Goal: Communication & Community: Answer question/provide support

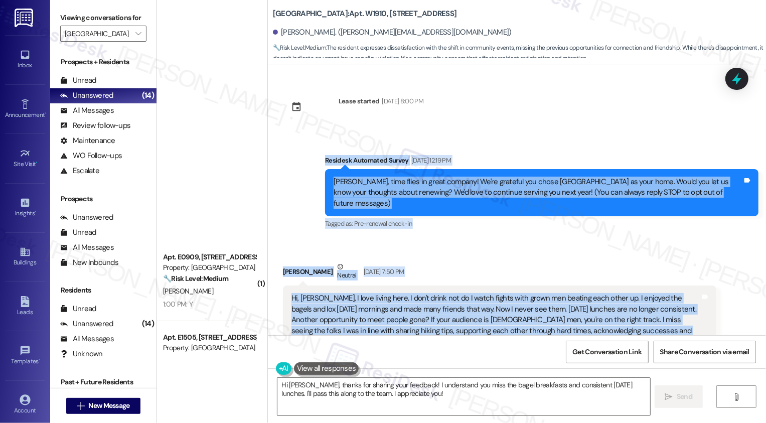
scroll to position [17, 0]
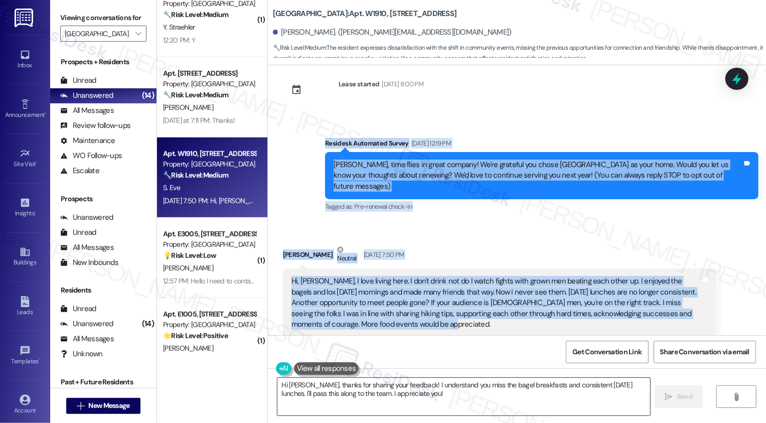
click at [364, 387] on textarea "Hi Sharon, thanks for sharing your feedback! I understand you miss the bagel br…" at bounding box center [463, 397] width 373 height 38
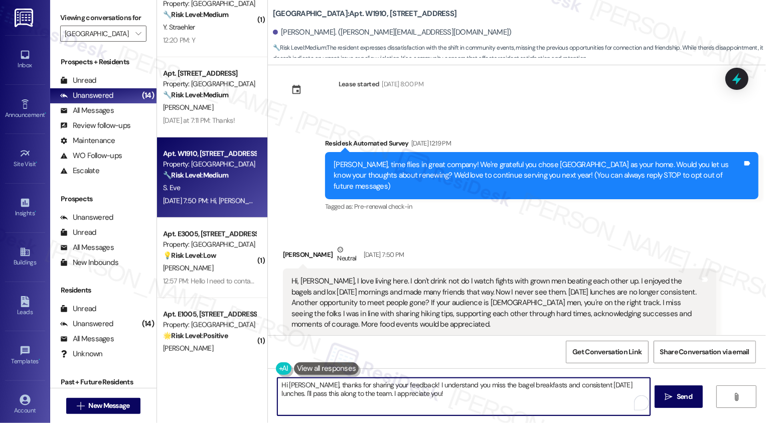
paste textarea "you so much for sharing your thoughts. I’m really glad to hear how much you’ve …"
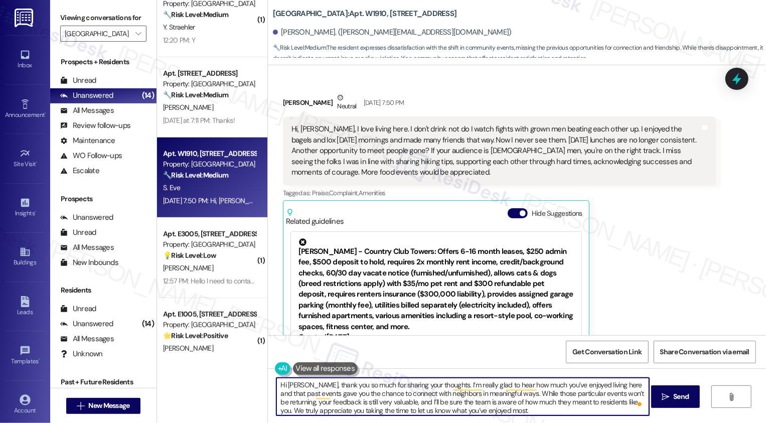
scroll to position [170, 0]
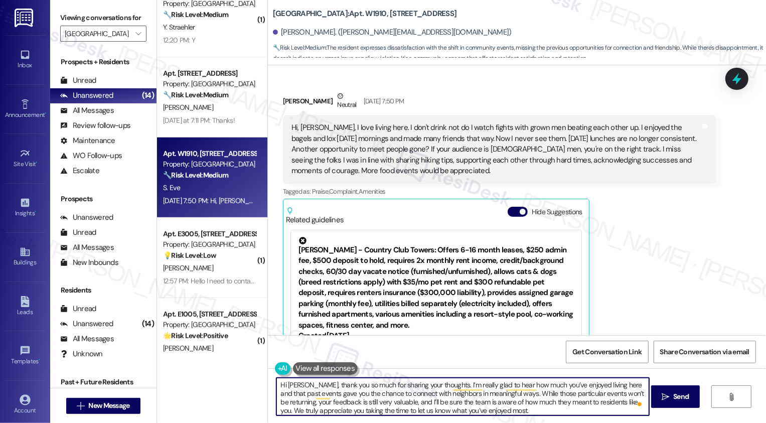
click at [353, 393] on textarea "Hi Sharon, thank you so much for sharing your thoughts. I’m really glad to hear…" at bounding box center [462, 397] width 373 height 38
click at [397, 400] on textarea "Hi Sharon, thank you so much for sharing your thoughts. I’m really glad to hear…" at bounding box center [462, 397] width 373 height 38
click at [443, 402] on textarea "Hi Sharon, thank you so much for sharing your thoughts. I’m really glad to hear…" at bounding box center [462, 397] width 373 height 38
drag, startPoint x: 508, startPoint y: 393, endPoint x: 305, endPoint y: 400, distance: 202.7
click at [305, 400] on textarea "Hi Sharon, thank you so much for sharing your thoughts. I’m really glad to hear…" at bounding box center [462, 397] width 373 height 38
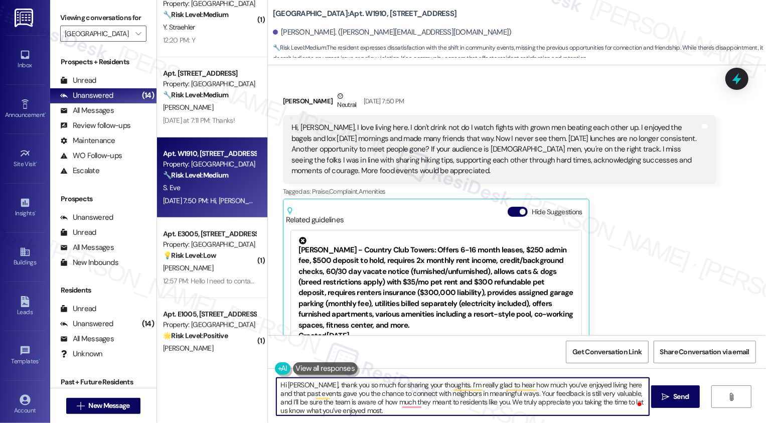
click at [564, 394] on textarea "Hi Sharon, thank you so much for sharing your thoughts. I’m really glad to hear…" at bounding box center [462, 397] width 373 height 38
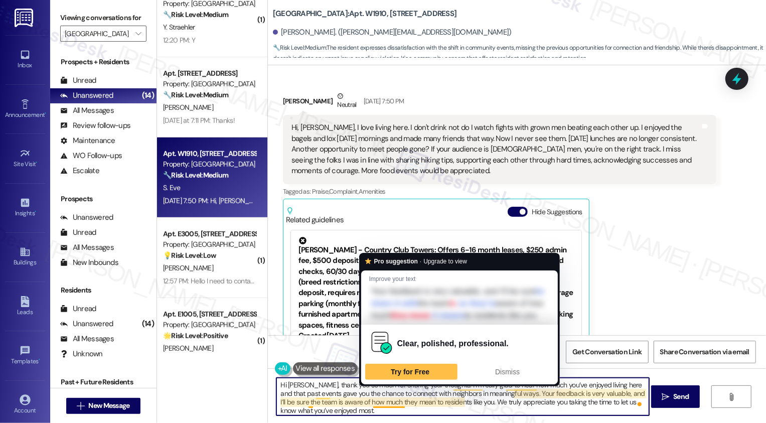
click at [389, 414] on textarea "Hi Sharon, thank you so much for sharing your thoughts. I’m really glad to hear…" at bounding box center [462, 397] width 373 height 38
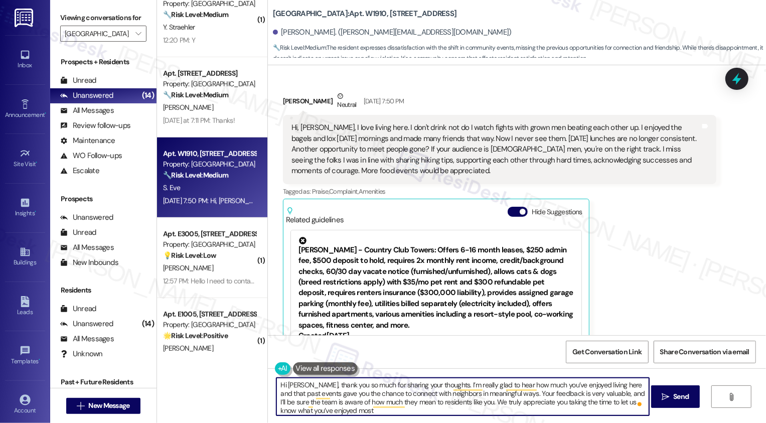
type textarea "Hi Sharon, thank you so much for sharing your thoughts. I’m really glad to hear…"
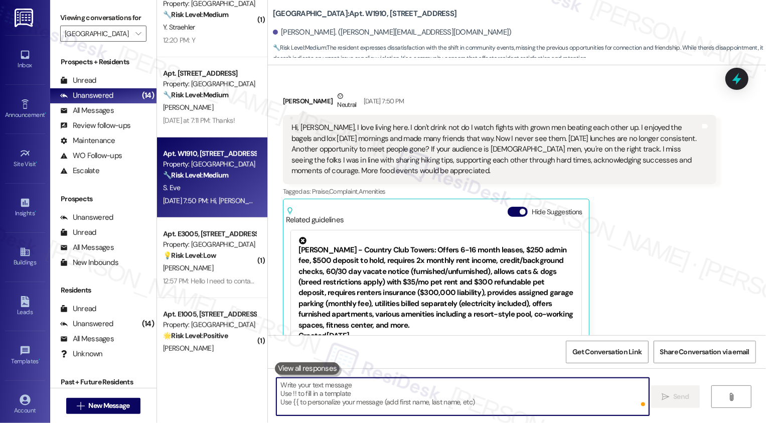
scroll to position [229, 0]
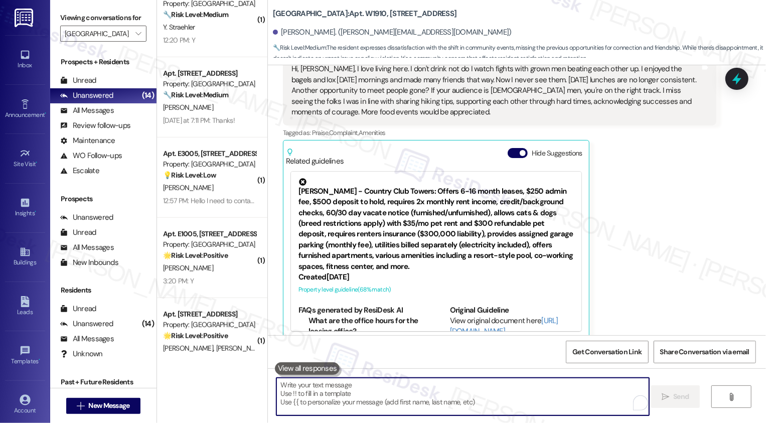
click at [318, 396] on textarea "To enrich screen reader interactions, please activate Accessibility in Grammarl…" at bounding box center [462, 397] width 373 height 38
paste textarea "If you don't mind me asking, how has your experience been so far? Has the prope…"
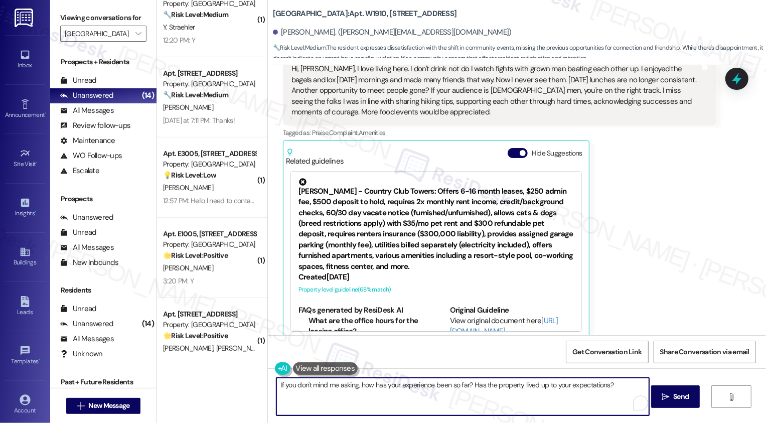
type textarea "If you don't mind me asking, how has your experience been so far? Has the prope…"
click at [358, 384] on textarea "If you don't mind me asking, how has your experience been so far? Has the prope…" at bounding box center [462, 397] width 373 height 38
type textarea "!!"
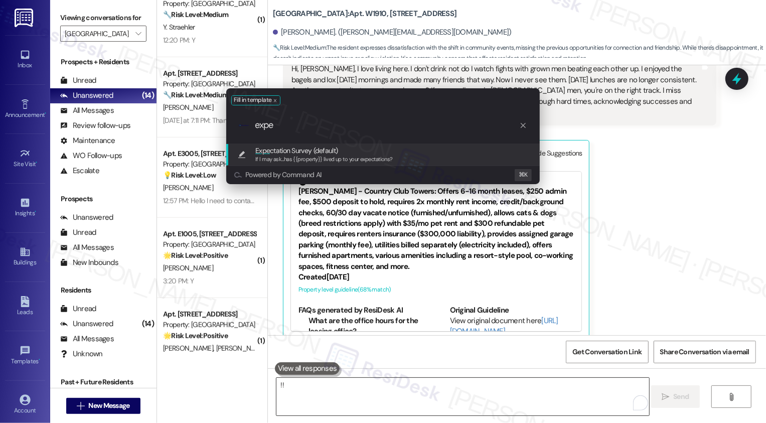
type input "expec"
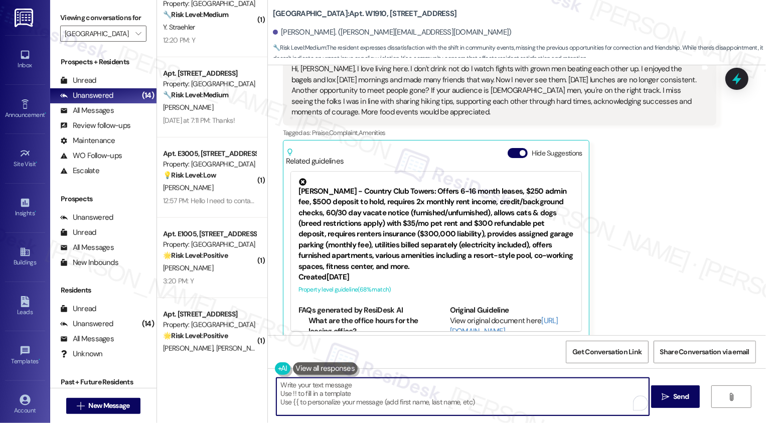
click at [310, 386] on textarea "If I may ask...has {{property}} lived up to your expectations?" at bounding box center [462, 397] width 373 height 38
type textarea "If I may ask...overall, has {{property}} lived up to your expectations?"
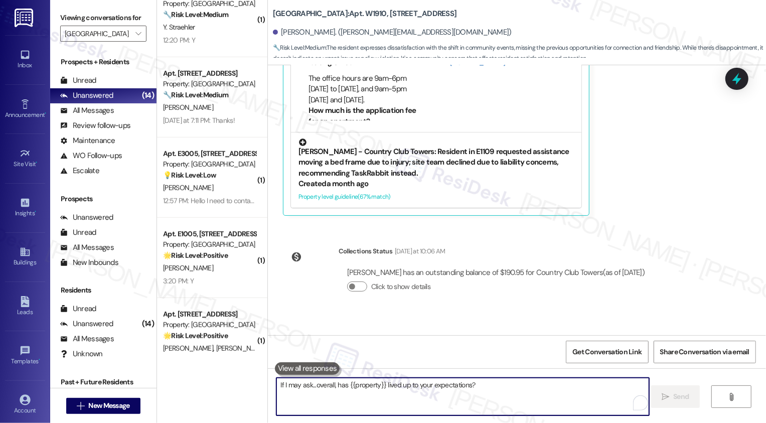
scroll to position [369, 0]
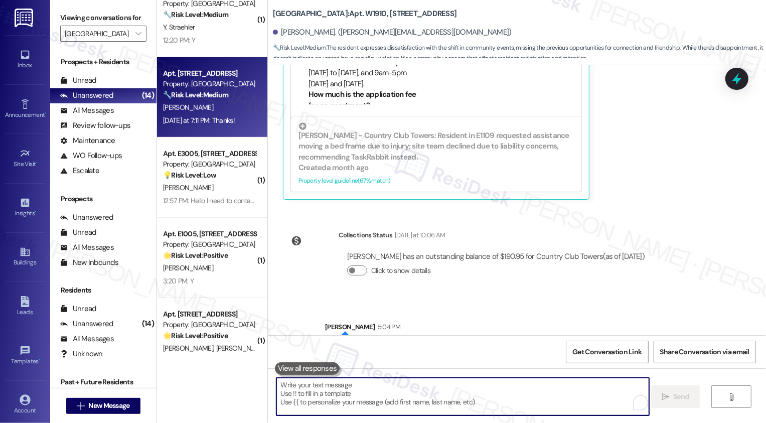
click at [219, 117] on div "Yesterday at 7:11 PM: Thanks! Yesterday at 7:11 PM: Thanks!" at bounding box center [199, 120] width 72 height 9
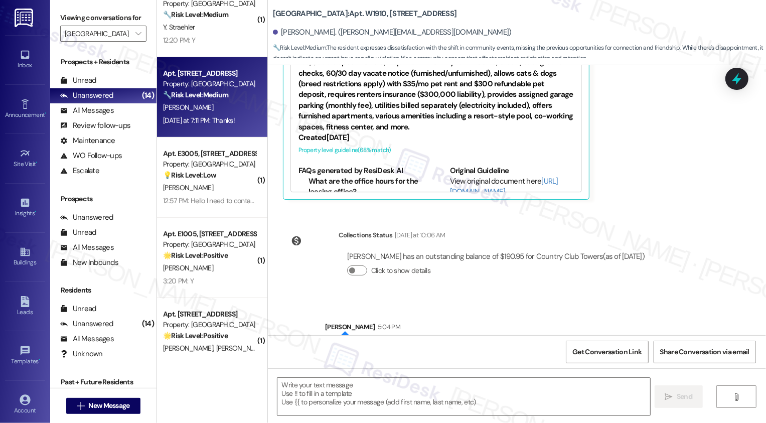
click at [219, 117] on div "Yesterday at 7:11 PM: Thanks! Yesterday at 7:11 PM: Thanks!" at bounding box center [199, 120] width 72 height 9
type textarea "Fetching suggested responses. Please feel free to read through the conversation…"
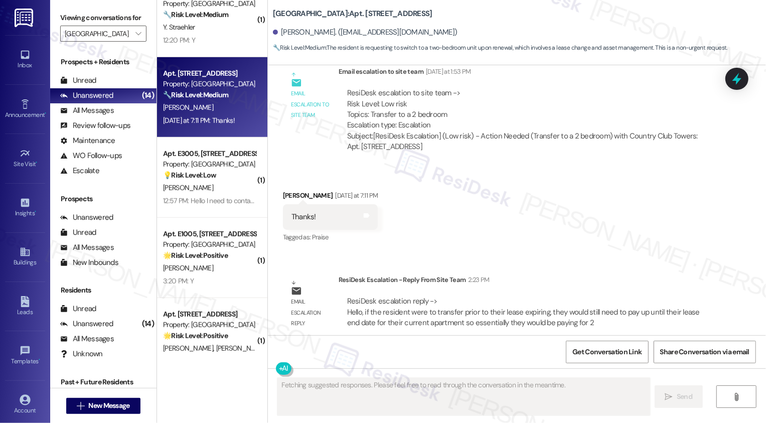
scroll to position [812, 0]
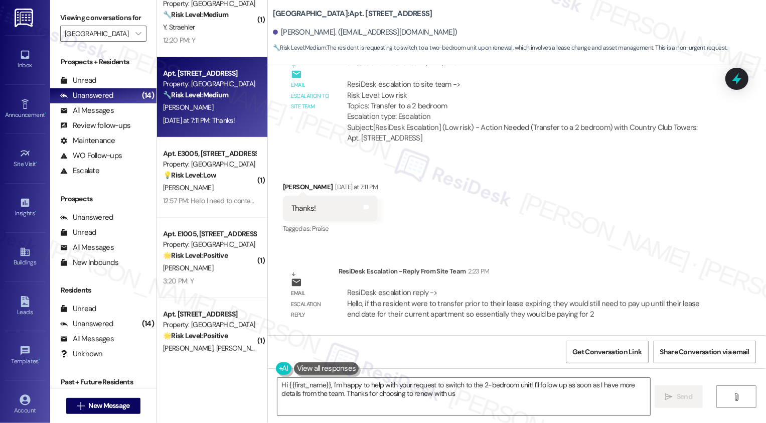
type textarea "Hi {{first_name}}, I'm happy to help with your request to switch to the 2-bedro…"
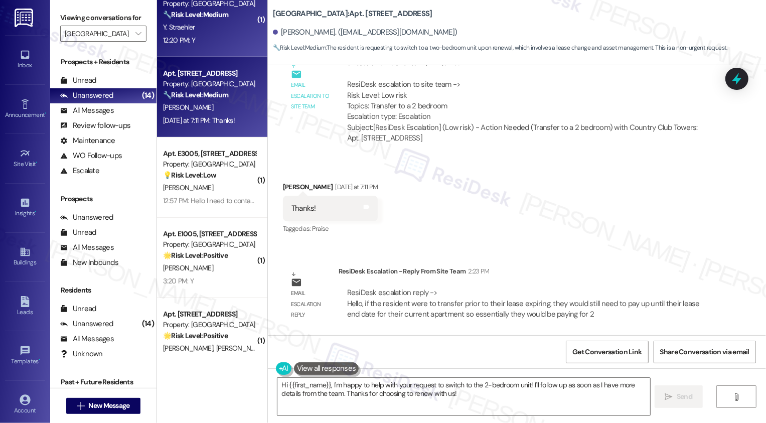
click at [168, 41] on div "12:20 PM: Y 12:20 PM: Y" at bounding box center [179, 40] width 32 height 9
type textarea "Fetching suggested responses. Please feel free to read through the conversation…"
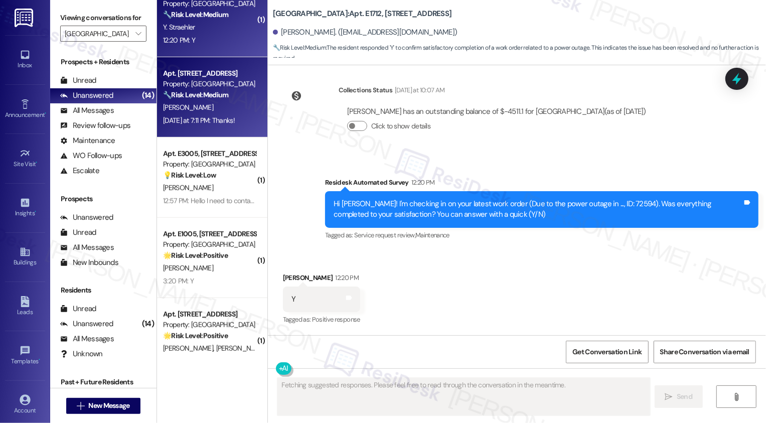
click at [198, 114] on div "Yesterday at 7:11 PM: Thanks! Yesterday at 7:11 PM: Thanks!" at bounding box center [209, 120] width 95 height 13
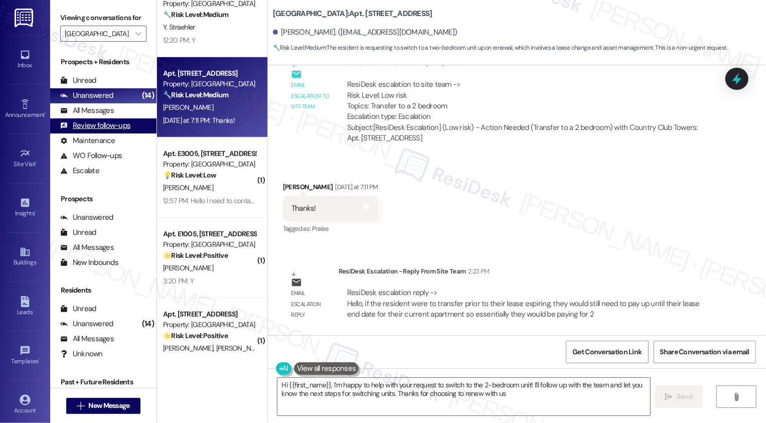
type textarea "Hi {{first_name}}, I'm happy to help with your request to switch to the 2-bedro…"
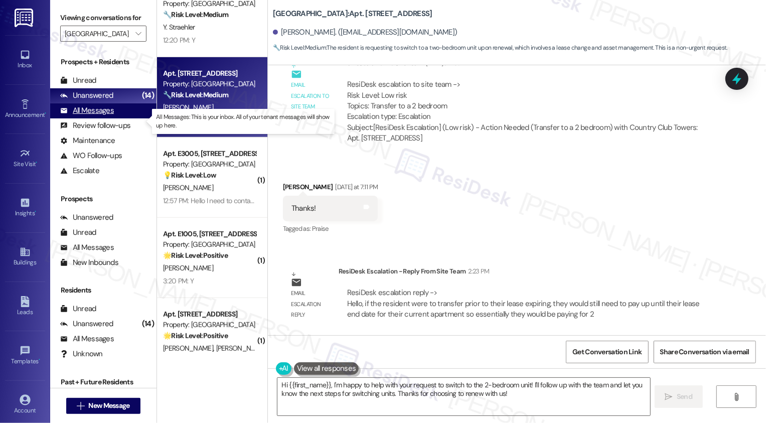
click at [129, 118] on div "All Messages (undefined)" at bounding box center [103, 110] width 106 height 15
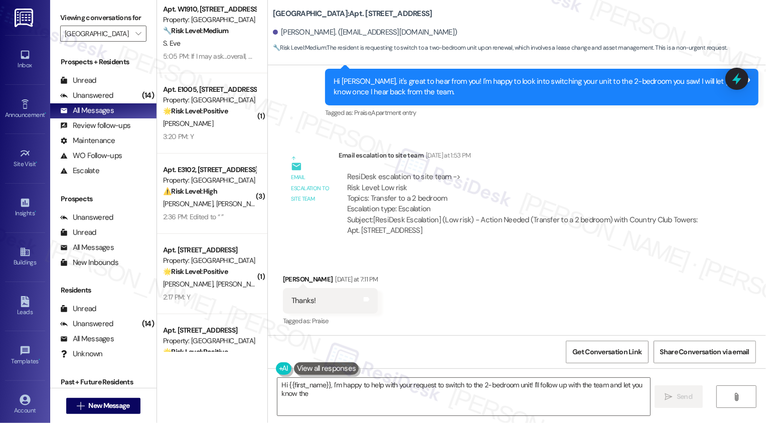
scroll to position [0, 0]
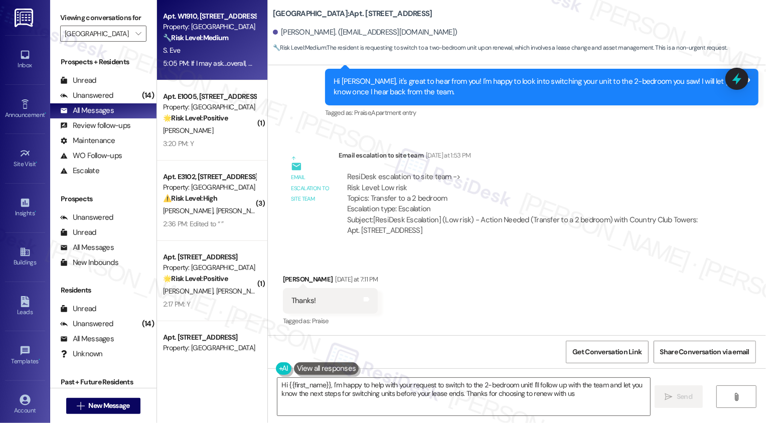
type textarea "Hi {{first_name}}, I'm happy to help with your request to switch to the 2-bedro…"
click at [218, 43] on div "🔧 Risk Level: Medium The resident expresses dissatisfaction with the shift in c…" at bounding box center [209, 38] width 93 height 11
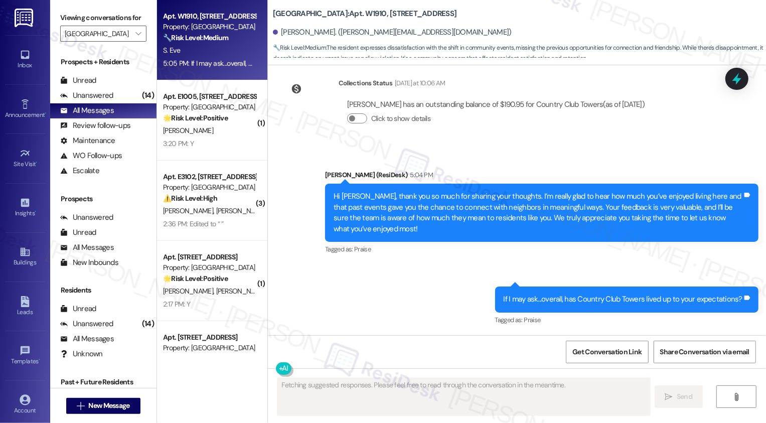
scroll to position [509, 0]
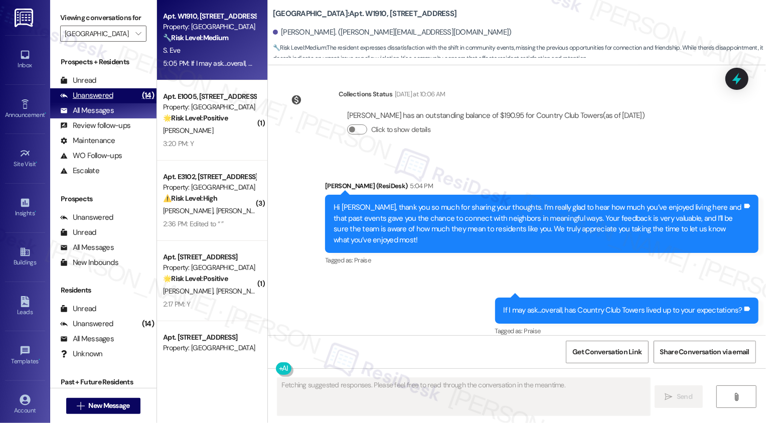
click at [120, 103] on div "Unanswered (14)" at bounding box center [103, 95] width 106 height 15
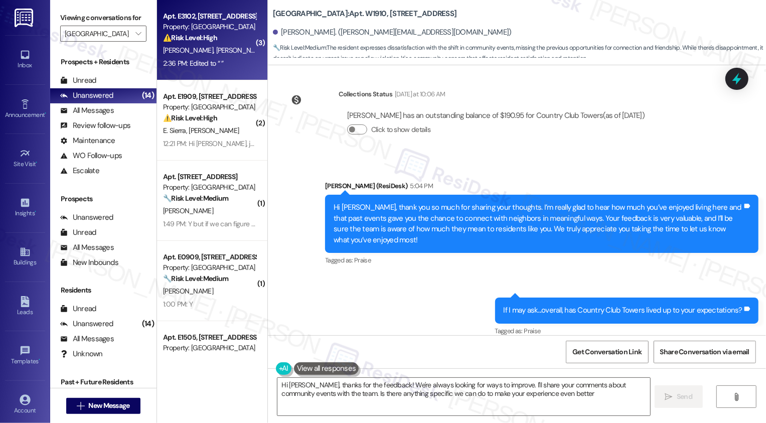
type textarea "Hi Sharon, thanks for the feedback! We're always looking for ways to improve. I…"
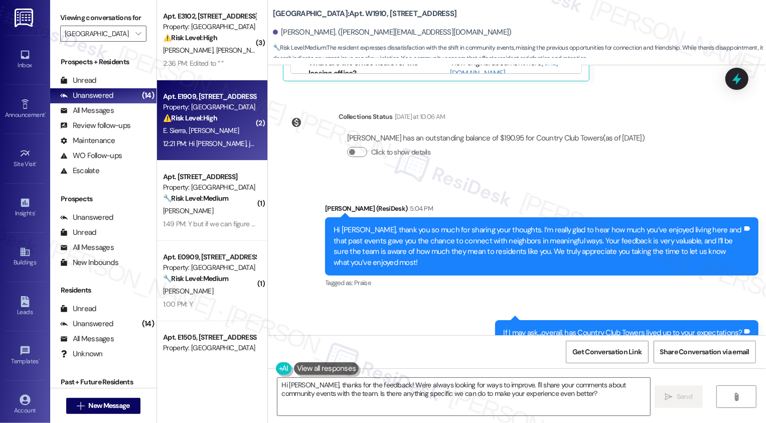
scroll to position [482, 0]
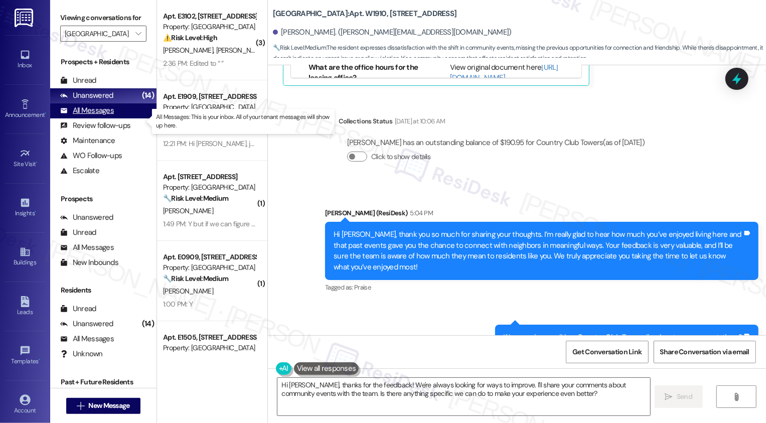
click at [134, 118] on div "All Messages (undefined)" at bounding box center [103, 110] width 106 height 15
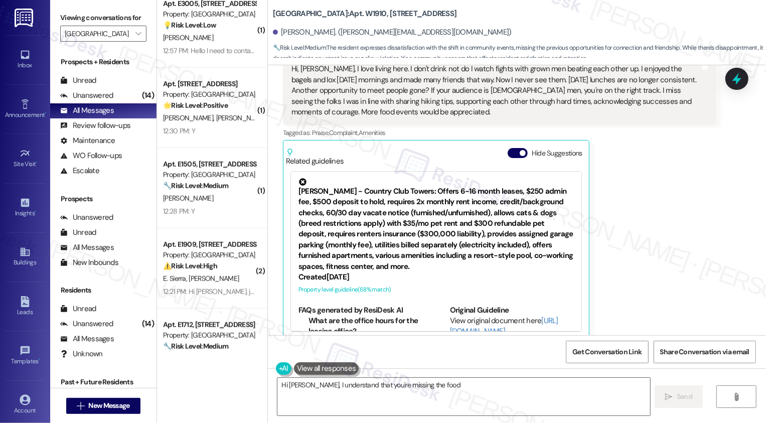
scroll to position [608, 0]
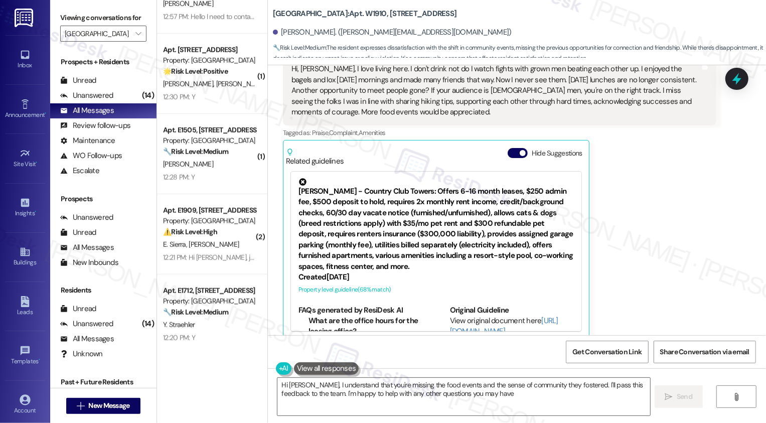
type textarea "Hi Sharon, I understand that you're missing the food events and the sense of co…"
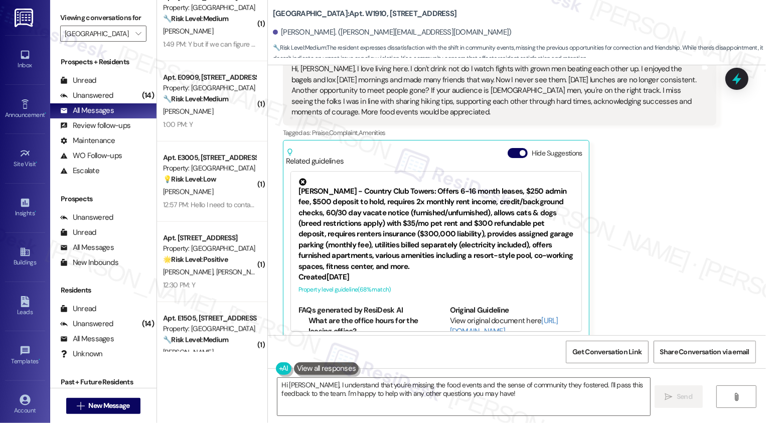
scroll to position [328, 0]
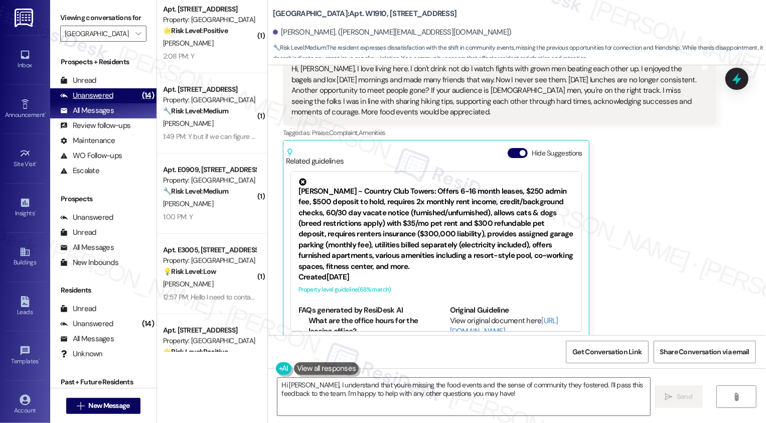
click at [139, 103] on div "(14)" at bounding box center [147, 96] width 17 height 16
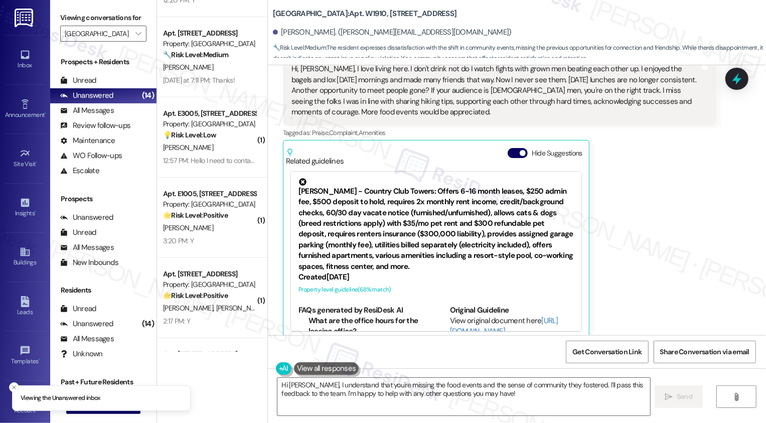
scroll to position [465, 0]
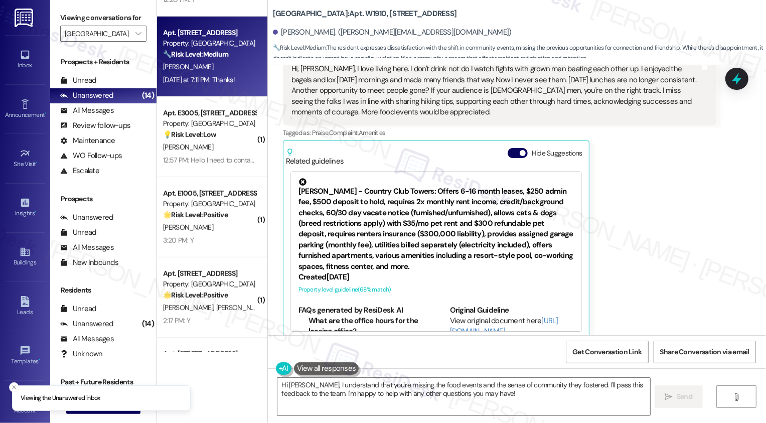
click at [217, 73] on div "[PERSON_NAME]" at bounding box center [209, 67] width 95 height 13
type textarea "Fetching suggested responses. Please feel free to read through the conversation…"
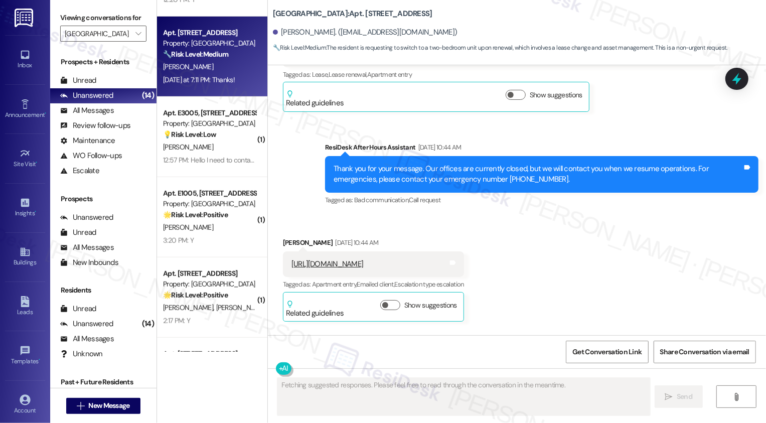
scroll to position [720, 0]
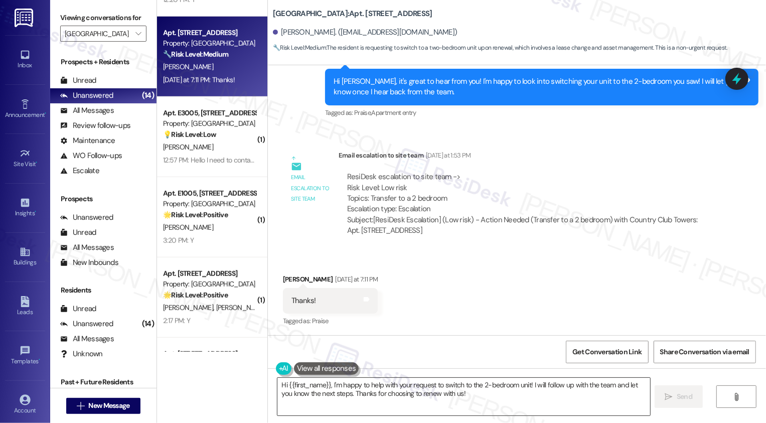
click at [356, 393] on textarea "Hi {{first_name}}, I'm happy to help with your request to switch to the 2-bedro…" at bounding box center [463, 397] width 373 height 38
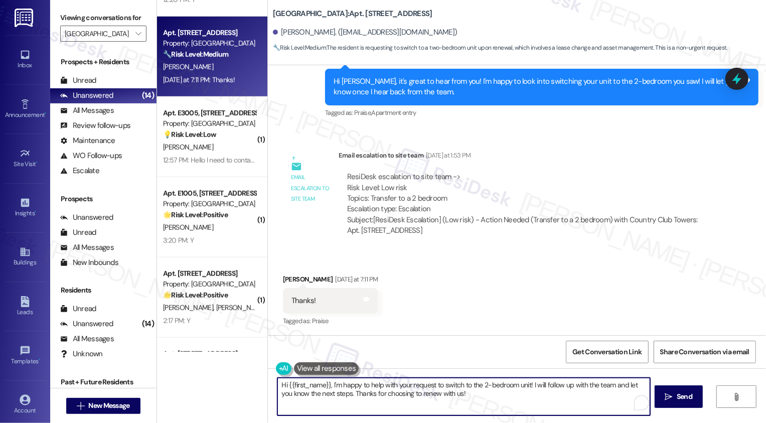
paste textarea "If you decide to transfer before your current lease ends, you would still be re…"
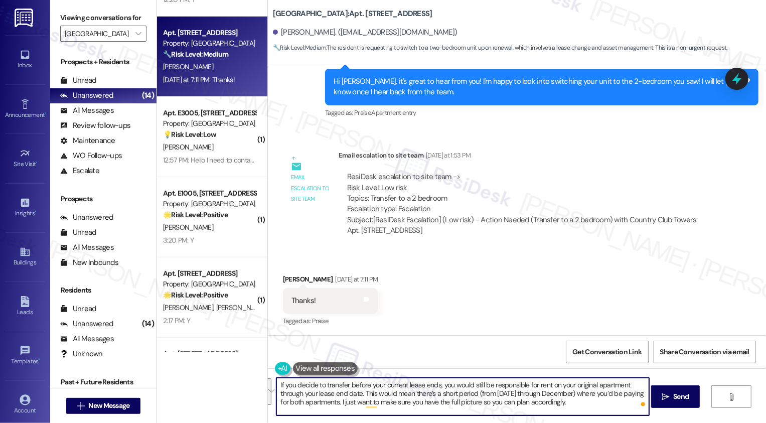
click at [307, 385] on textarea "If you decide to transfer before your current lease ends, you would still be re…" at bounding box center [462, 397] width 373 height 38
click at [276, 384] on textarea "If you decide to transfer before your current lease ends, you would still be re…" at bounding box center [462, 397] width 373 height 38
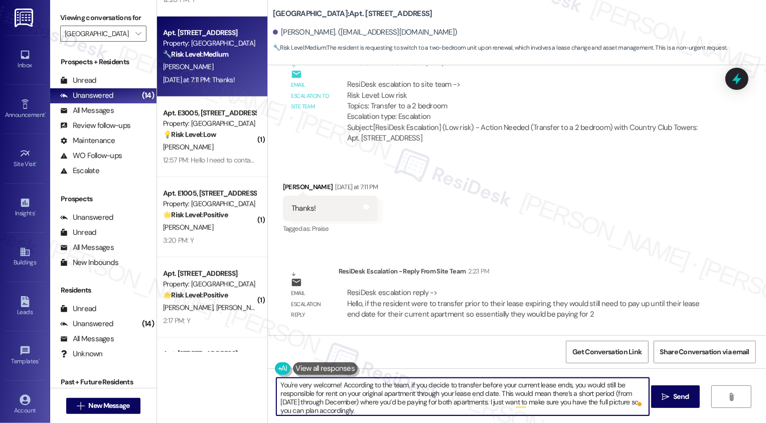
click at [434, 399] on textarea "You're very welcome! According to the team, if you decide to transfer before yo…" at bounding box center [462, 397] width 373 height 38
type textarea "You're very welcome! According to the team, if you decide to transfer before yo…"
click at [659, 403] on button " Send" at bounding box center [675, 396] width 49 height 23
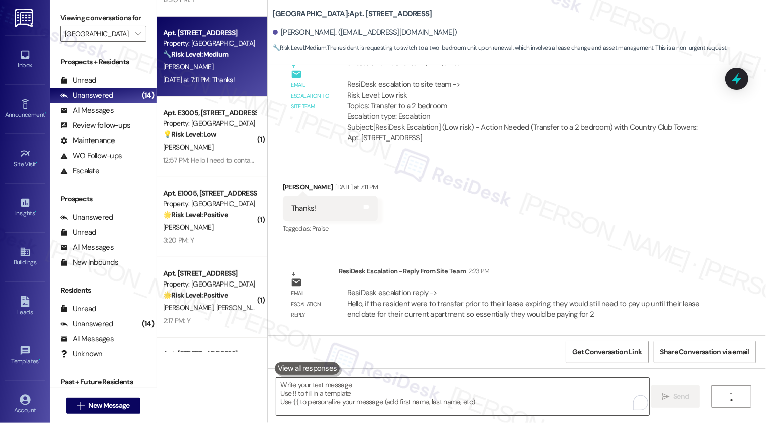
click at [508, 385] on textarea "To enrich screen reader interactions, please activate Accessibility in Grammarl…" at bounding box center [462, 397] width 373 height 38
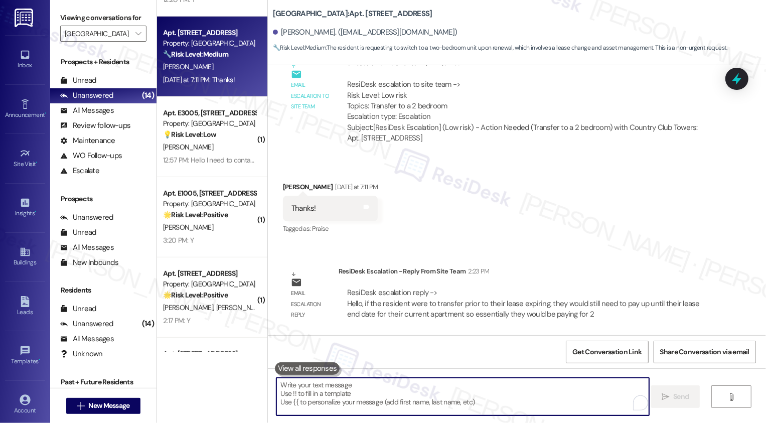
paste textarea "If you decide to transfer before your current lease ends, you would still be re…"
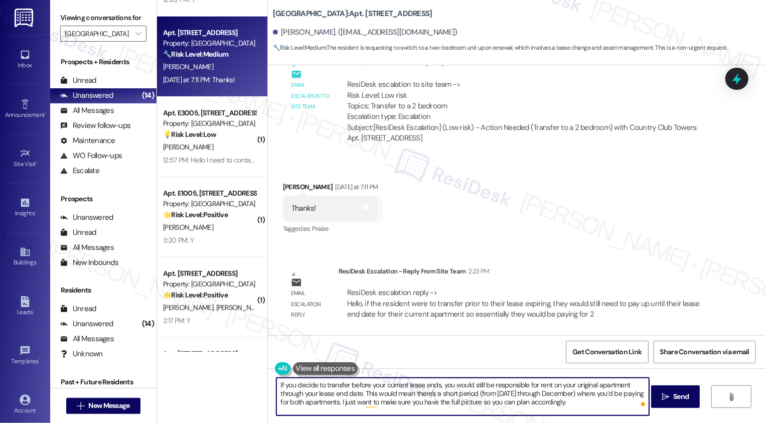
click at [276, 386] on textarea "If you decide to transfer before your current lease ends, you would still be re…" at bounding box center [462, 397] width 373 height 38
click at [408, 410] on textarea "You're very welcome! According to the team, if you decide to transfer before yo…" at bounding box center [462, 397] width 373 height 38
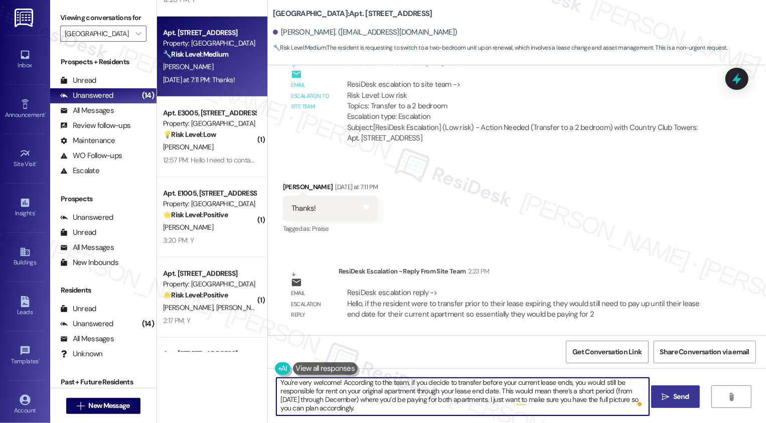
type textarea "You're very welcome! According to the team, if you decide to transfer before yo…"
click at [673, 400] on span "Send" at bounding box center [681, 396] width 16 height 11
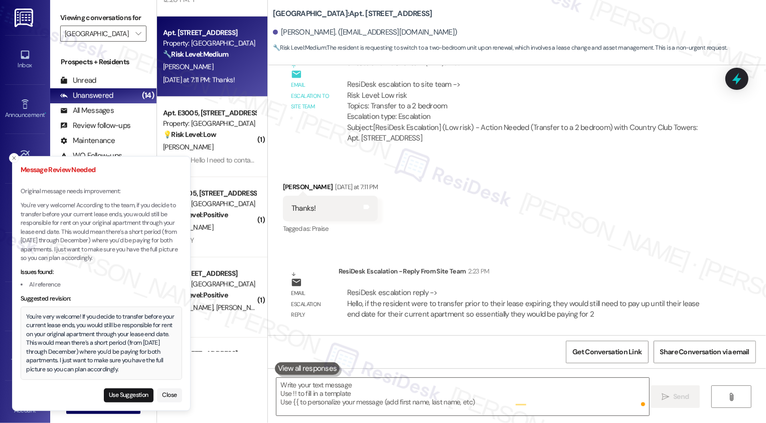
scroll to position [0, 0]
click at [137, 398] on button "Use Suggestion" at bounding box center [129, 395] width 50 height 14
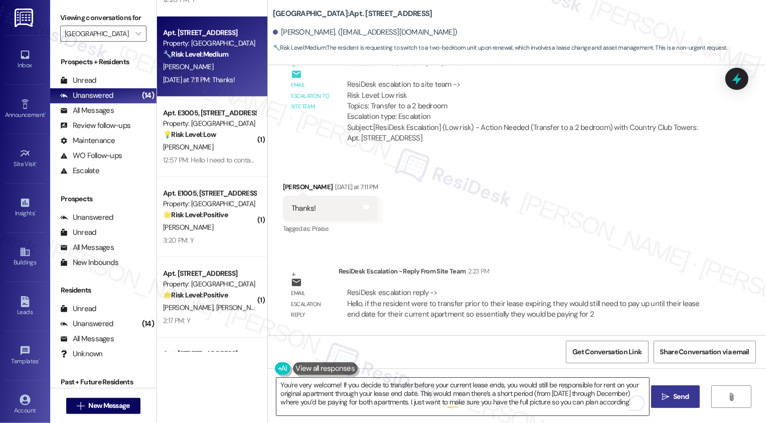
click at [354, 401] on textarea "You're very welcome! If you decide to transfer before your current lease ends, …" at bounding box center [462, 397] width 373 height 38
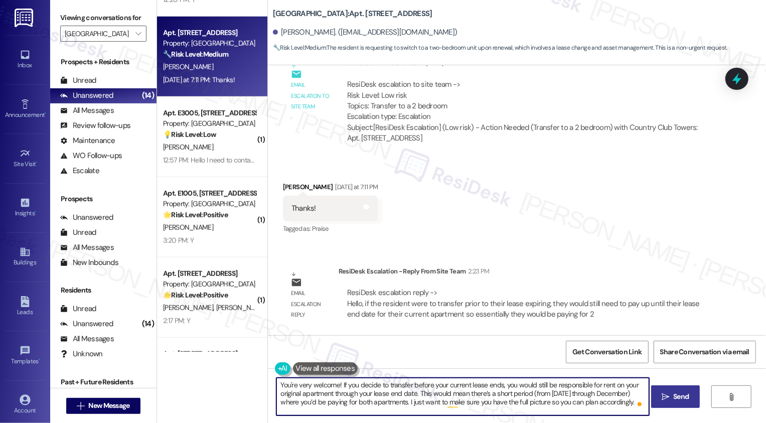
click at [354, 401] on textarea "You're very welcome! If you decide to transfer before your current lease ends, …" at bounding box center [462, 397] width 373 height 38
click at [354, 413] on textarea "You're very welcome! If you decide to transfer before your current lease ends, …" at bounding box center [462, 397] width 373 height 38
click at [335, 384] on textarea "You're very welcome! If you decide to transfer before your current lease ends, …" at bounding box center [462, 397] width 373 height 38
type textarea "You're very welcome! Here's an update from the team: if you decide to transfer …"
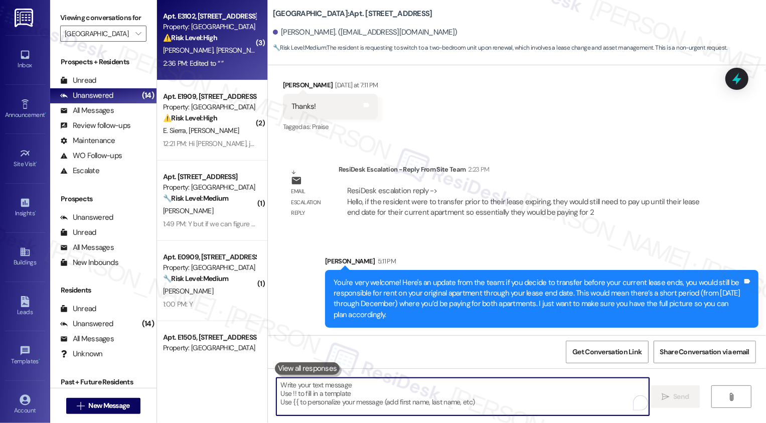
click at [210, 37] on strong "⚠️ Risk Level: High" at bounding box center [190, 37] width 54 height 9
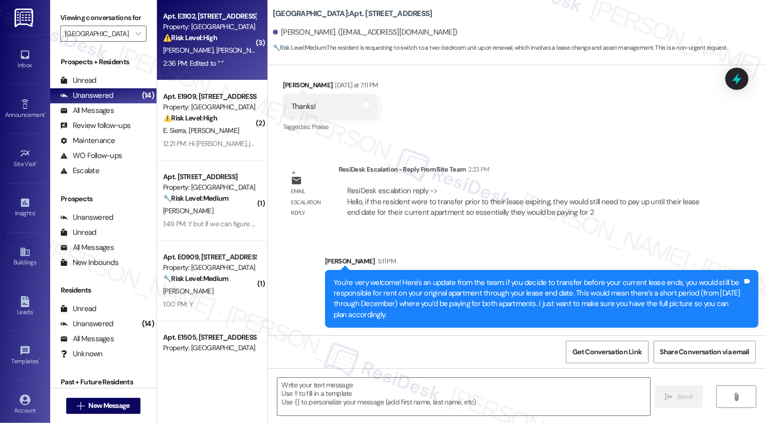
click at [210, 37] on strong "⚠️ Risk Level: High" at bounding box center [190, 37] width 54 height 9
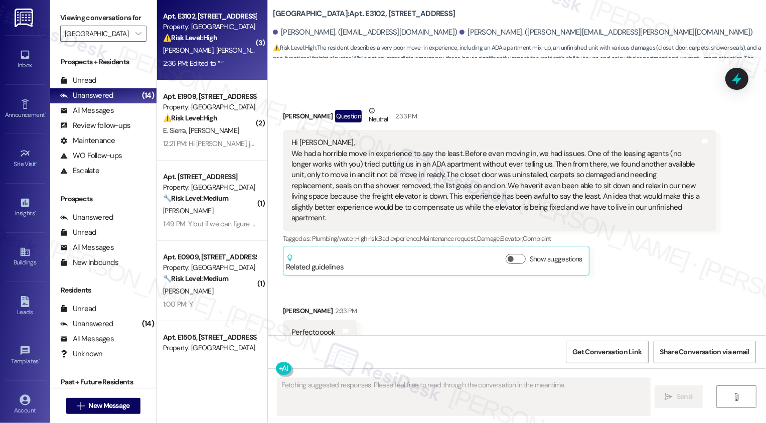
scroll to position [325, 0]
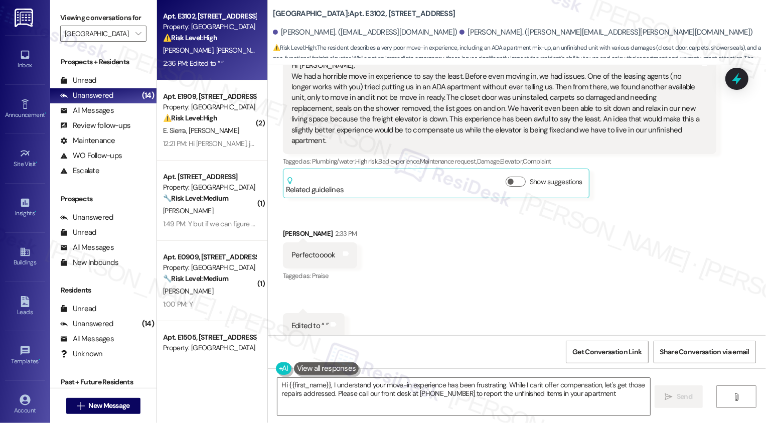
type textarea "Hi {{first_name}}, I understand your move-in experience has been frustrating. W…"
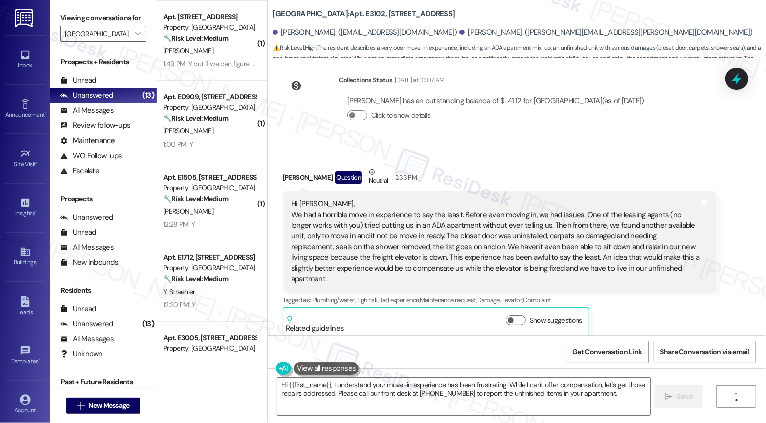
scroll to position [100, 0]
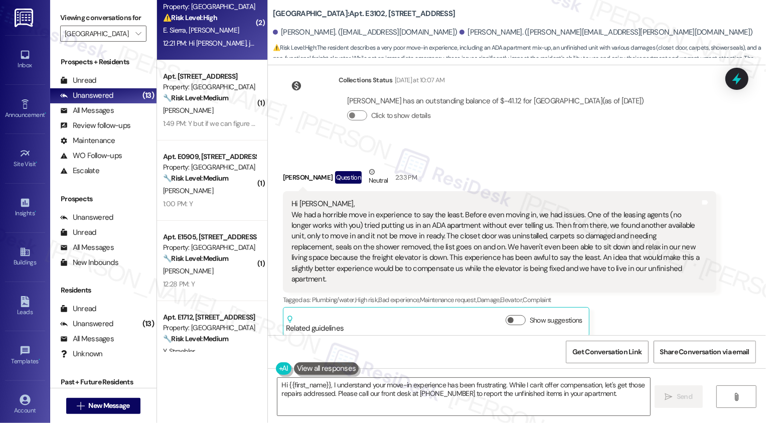
click at [205, 29] on div "E. Sierra T. Ward" at bounding box center [209, 30] width 95 height 13
click at [205, 28] on div "E. Sierra T. Ward" at bounding box center [209, 30] width 95 height 13
type textarea "Fetching suggested responses. Please feel free to read through the conversation…"
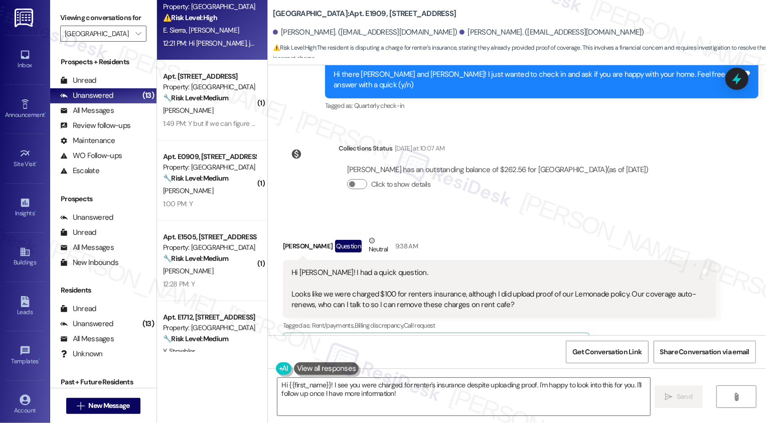
scroll to position [197, 0]
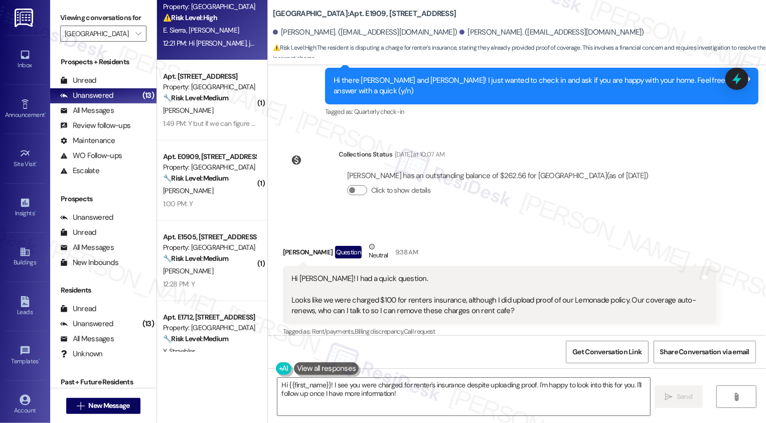
click at [284, 242] on div "Trevor Ward Question Neutral 9:38 AM" at bounding box center [499, 253] width 433 height 25
click at [283, 241] on div "Trevor Ward Question Neutral 9:38 AM" at bounding box center [499, 253] width 433 height 25
copy div "Trevor"
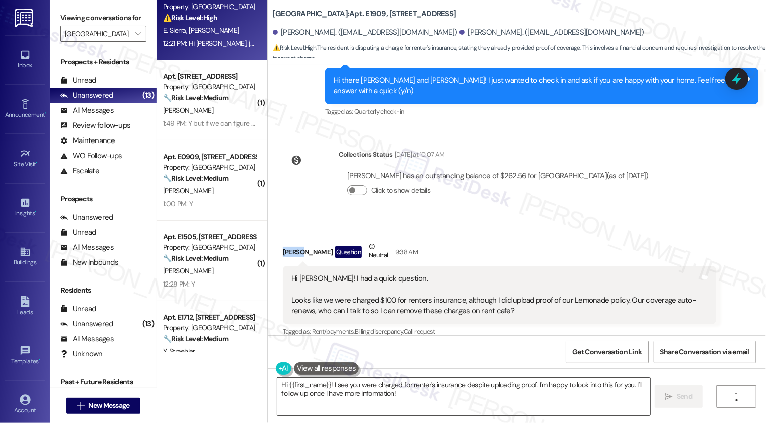
click at [308, 383] on textarea "Hi {{first_name}}! I see you were charged for renter's insurance despite upload…" at bounding box center [463, 397] width 373 height 38
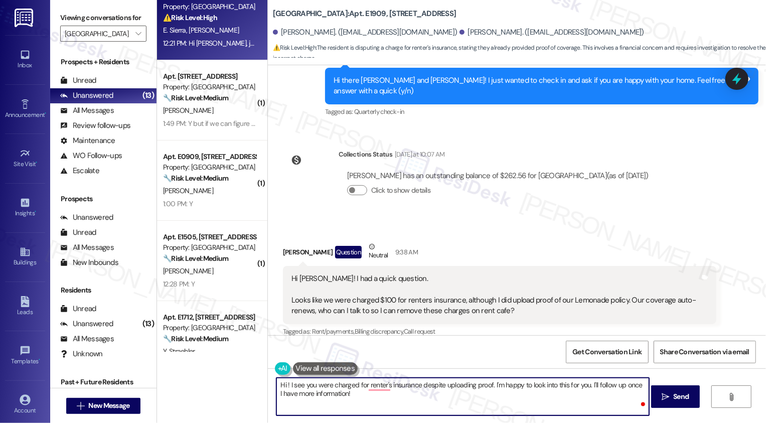
paste textarea "Trevor"
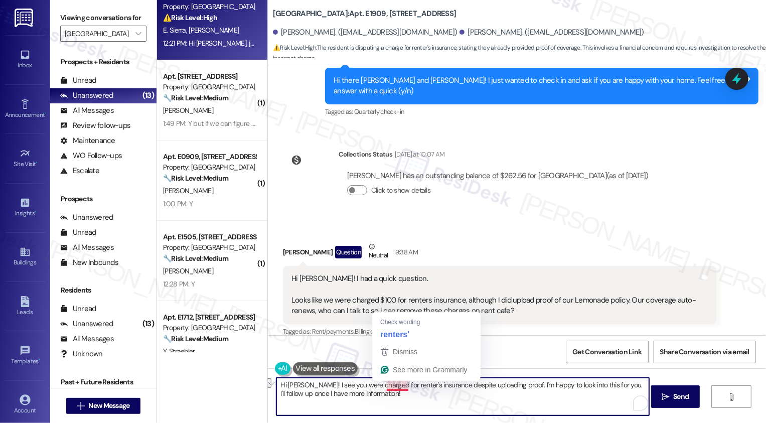
drag, startPoint x: 302, startPoint y: 384, endPoint x: 403, endPoint y: 387, distance: 101.3
click at [403, 387] on textarea "Hi Trevor! I see you were charged for renter's insurance despite uploading proo…" at bounding box center [462, 397] width 373 height 38
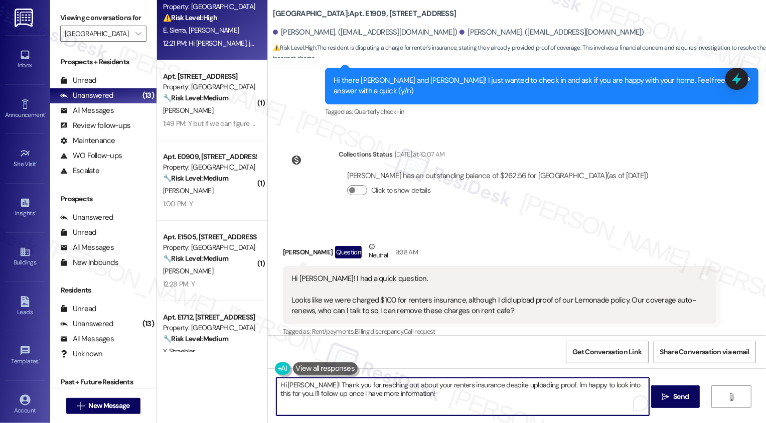
click at [468, 386] on textarea "Hi Trevor! Thank you for reaching out about your renters insurance despite uplo…" at bounding box center [462, 397] width 373 height 38
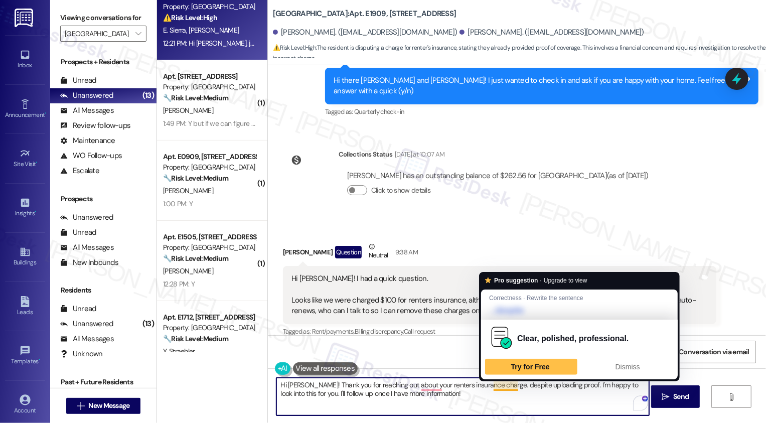
click at [468, 384] on textarea "Hi Trevor! Thank you for reaching out about your renters insurance charge. desp…" at bounding box center [462, 397] width 373 height 38
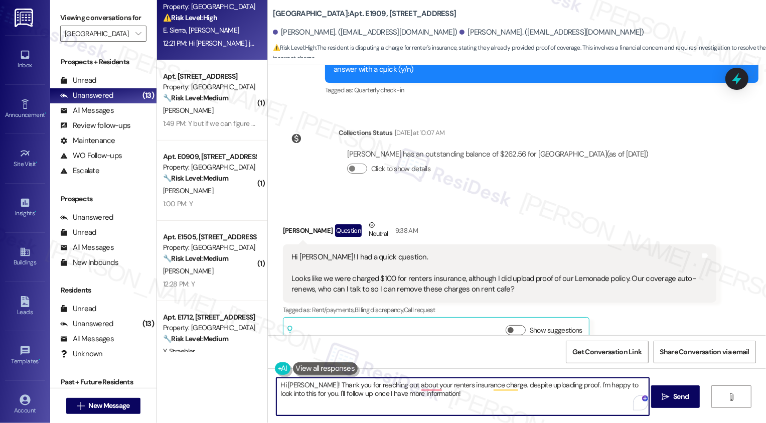
scroll to position [234, 0]
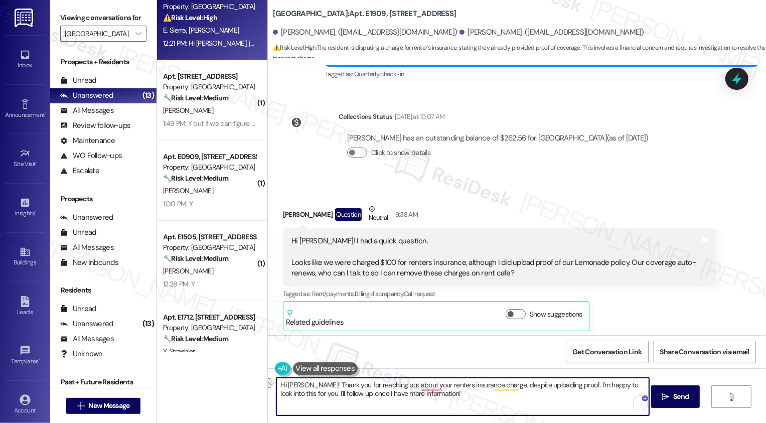
drag, startPoint x: 490, startPoint y: 383, endPoint x: 560, endPoint y: 385, distance: 69.7
click at [560, 385] on textarea "Hi Trevor! Thank you for reaching out about your renters insurance charge. desp…" at bounding box center [462, 397] width 373 height 38
click at [550, 393] on textarea "Hi Trevor! Thank you for reaching out about your renters insurance charge. I'm …" at bounding box center [462, 397] width 373 height 38
click at [554, 393] on textarea "Hi Trevor! Thank you for reaching out about your renters insurance charge. I'm …" at bounding box center [462, 397] width 373 height 38
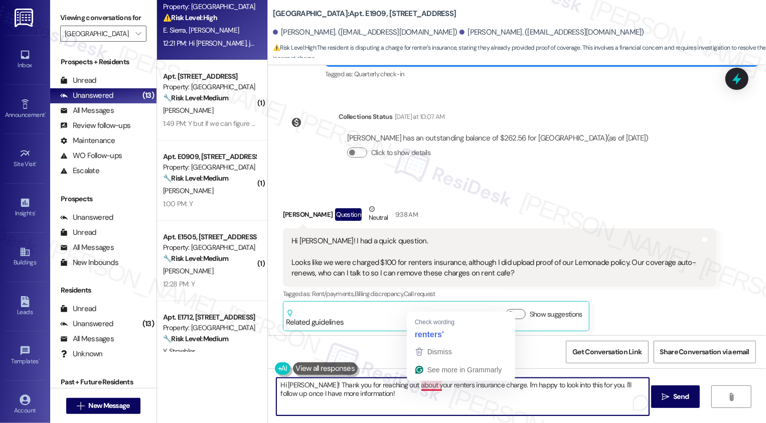
click at [443, 395] on textarea "Hi Trevor! Thank you for reaching out about your renters insurance charge. I'm …" at bounding box center [462, 397] width 373 height 38
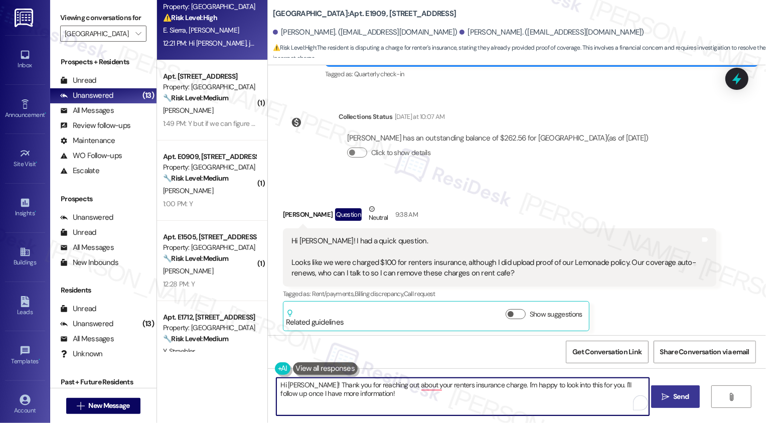
type textarea "Hi Trevor! Thank you for reaching out about your renters insurance charge. I'm …"
click at [673, 398] on span "Send" at bounding box center [681, 396] width 16 height 11
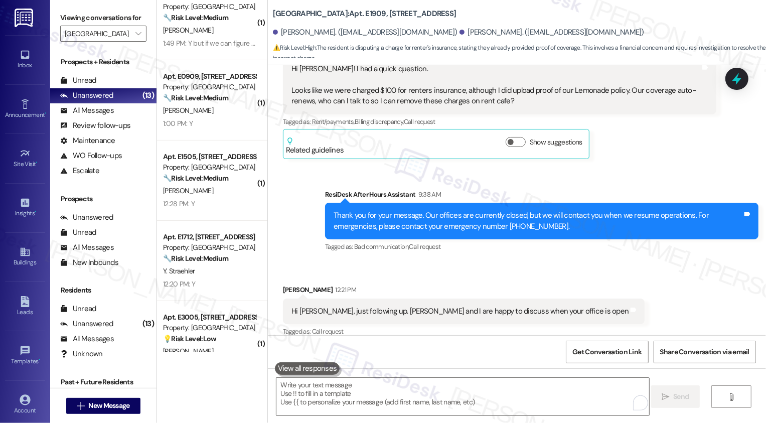
scroll to position [487, 0]
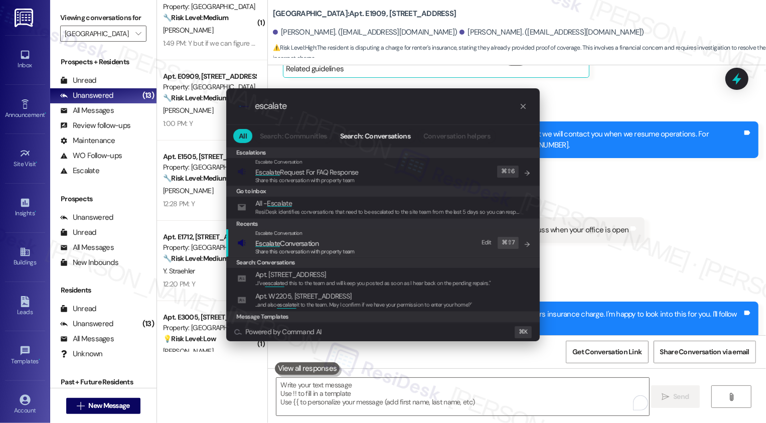
type input "escalate"
click at [283, 248] on span "Share this conversation with property team" at bounding box center [304, 251] width 99 height 7
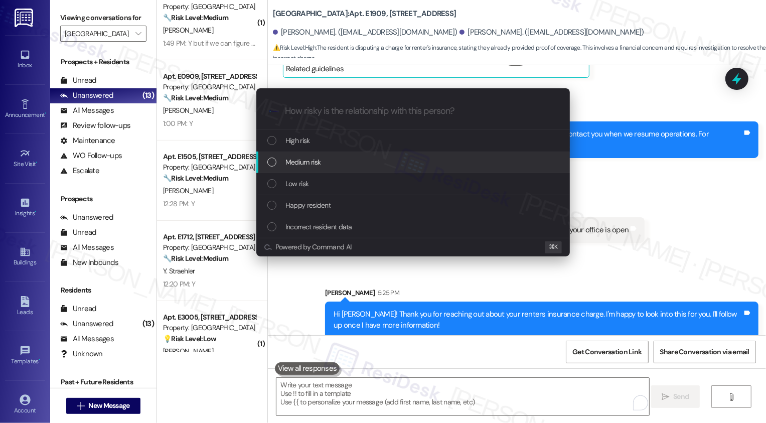
click at [307, 162] on span "Medium risk" at bounding box center [302, 161] width 35 height 11
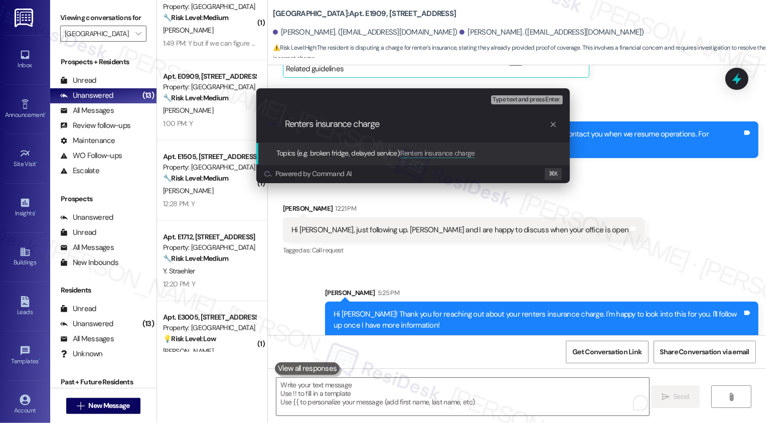
paste input "Trevor"
type input "Renters insurance charge"
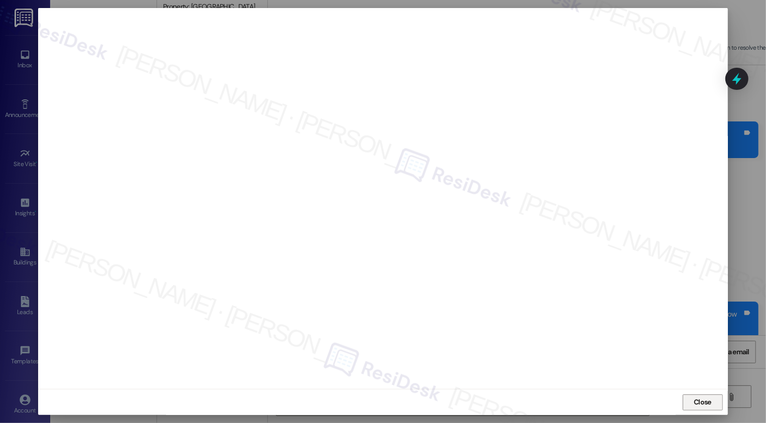
click at [689, 400] on button "Close" at bounding box center [702, 402] width 40 height 16
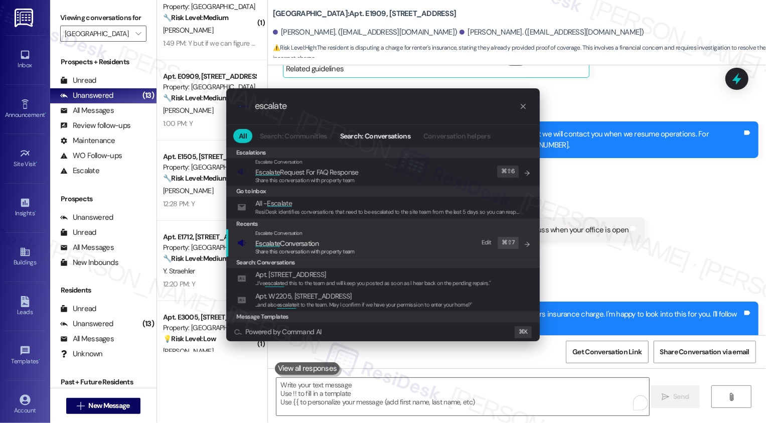
type input "escalate"
click at [266, 243] on span "Escalate" at bounding box center [267, 243] width 25 height 9
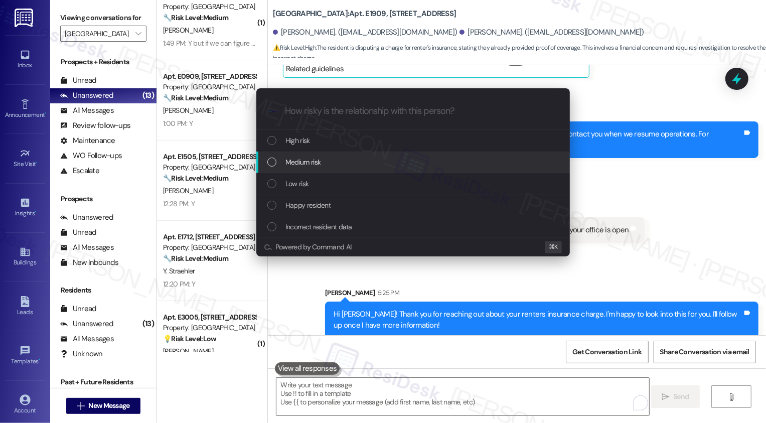
click at [322, 158] on div "Medium risk" at bounding box center [413, 161] width 293 height 11
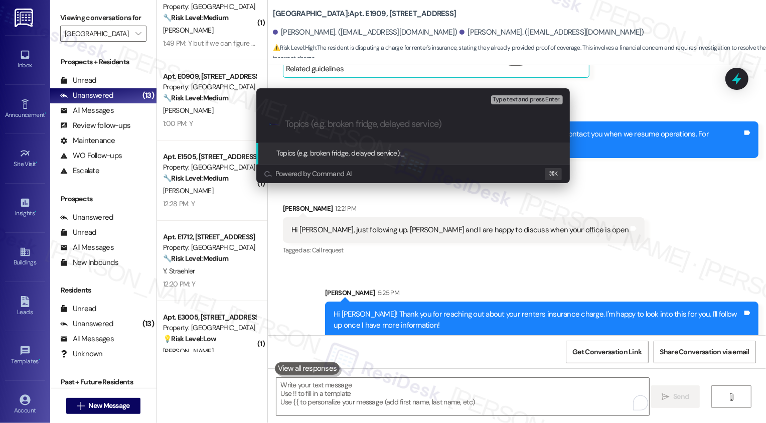
paste input "Renters insurance charge"
type input "Renters insurance charge"
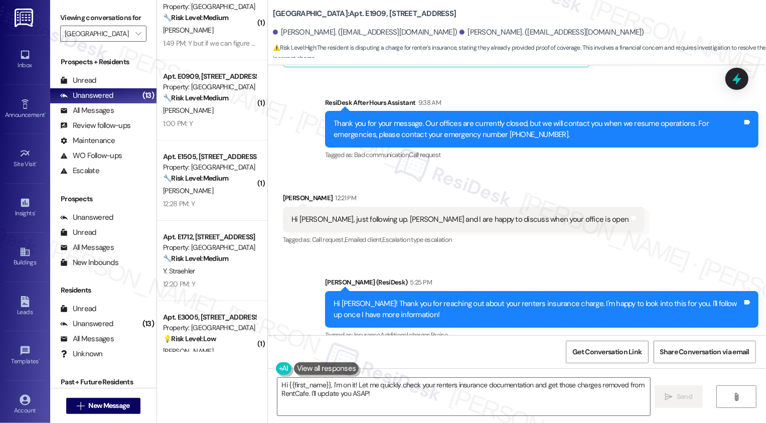
scroll to position [502, 0]
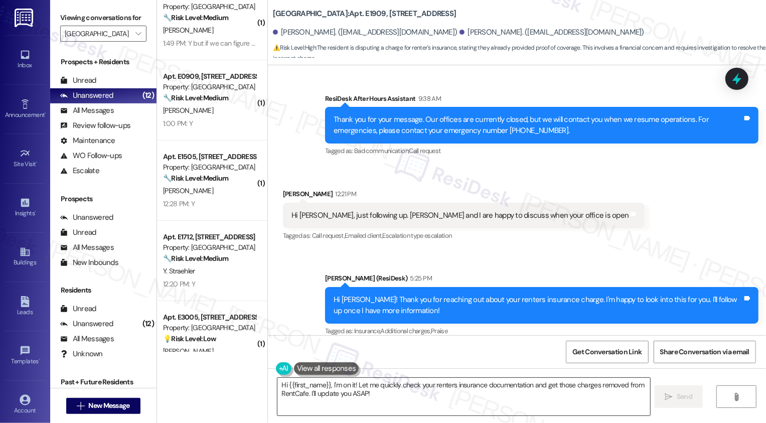
click at [387, 397] on textarea "Hi {{first_name}}, I'm on it! Let me quickly check your renters insurance docum…" at bounding box center [463, 397] width 373 height 38
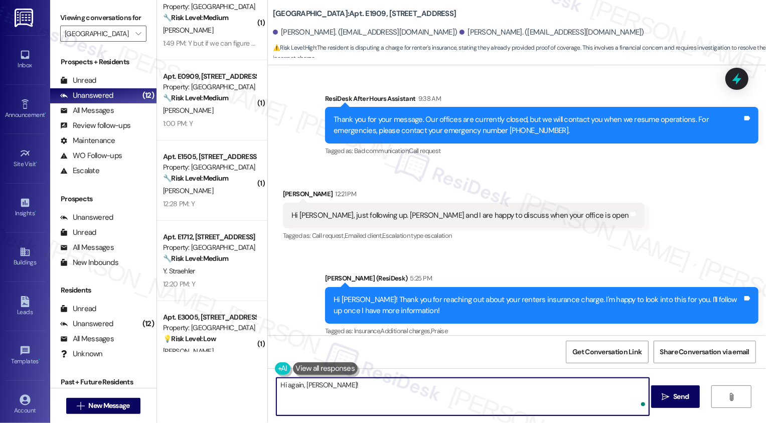
paste textarea "countryclubtowers@broerealestate.com"
click at [318, 388] on textarea "Hi again, Trevor! countryclubtowers@broerealestate.com" at bounding box center [462, 397] width 373 height 38
type textarea "Hi again, Trevor! Kindly forward you countryclubtowers@broerealestate.com"
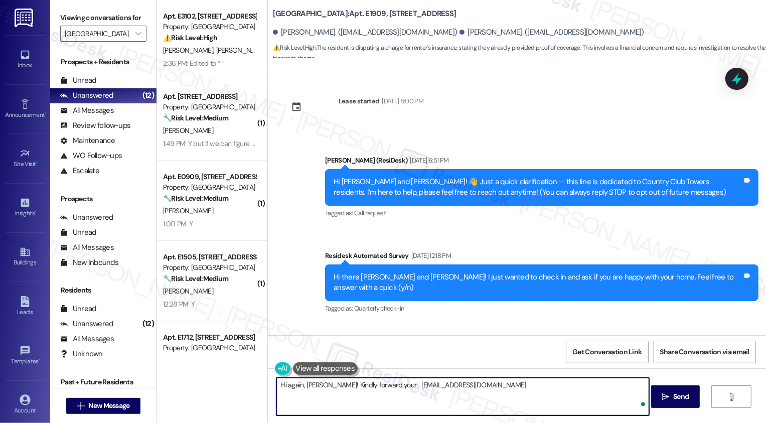
scroll to position [502, 0]
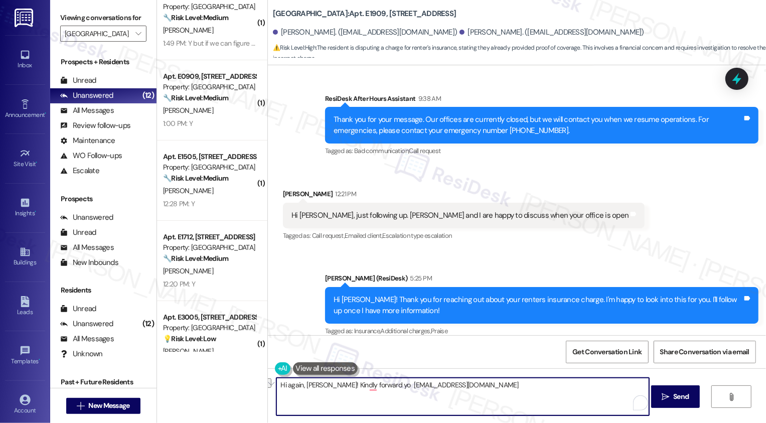
paste textarea "Trevor, could you please forward the email confirming your renters insurance po…"
click at [281, 388] on textarea "Hi Trevor, could you please forward the email confirming your renters insurance…" at bounding box center [462, 397] width 373 height 38
click at [553, 396] on textarea "Hi again, Trevor, could you please forward the email confirming your renters in…" at bounding box center [462, 397] width 373 height 38
drag, startPoint x: 378, startPoint y: 392, endPoint x: 490, endPoint y: 396, distance: 112.4
click at [490, 396] on textarea "Hi again, Trevor, could you please forward the email confirming your renters in…" at bounding box center [462, 397] width 373 height 38
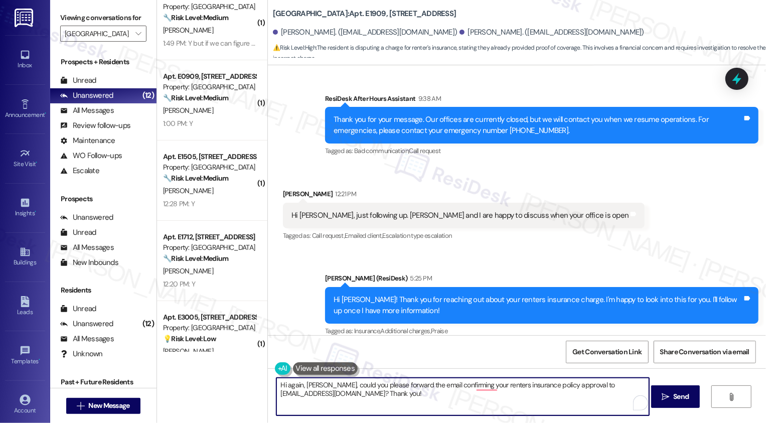
type textarea "Hi again, Trevor, could you please forward the email confirming your renters in…"
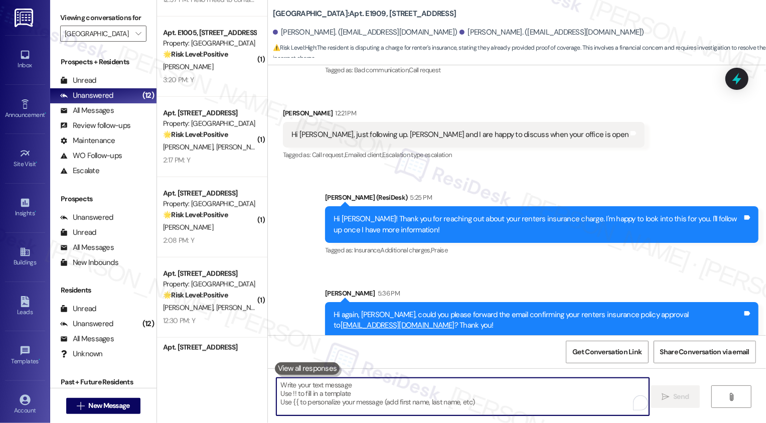
scroll to position [611, 0]
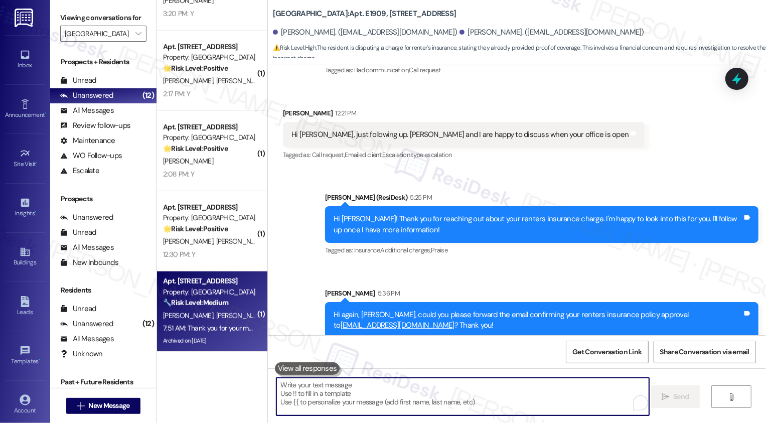
click at [236, 329] on div "7:51 AM: Thank you for your message. Our offices are currently closed, but we w…" at bounding box center [455, 327] width 585 height 9
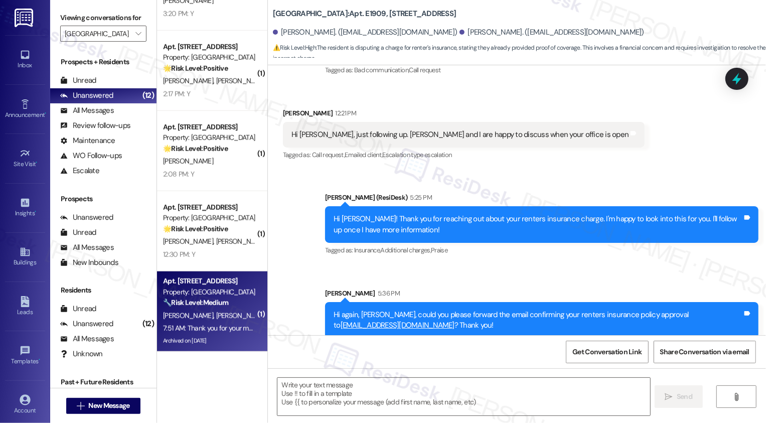
click at [236, 329] on div "7:51 AM: Thank you for your message. Our offices are currently closed, but we w…" at bounding box center [455, 327] width 585 height 9
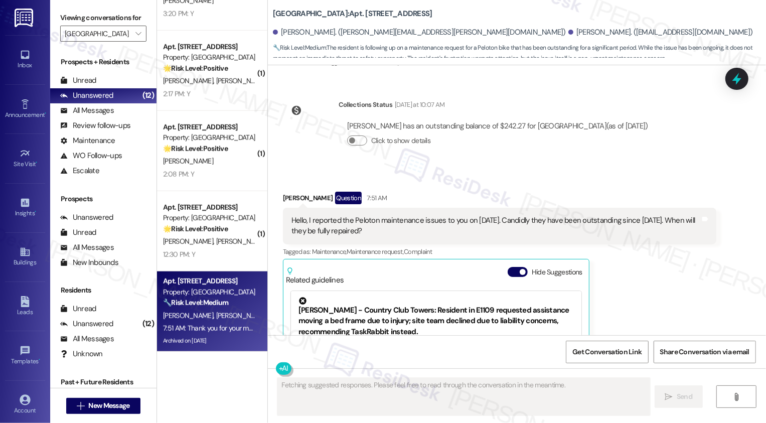
scroll to position [5762, 0]
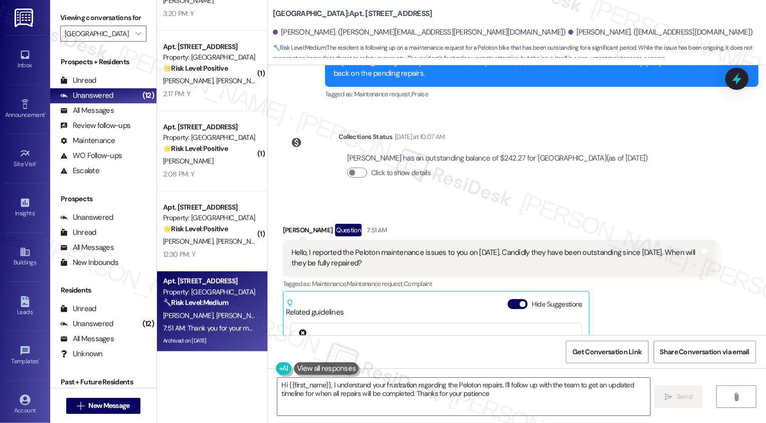
type textarea "Hi {{first_name}}, I understand your frustration regarding the Peloton repairs.…"
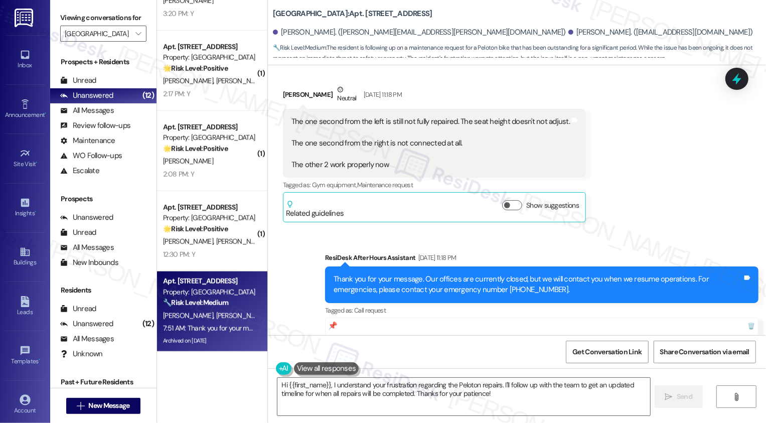
scroll to position [5333, 0]
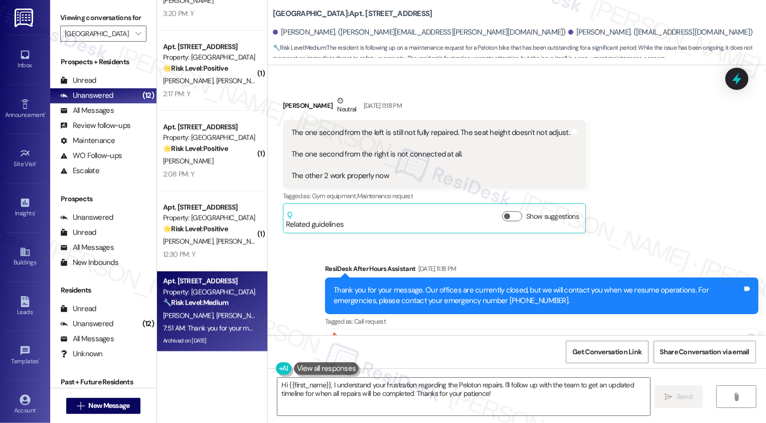
click at [268, 13] on div "Country Club Towers: Apt. W3005, 1101 East Bayaud Avenue Alex Greer. (alexander…" at bounding box center [517, 30] width 498 height 55
drag, startPoint x: 264, startPoint y: 12, endPoint x: 335, endPoint y: 12, distance: 71.2
click at [335, 12] on div "Country Club Towers: Apt. W3005, 1101 East Bayaud Avenue Alex Greer. (alexander…" at bounding box center [517, 30] width 498 height 55
copy b "[GEOGRAPHIC_DATA]"
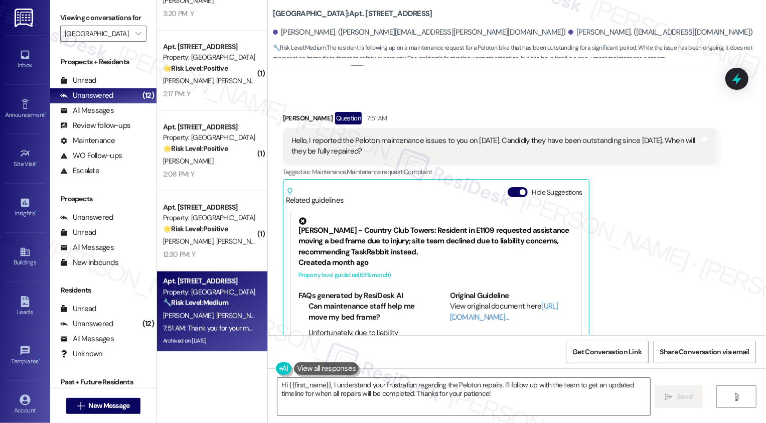
scroll to position [5972, 0]
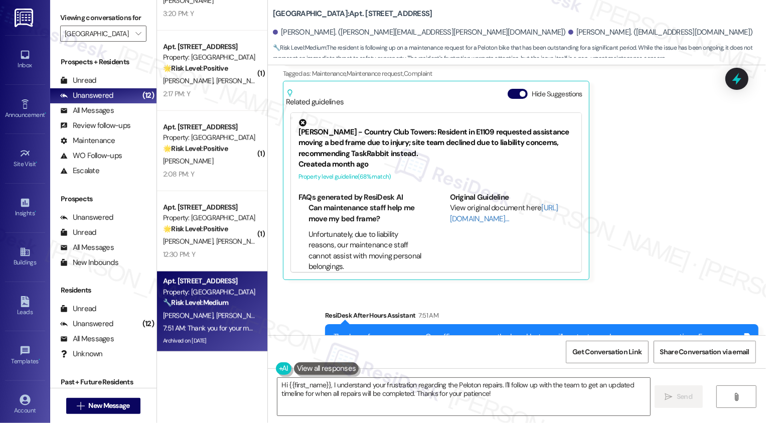
click at [679, 187] on div "Alex Greer Question 7:51 AM Hello, I reported the Peloton maintenance issues to…" at bounding box center [499, 147] width 433 height 266
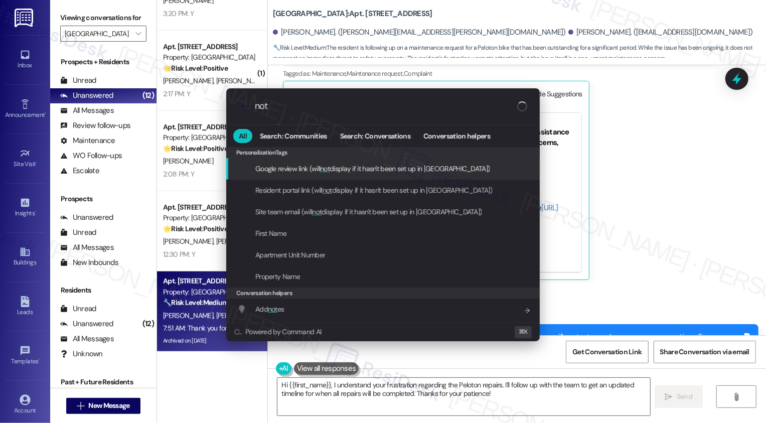
type input "note"
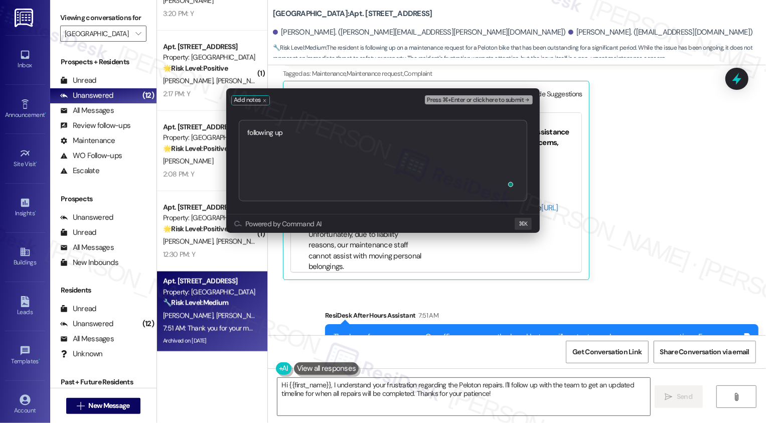
type textarea "following up https://residesk.slack.com/archives/C094PQXJKKP/p1756849115222869?…"
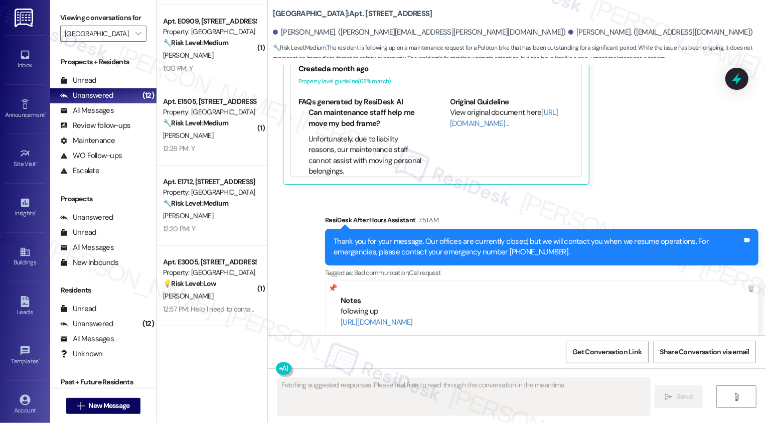
scroll to position [0, 0]
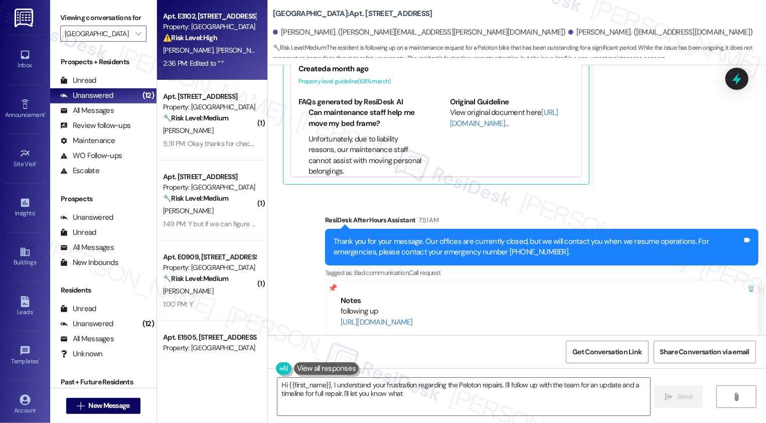
type textarea "Hi {{first_name}}, I understand your frustration regarding the Peloton repairs.…"
click at [183, 50] on span "[PERSON_NAME]" at bounding box center [189, 50] width 53 height 9
type textarea "Fetching suggested responses. Please feel free to read through the conversation…"
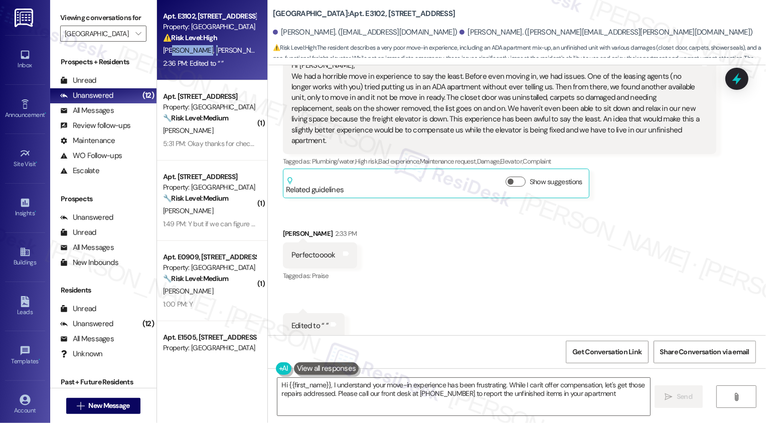
type textarea "Hi {{first_name}}, I understand your move-in experience has been frustrating. W…"
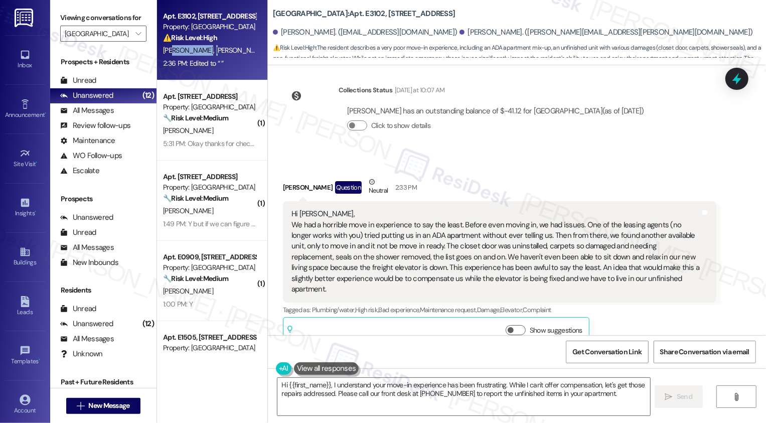
scroll to position [186, 0]
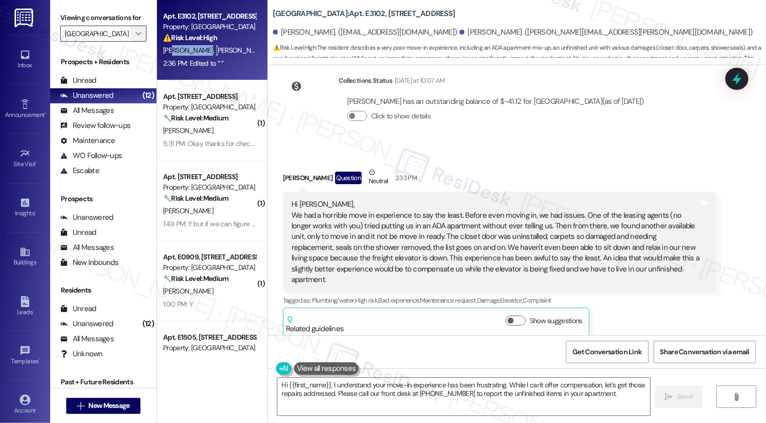
click at [135, 38] on icon "" at bounding box center [138, 34] width 6 height 8
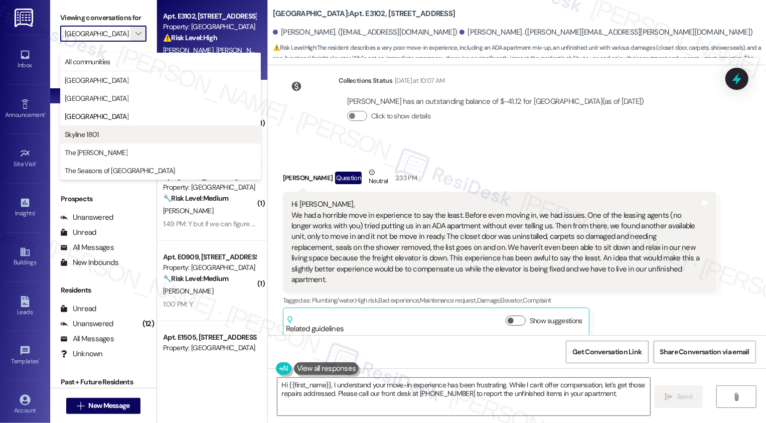
click at [113, 133] on span "Skyline 1801" at bounding box center [161, 134] width 192 height 10
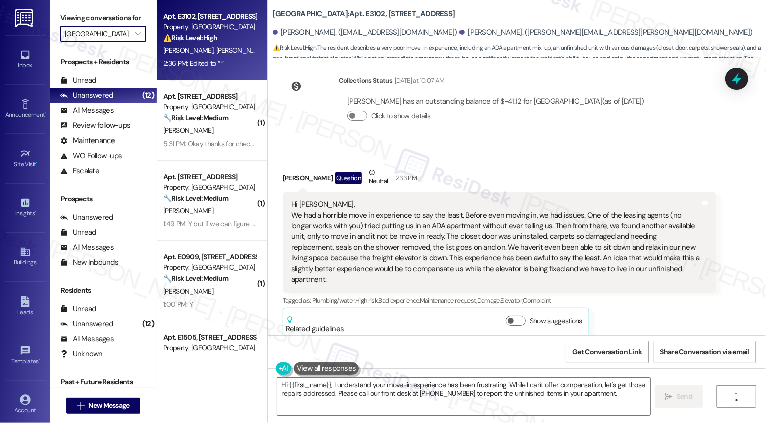
type input "Skyline 1801"
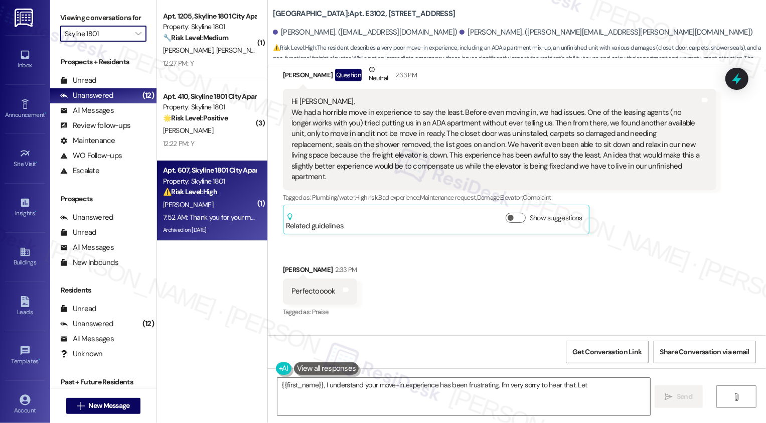
scroll to position [325, 0]
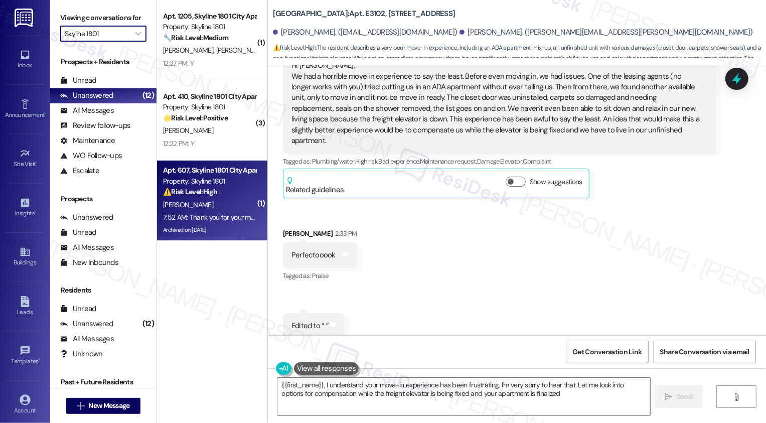
type textarea "{{first_name}}, I understand your move-in experience has been frustrating. I'm …"
click at [217, 190] on div "⚠️ Risk Level: High The resident reports no hot water and terrible water pressu…" at bounding box center [209, 192] width 93 height 11
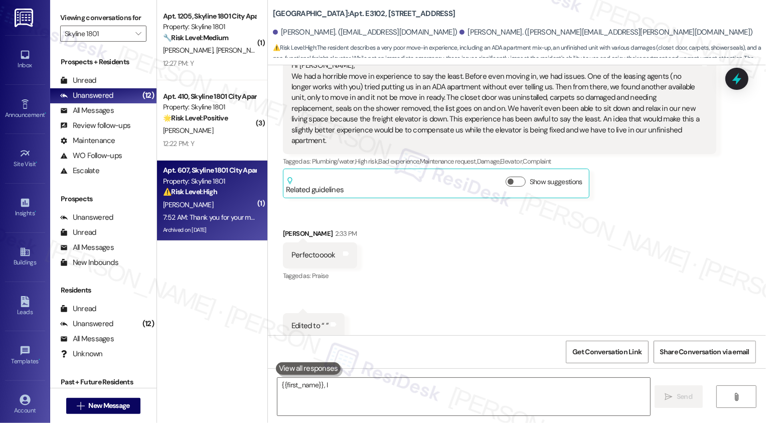
click at [217, 190] on div "⚠️ Risk Level: High The resident reports no hot water and terrible water pressu…" at bounding box center [209, 192] width 93 height 11
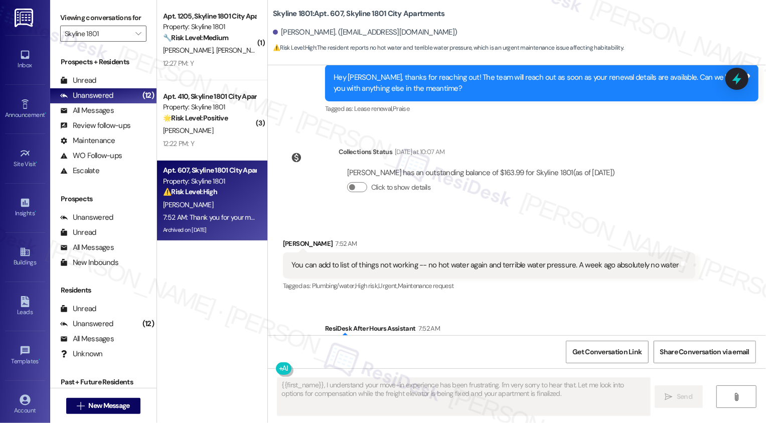
scroll to position [1280, 0]
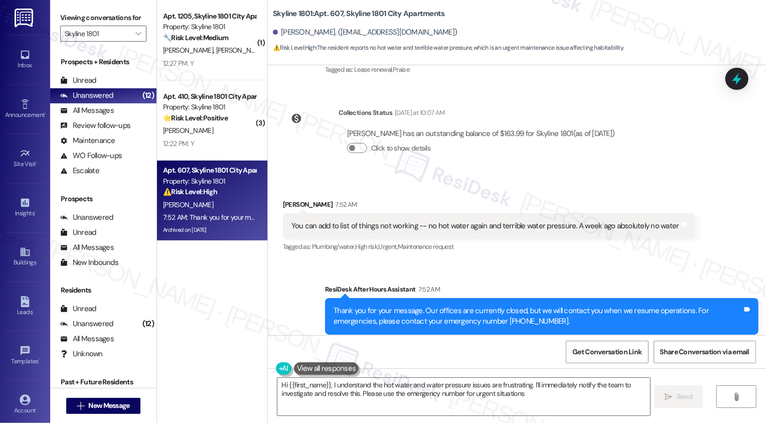
type textarea "Hi {{first_name}}, I understand the hot water and water pressure issues are fru…"
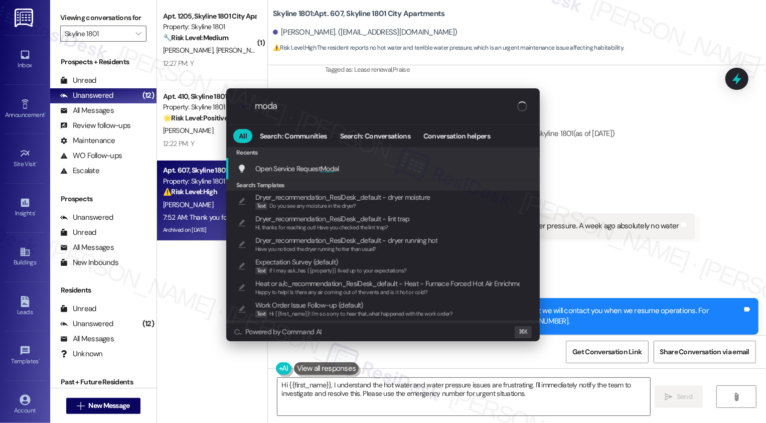
type input "modal"
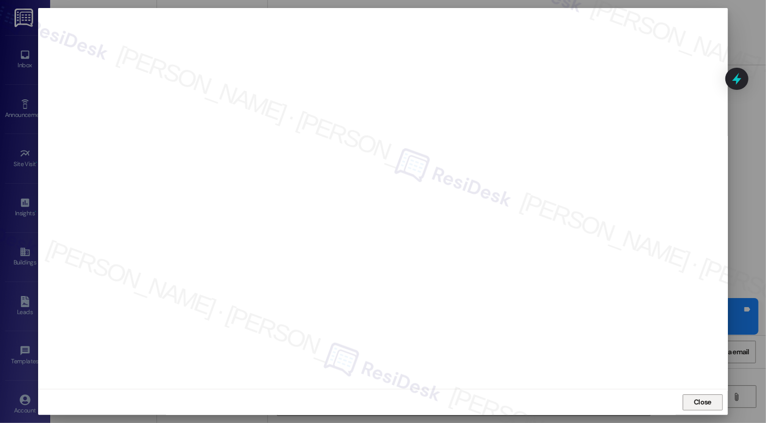
click at [701, 402] on span "Close" at bounding box center [702, 402] width 18 height 11
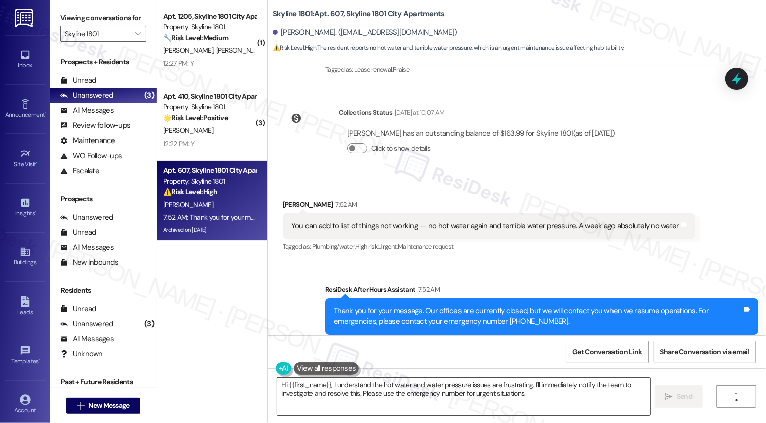
click at [347, 392] on textarea "Hi {{first_name}}, I understand the hot water and water pressure issues are fru…" at bounding box center [463, 397] width 373 height 38
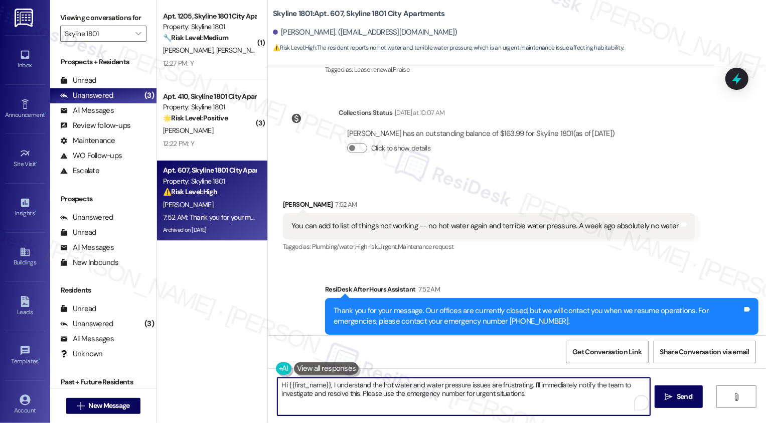
drag, startPoint x: 537, startPoint y: 393, endPoint x: 233, endPoint y: 380, distance: 304.1
click at [233, 380] on div "( 1 ) Apt. 1205, Skyline 1801 City Apartments Property: Skyline 1801 🔧 Risk Lev…" at bounding box center [461, 211] width 609 height 423
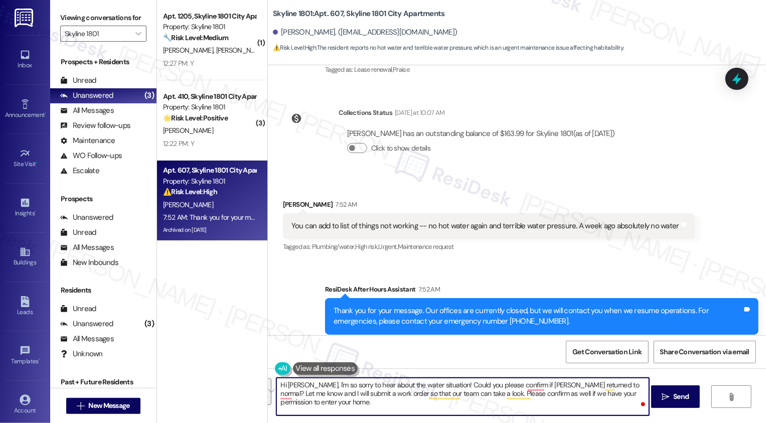
paste textarea "’m so sorry to hear about the water situation! Could you confirm if it still ha…"
click at [409, 390] on textarea "Hi Thomas, I’m so sorry to hear about the water situation! Could you confirm if…" at bounding box center [462, 397] width 373 height 38
click at [430, 390] on textarea "Hi Thomas, I’m so sorry to hear about the water situation! Could you confirm if…" at bounding box center [462, 397] width 373 height 38
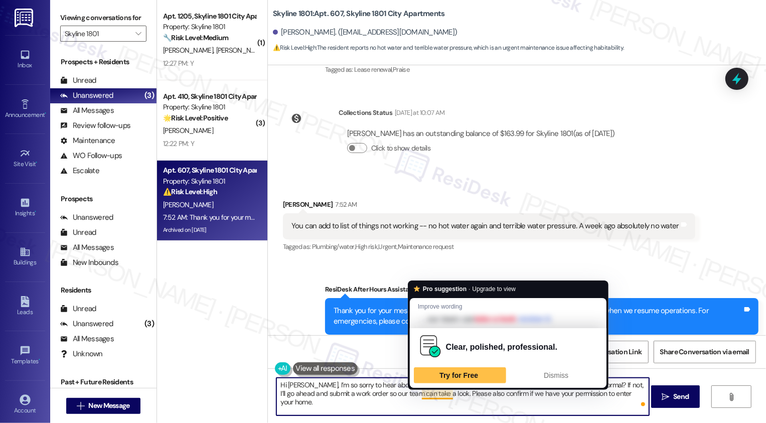
click at [473, 390] on textarea "Hi Thomas, I’m so sorry to hear about the water situation! Could you confirm if…" at bounding box center [462, 397] width 373 height 38
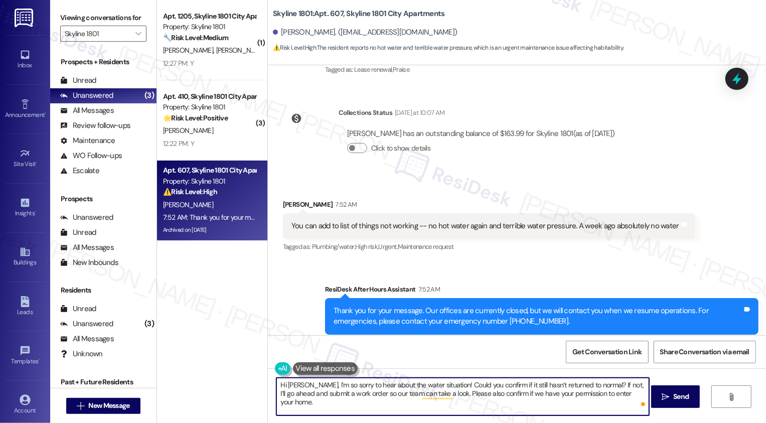
click at [518, 393] on textarea "Hi Thomas, I’m so sorry to hear about the water situation! Could you confirm if…" at bounding box center [462, 397] width 373 height 38
type textarea "Hi Thomas, I’m so sorry to hear about the water situation! Could you confirm if…"
click at [680, 397] on span "Send" at bounding box center [681, 396] width 16 height 11
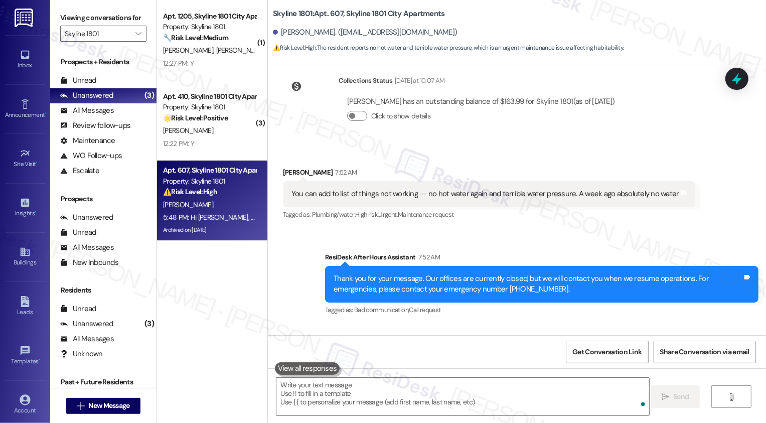
scroll to position [1360, 0]
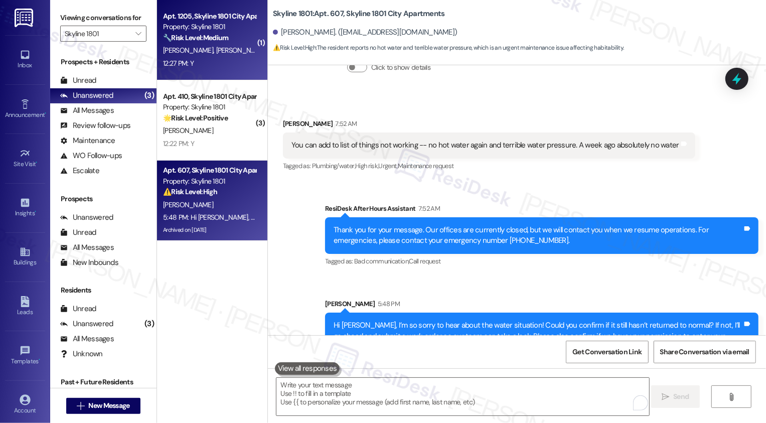
click at [228, 72] on div "Apt. 1205, Skyline 1801 City Apartments Property: Skyline 1801 🔧 Risk Level: Me…" at bounding box center [212, 40] width 110 height 80
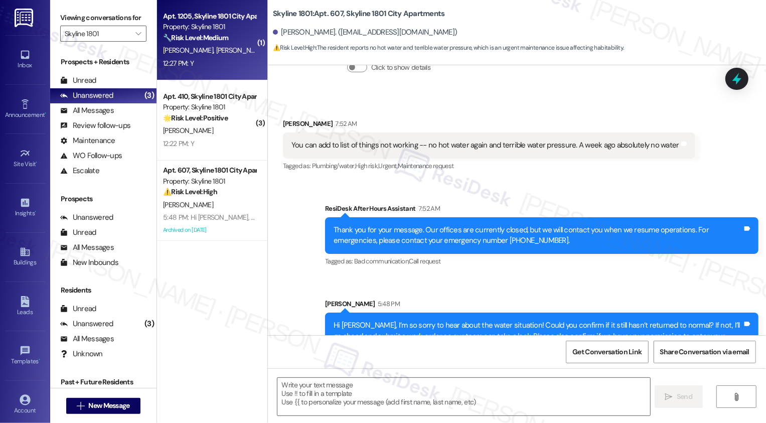
click at [228, 72] on div "Apt. 1205, Skyline 1801 City Apartments Property: Skyline 1801 🔧 Risk Level: Me…" at bounding box center [212, 40] width 110 height 80
type textarea "Fetching suggested responses. Please feel free to read through the conversation…"
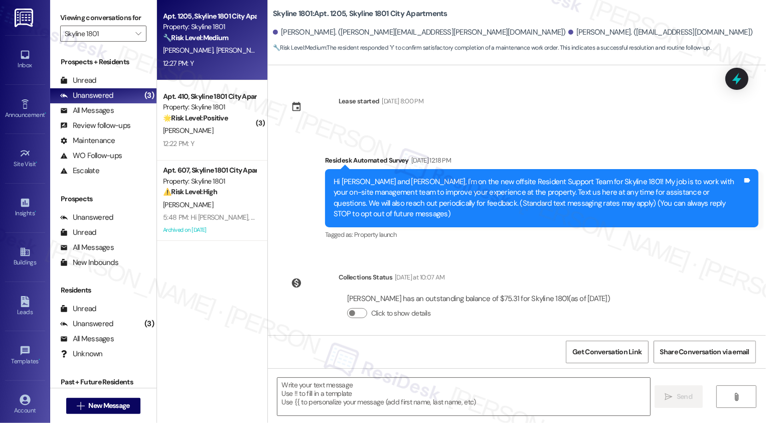
scroll to position [187, 0]
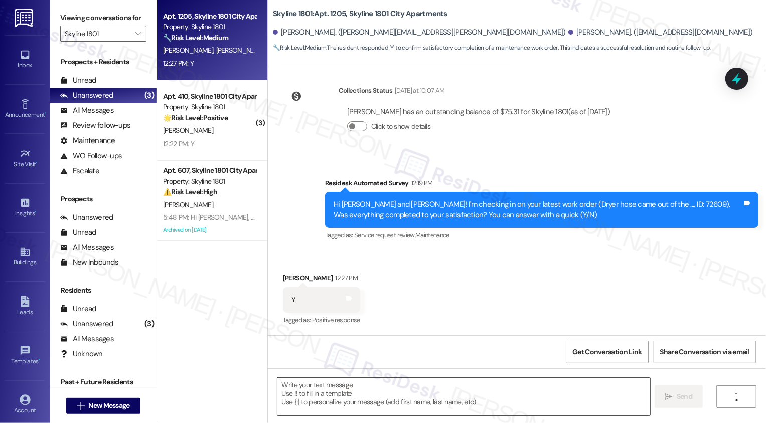
click at [294, 393] on textarea at bounding box center [463, 397] width 373 height 38
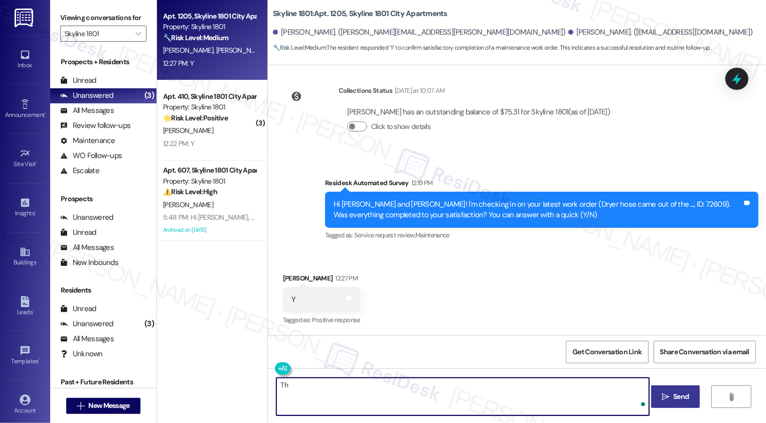
type textarea "T"
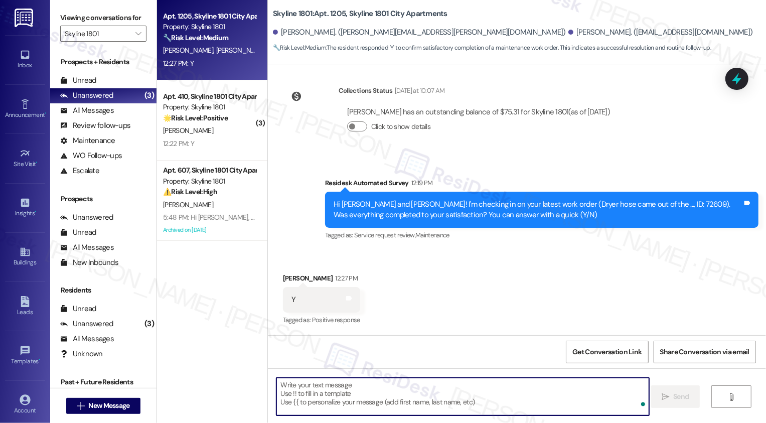
type textarea "I"
click at [289, 279] on div "Alexander Green 12:27 PM" at bounding box center [321, 280] width 77 height 14
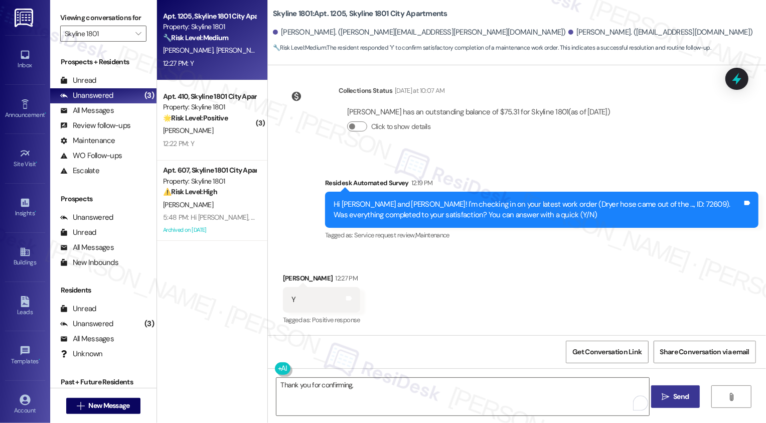
click at [289, 279] on div "Alexander Green 12:27 PM" at bounding box center [321, 280] width 77 height 14
copy div "Alexander"
click at [382, 388] on textarea "Thank you for confirming," at bounding box center [462, 397] width 373 height 38
paste textarea "Alexander"
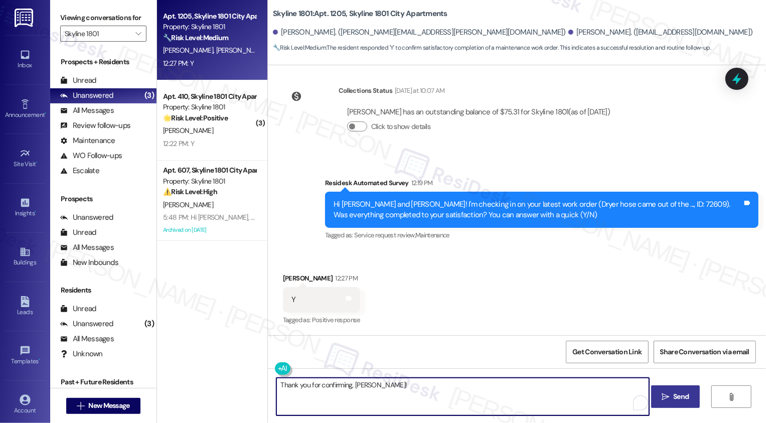
paste textarea "If you don't mind me asking, how has your experience been so far? Has the prope…"
click at [369, 394] on textarea "Thank you for confirming, Alexander! If you don't mind me asking, how has your …" at bounding box center [462, 397] width 373 height 38
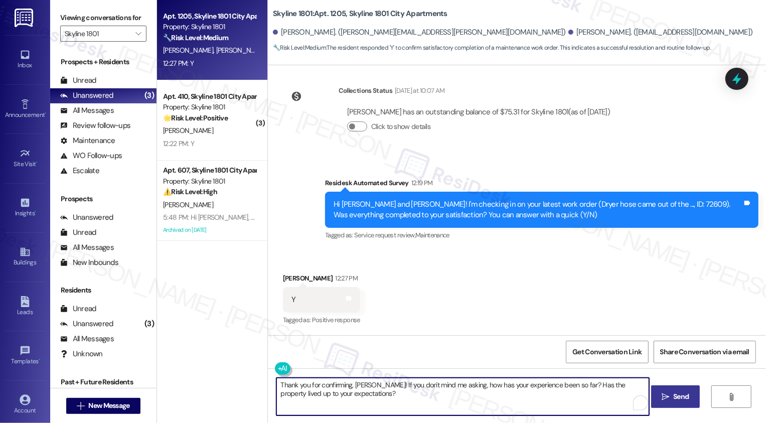
click at [418, 390] on textarea "Thank you for confirming, Alexander! If you don't mind me asking, how has your …" at bounding box center [462, 397] width 373 height 38
type textarea "Thank you for confirming, Alexander! If you don't mind me asking, how has your …"
click at [685, 393] on span "Send" at bounding box center [681, 396] width 16 height 11
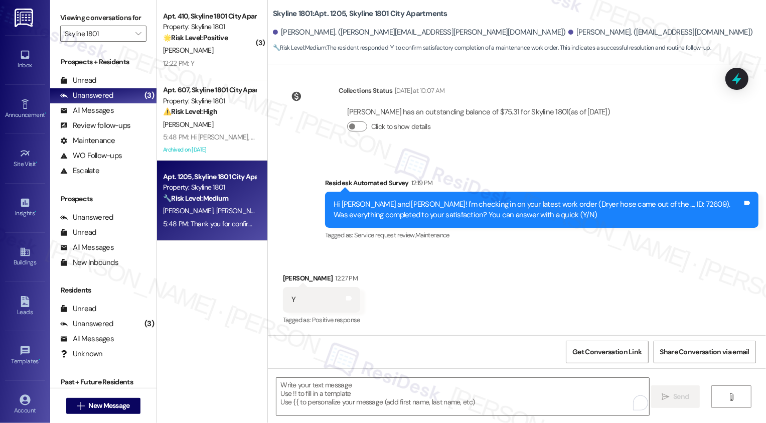
scroll to position [267, 0]
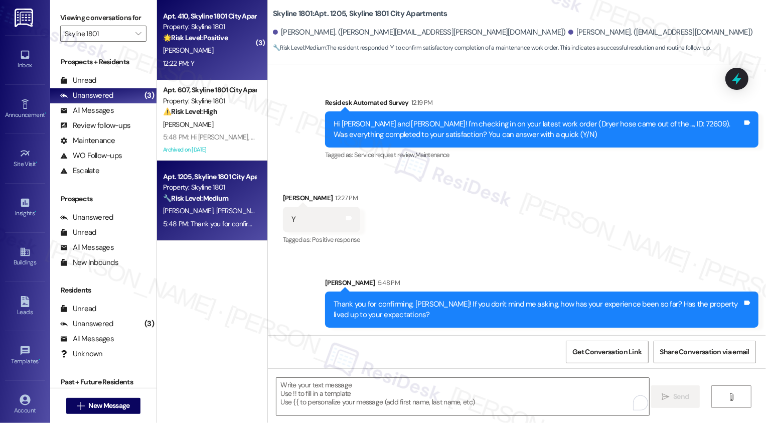
click at [212, 49] on div "[PERSON_NAME]" at bounding box center [209, 50] width 95 height 13
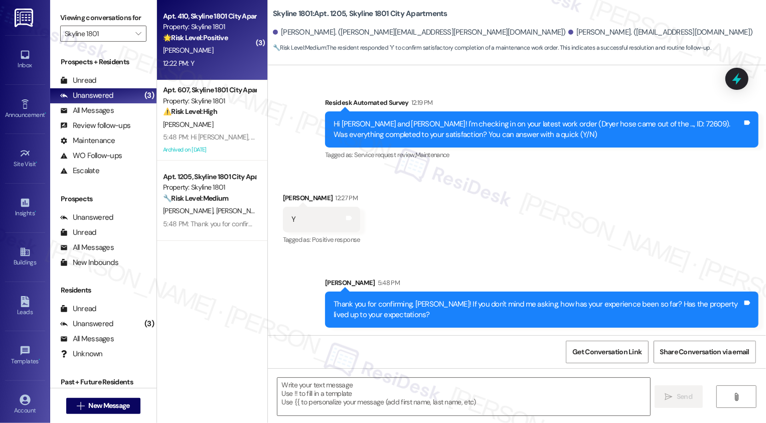
click at [212, 49] on div "[PERSON_NAME]" at bounding box center [209, 50] width 95 height 13
type textarea "Fetching suggested responses. Please feel free to read through the conversation…"
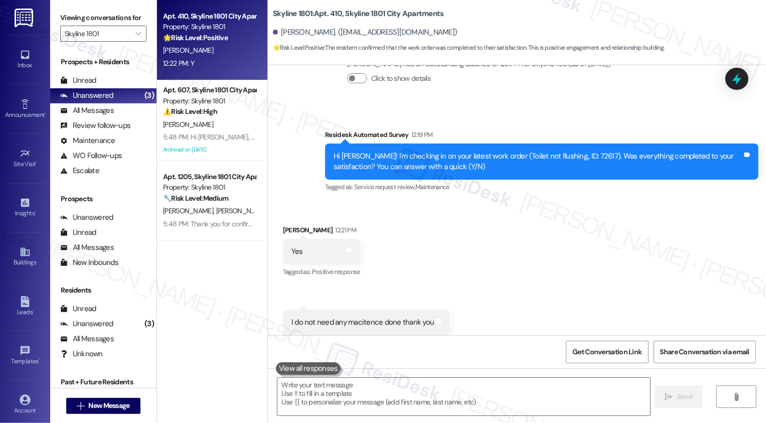
scroll to position [317, 0]
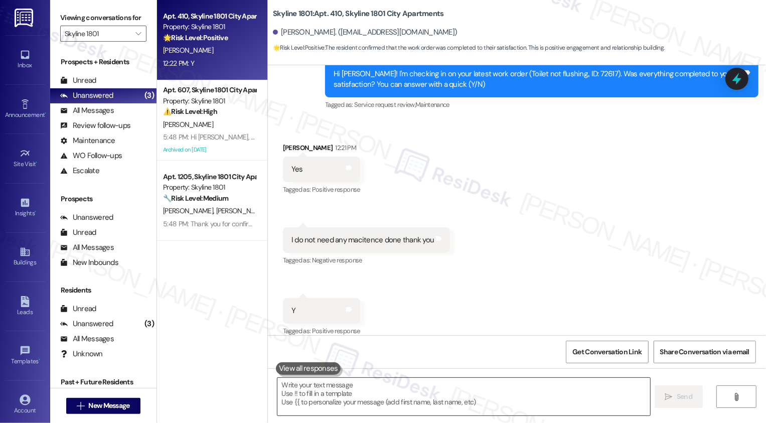
click at [369, 406] on textarea at bounding box center [463, 397] width 373 height 38
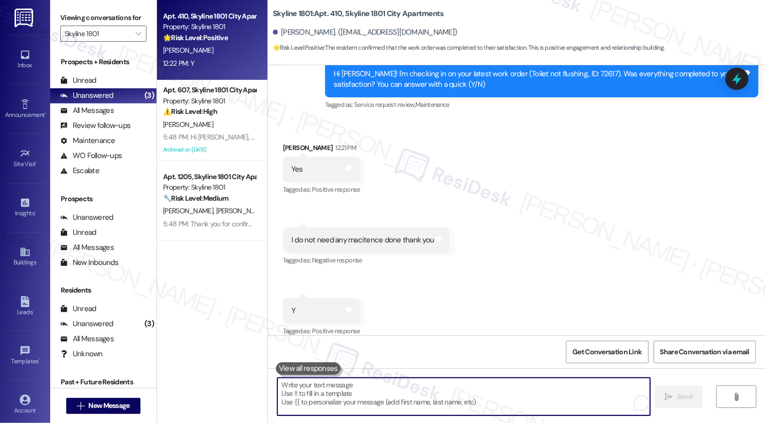
paste textarea "Thank you for confirming, Alexander! If you don't mind me asking, how has your …"
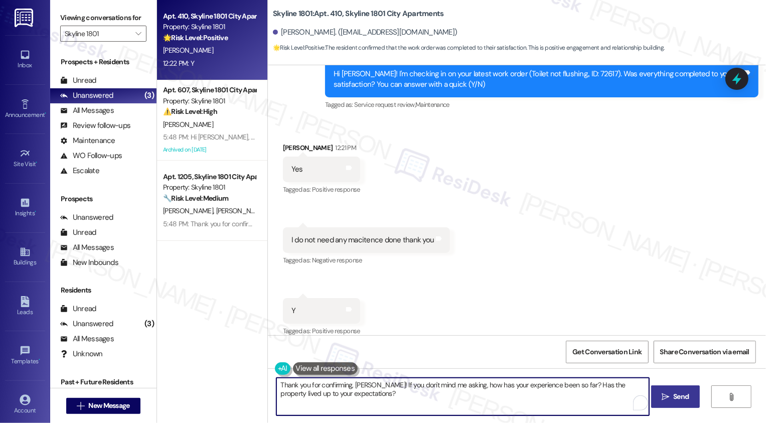
click at [286, 142] on div "Winston Douglas 12:21 PM" at bounding box center [321, 149] width 77 height 14
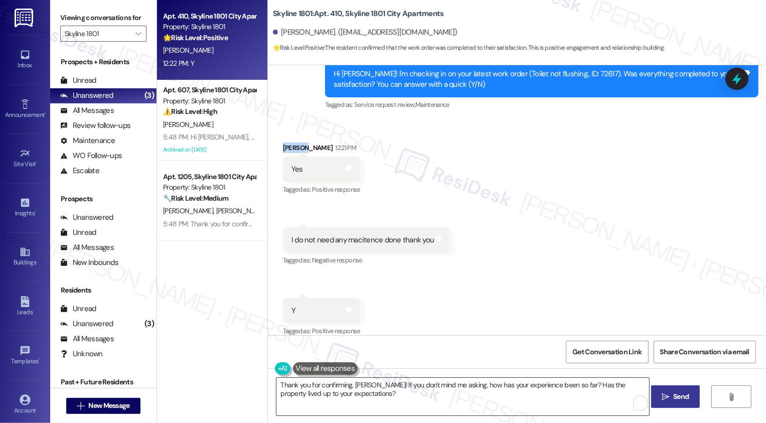
click at [358, 384] on textarea "Thank you for confirming, Alexander! If you don't mind me asking, how has your …" at bounding box center [462, 397] width 373 height 38
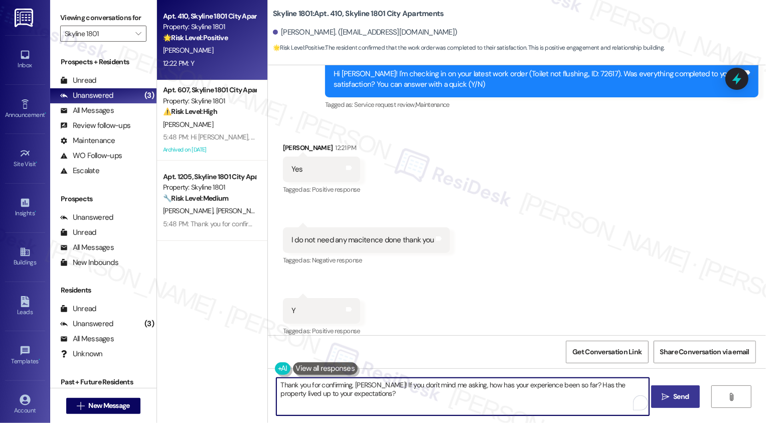
paste textarea "Winston"
click at [391, 396] on textarea "Thank you for confirming, Winston! If you don't mind me asking, how has your ex…" at bounding box center [462, 397] width 373 height 38
click at [380, 406] on textarea "Thank you for confirming, Winston! If you don't mind me asking, how has your ex…" at bounding box center [462, 397] width 373 height 38
click at [671, 401] on span "Send" at bounding box center [681, 396] width 20 height 11
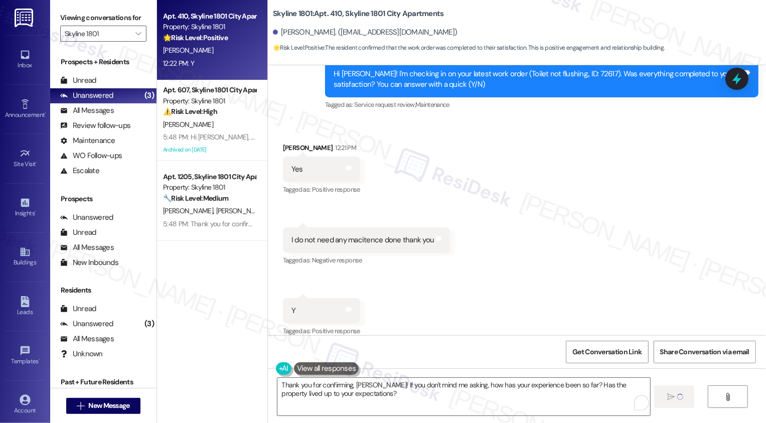
scroll to position [0, 0]
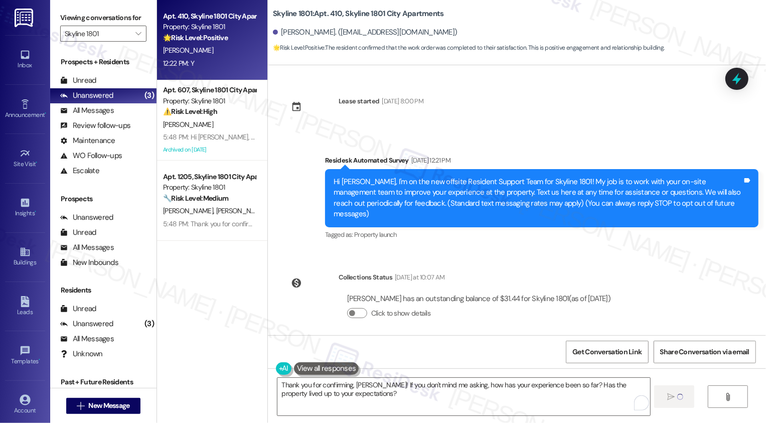
type textarea "Fetching suggested responses. Please feel free to read through the conversation…"
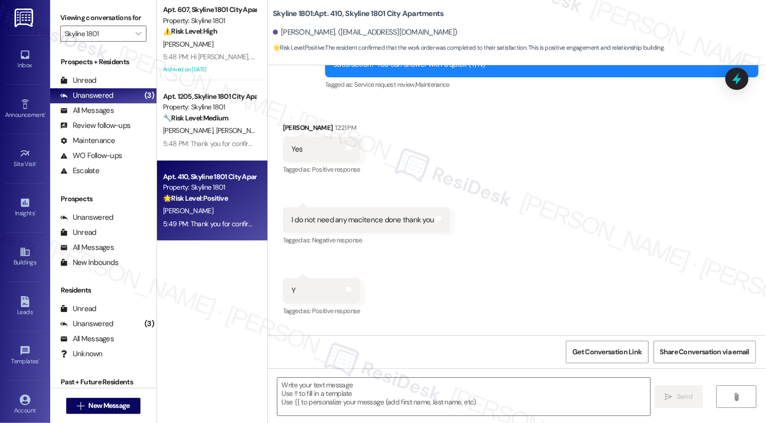
scroll to position [398, 0]
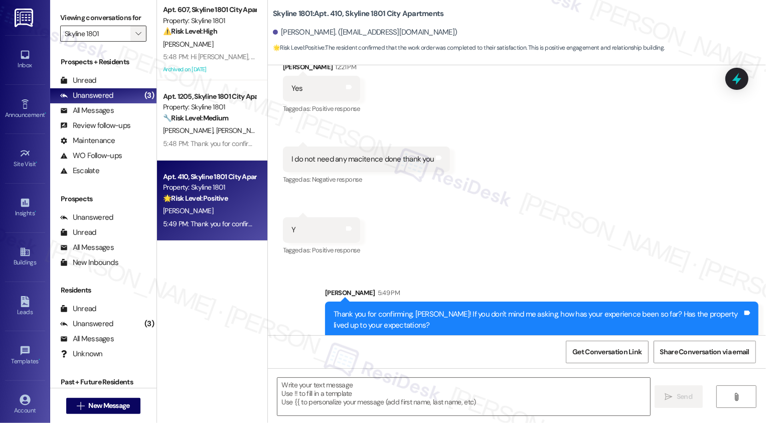
click at [135, 42] on span "" at bounding box center [138, 34] width 10 height 16
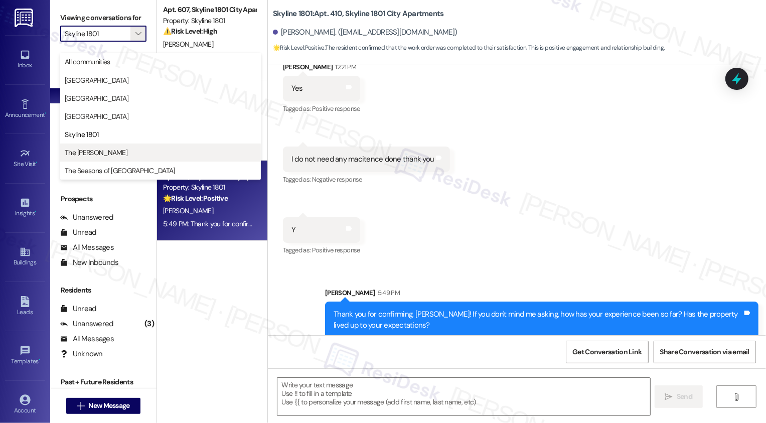
click at [120, 149] on span "The [PERSON_NAME]" at bounding box center [161, 152] width 192 height 10
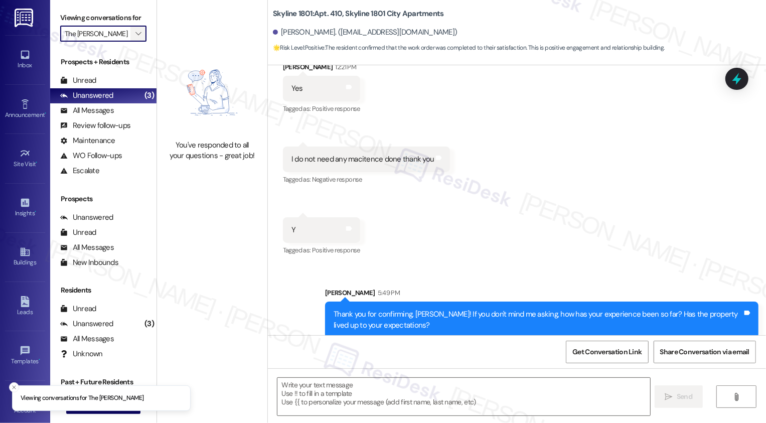
click at [135, 38] on icon "" at bounding box center [138, 34] width 6 height 8
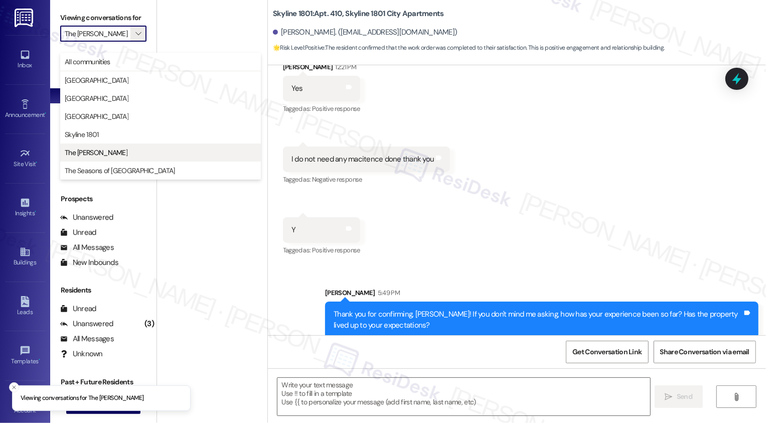
click at [105, 146] on button "The [PERSON_NAME]" at bounding box center [160, 152] width 201 height 18
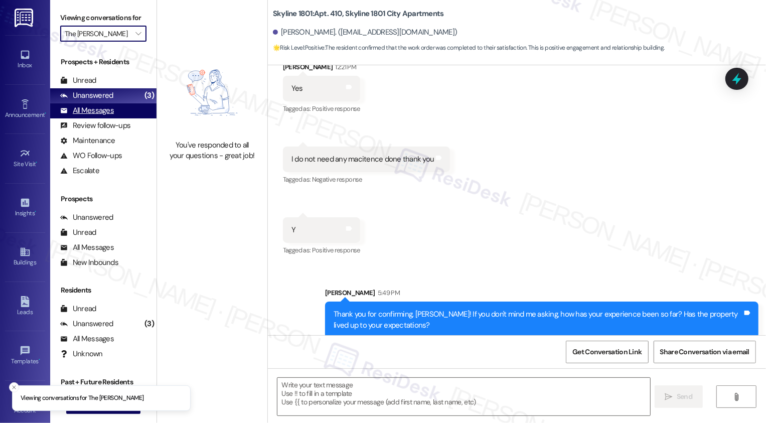
click at [106, 116] on div "All Messages" at bounding box center [87, 110] width 54 height 11
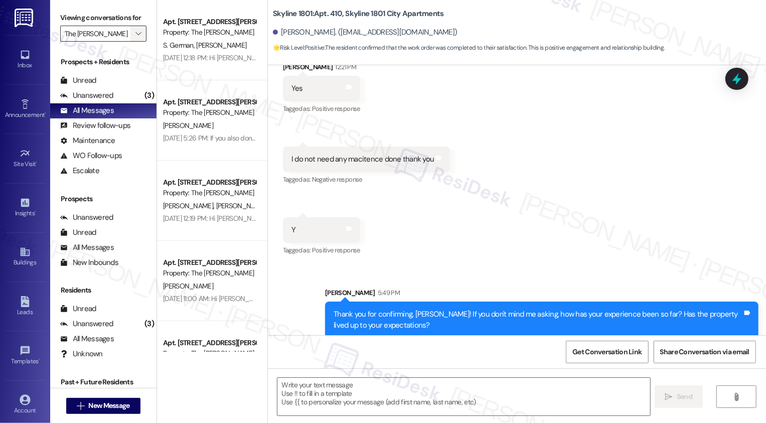
click at [133, 42] on span "" at bounding box center [138, 34] width 10 height 16
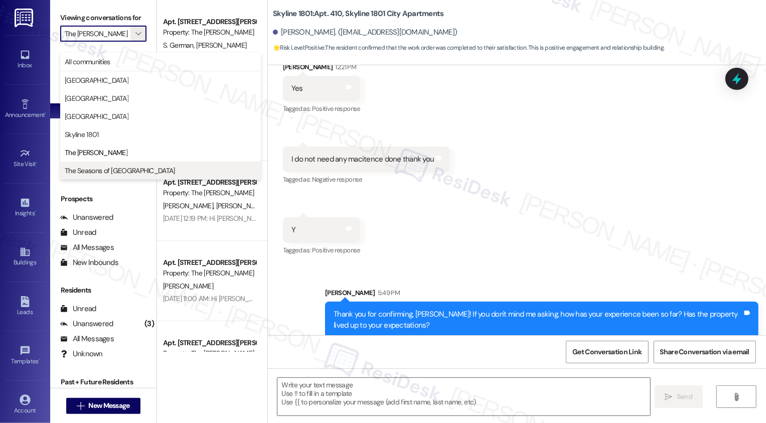
click at [106, 168] on span "The Seasons of [GEOGRAPHIC_DATA]" at bounding box center [120, 170] width 110 height 10
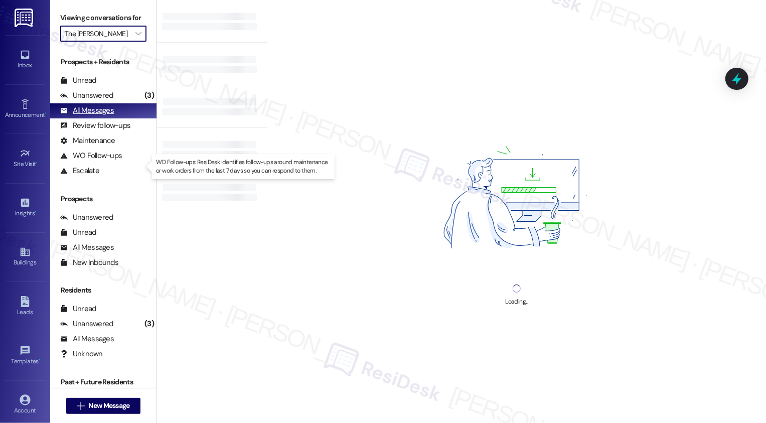
type input "The Seasons of [GEOGRAPHIC_DATA]"
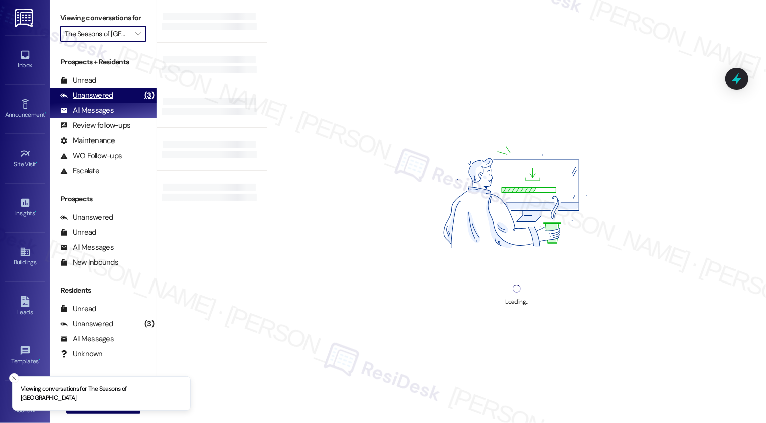
click at [120, 103] on div "Unanswered (3)" at bounding box center [103, 95] width 106 height 15
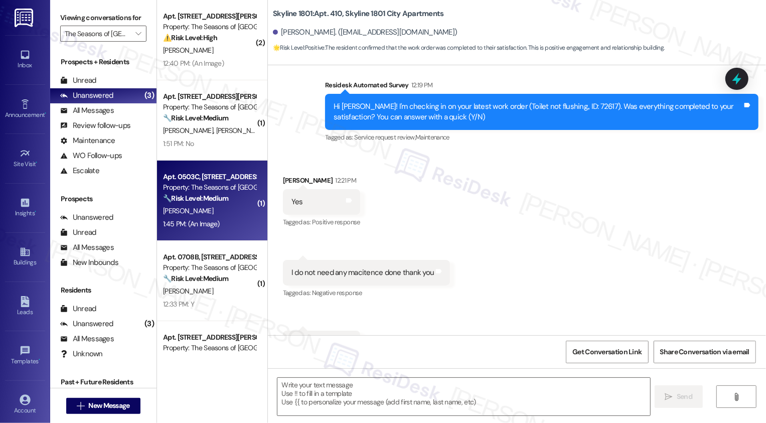
scroll to position [316, 0]
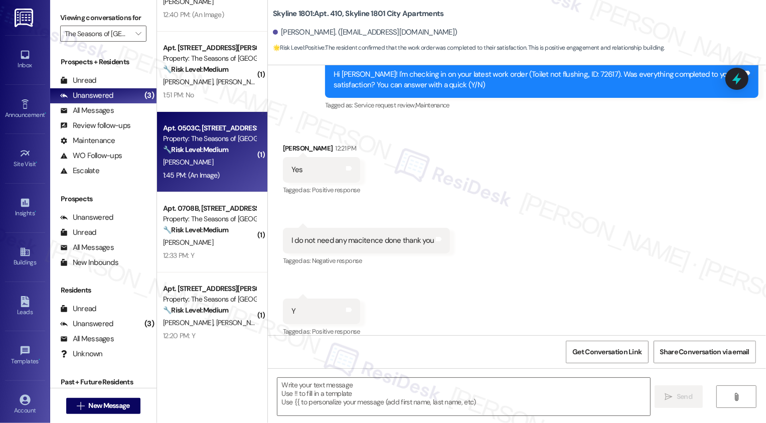
type textarea "Fetching suggested responses. Please feel free to read through the conversation…"
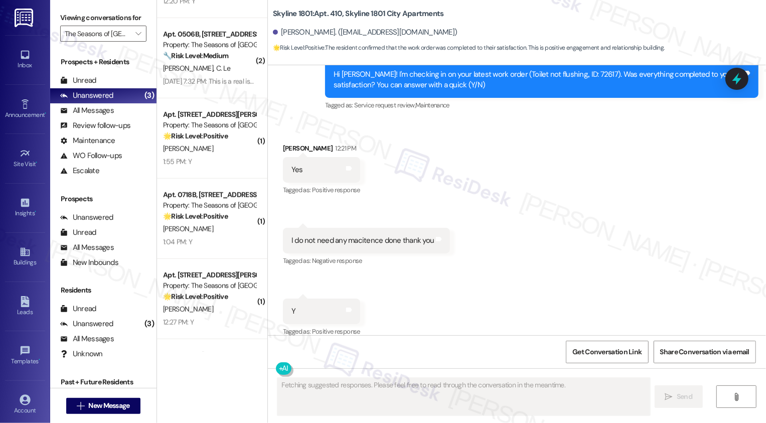
scroll to position [556, 0]
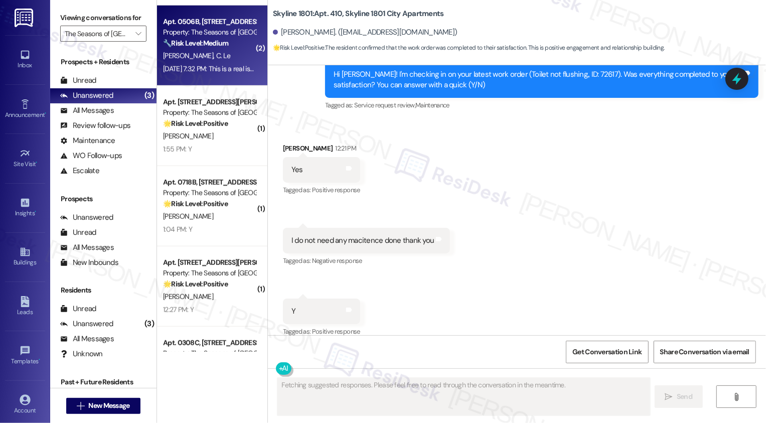
click at [195, 66] on div "Aug 29, 2025 at 7:32 PM: This is a real issue Aug 29, 2025 at 7:32 PM: This is …" at bounding box center [211, 68] width 97 height 9
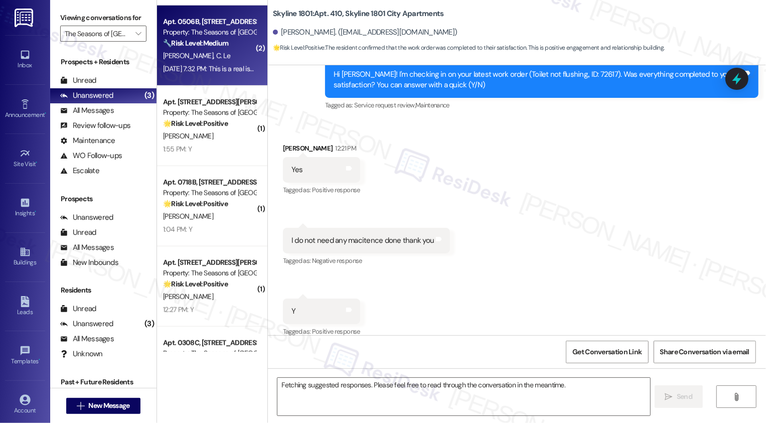
click at [195, 66] on div "Aug 29, 2025 at 7:32 PM: This is a real issue Aug 29, 2025 at 7:32 PM: This is …" at bounding box center [211, 68] width 97 height 9
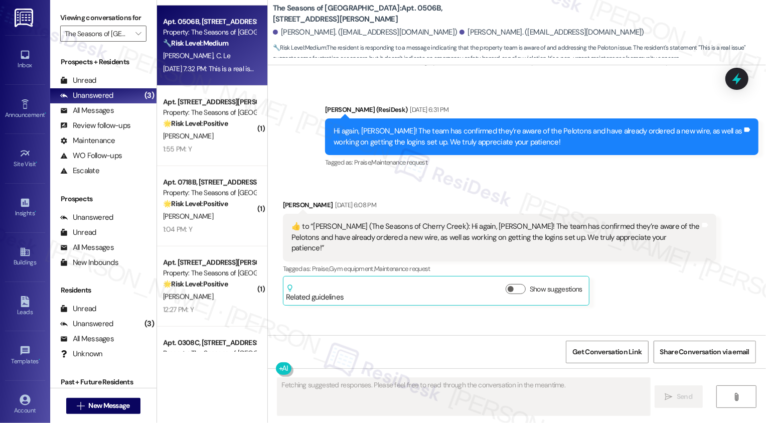
scroll to position [1298, 0]
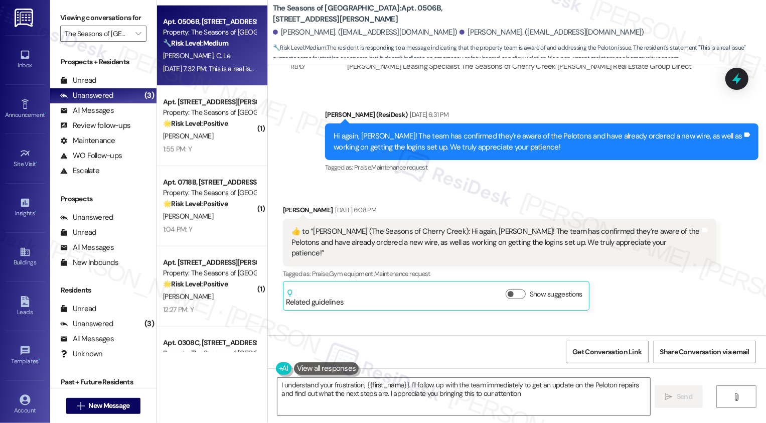
type textarea "I understand your frustration, {{first_name}}. I'll follow up with the team imm…"
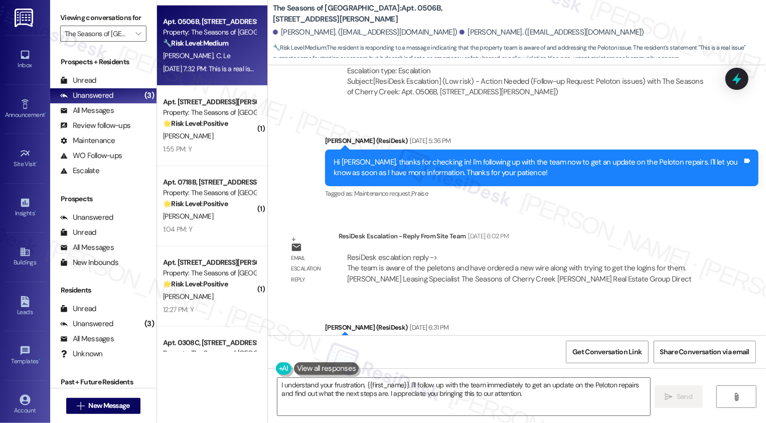
scroll to position [1011, 0]
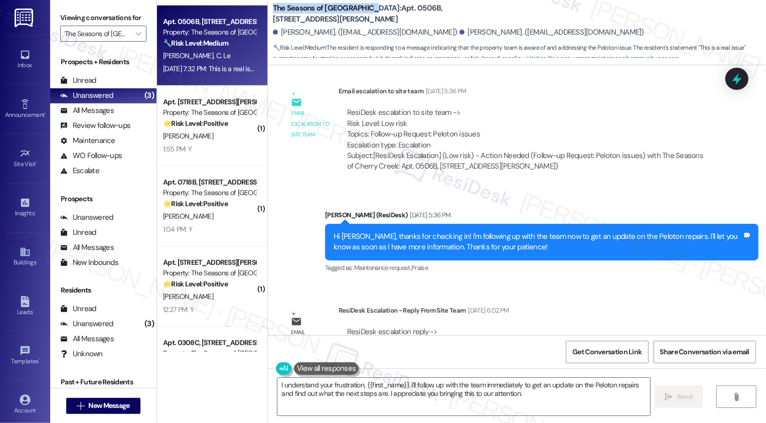
drag, startPoint x: 267, startPoint y: 7, endPoint x: 361, endPoint y: 12, distance: 93.9
click at [361, 12] on b "The Seasons of Cherry Creek: Apt. 0506B, 3498 Seasons E Ellsworth Ave" at bounding box center [373, 14] width 201 height 22
copy b "The Seasons of [GEOGRAPHIC_DATA]"
click at [575, 300] on div "Email escalation reply ResiDesk Escalation - Reply From Site Team Aug 19, 2025 …" at bounding box center [499, 335] width 448 height 76
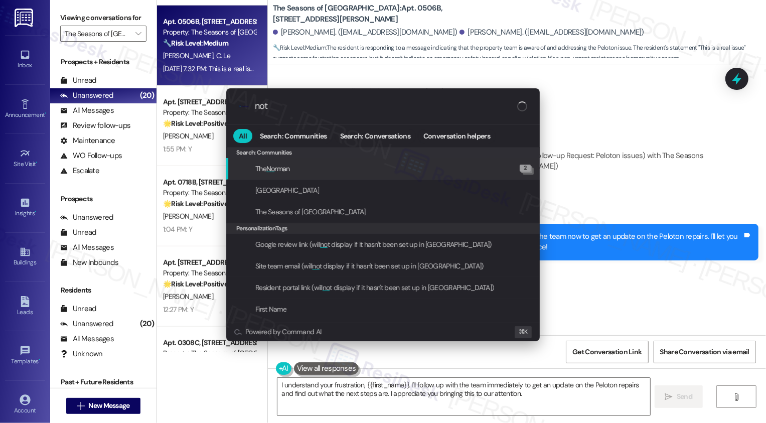
type input "note"
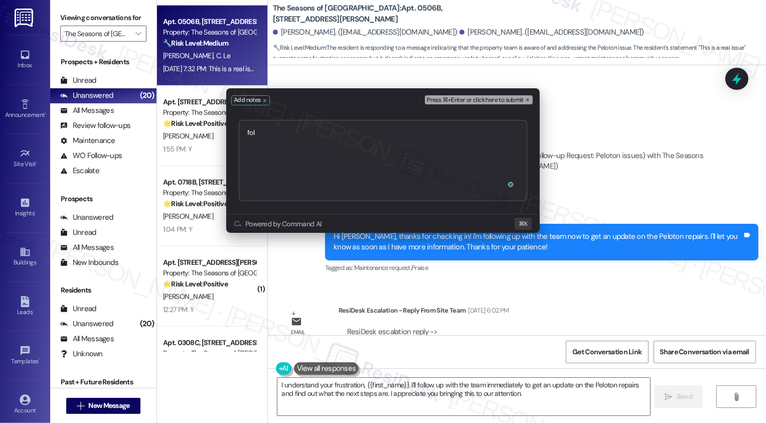
type textarea "foll"
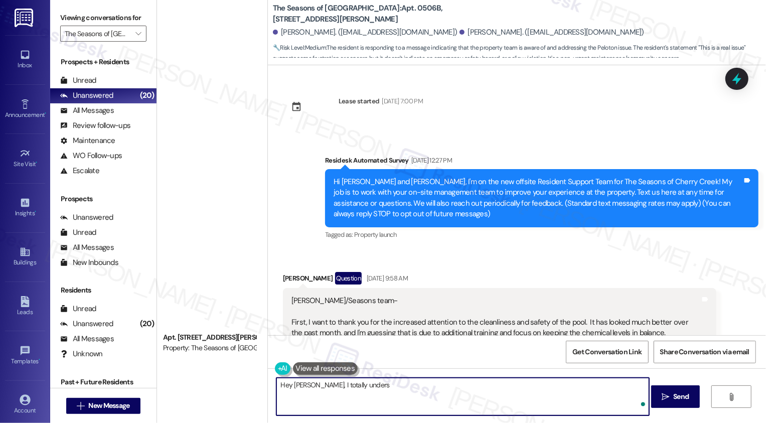
scroll to position [1543, 0]
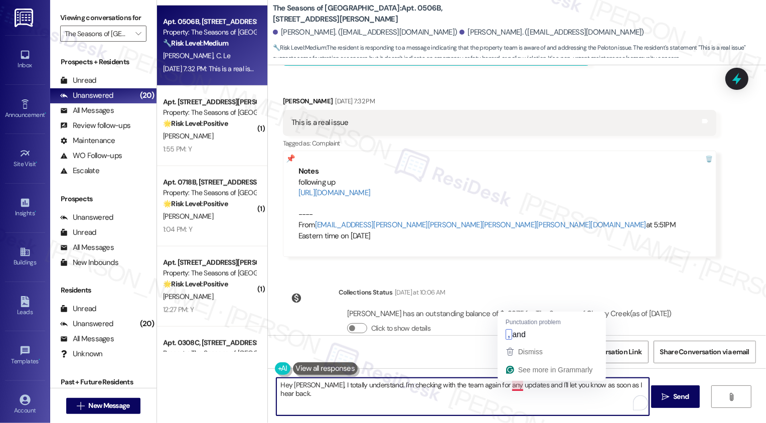
click at [509, 385] on textarea "Hey [PERSON_NAME], I totally understand. I'm checking with the team again for a…" at bounding box center [462, 397] width 373 height 38
type textarea "Hey [PERSON_NAME], I totally understand. I'm checking with the team again for a…"
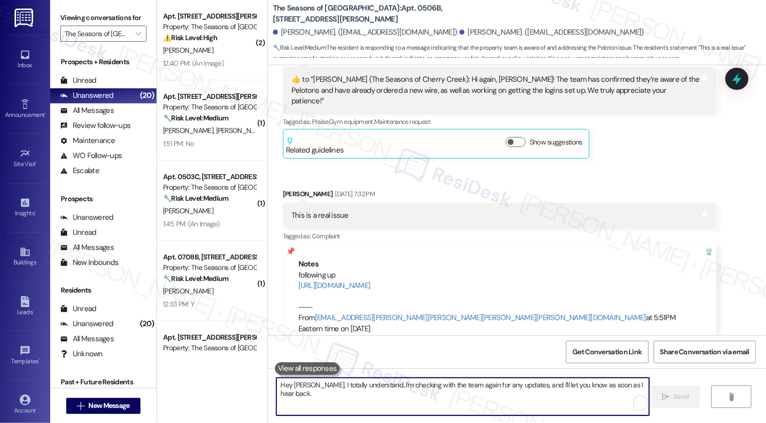
scroll to position [18, 0]
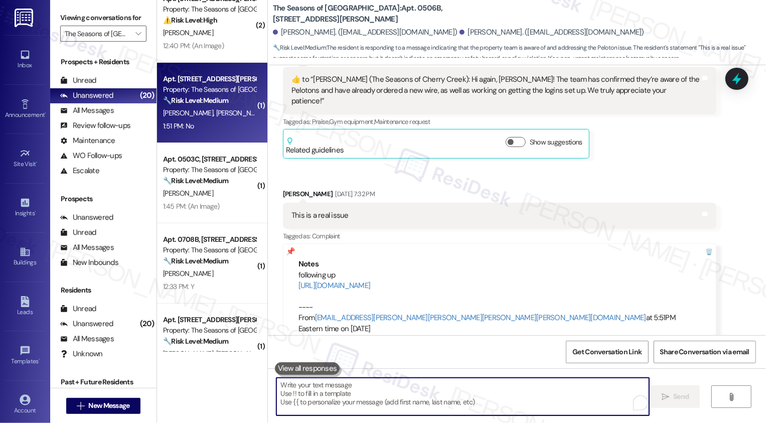
click at [198, 77] on div "Apt. [STREET_ADDRESS][PERSON_NAME]" at bounding box center [209, 79] width 93 height 11
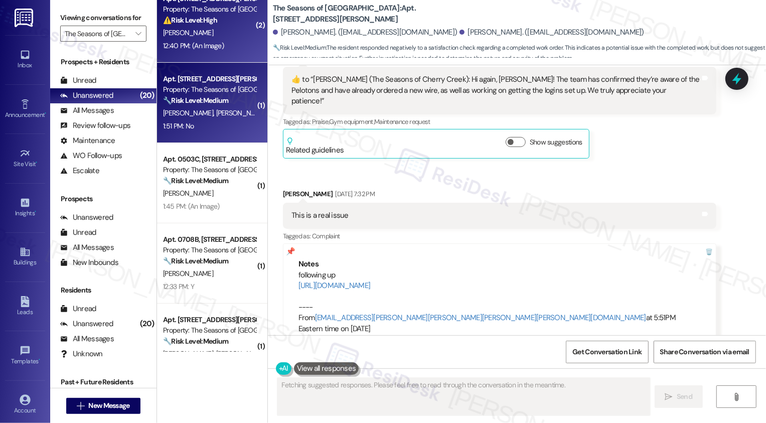
type textarea "Hi"
click at [198, 43] on div "12:40 PM: (An Image) 12:40 PM: (An Image)" at bounding box center [193, 45] width 61 height 9
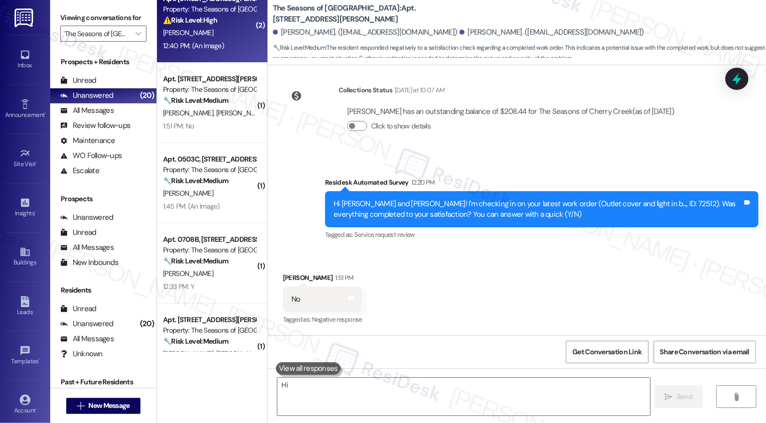
scroll to position [186, 0]
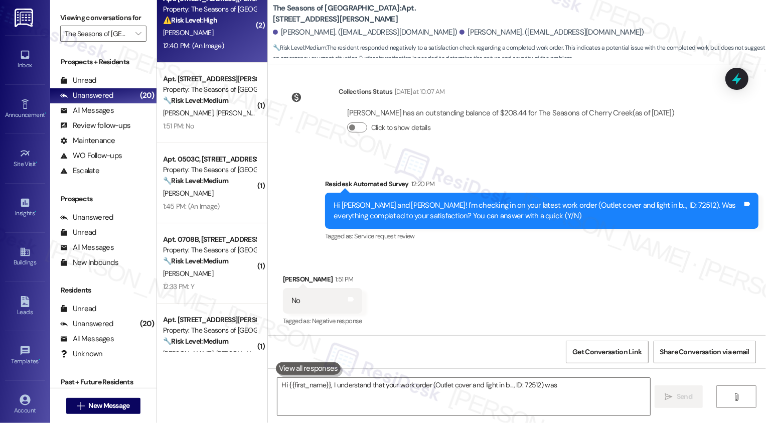
type textarea "Hi {{first_name}}, I understand that your work order (Outlet cover and light in…"
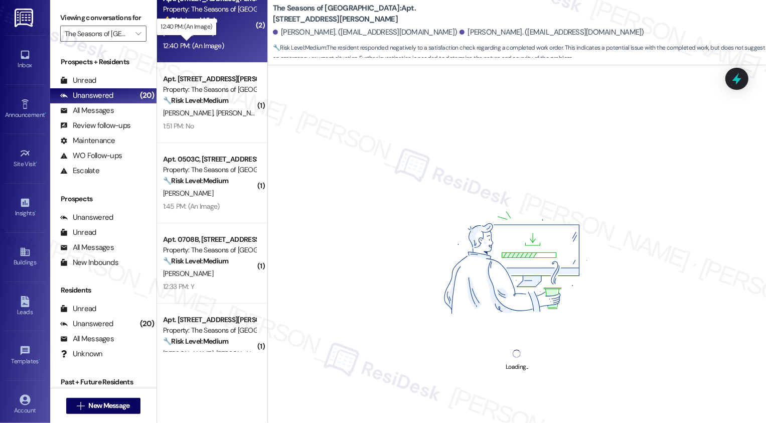
click at [198, 43] on div "12:40 PM: (An Image) 12:40 PM: (An Image)" at bounding box center [193, 45] width 61 height 9
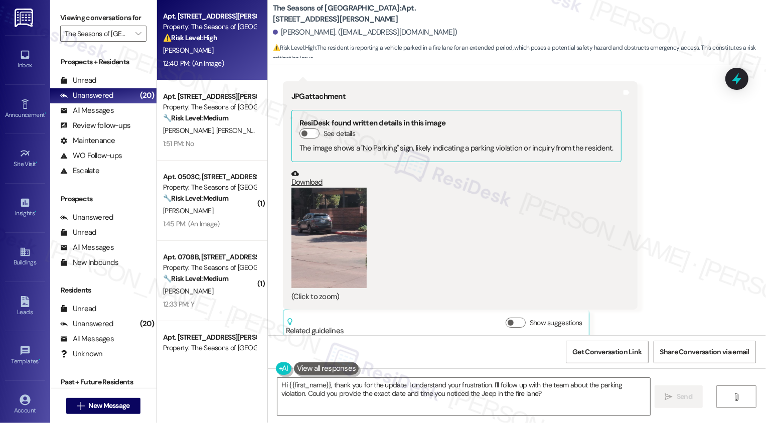
scroll to position [1337, 0]
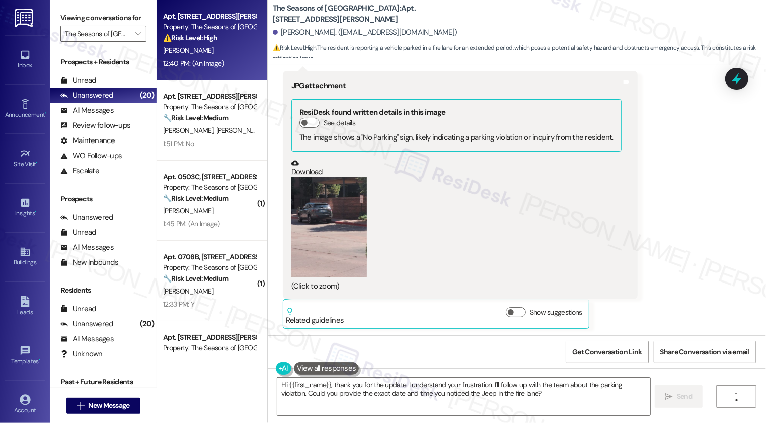
click at [349, 211] on button "Zoom image" at bounding box center [328, 227] width 75 height 100
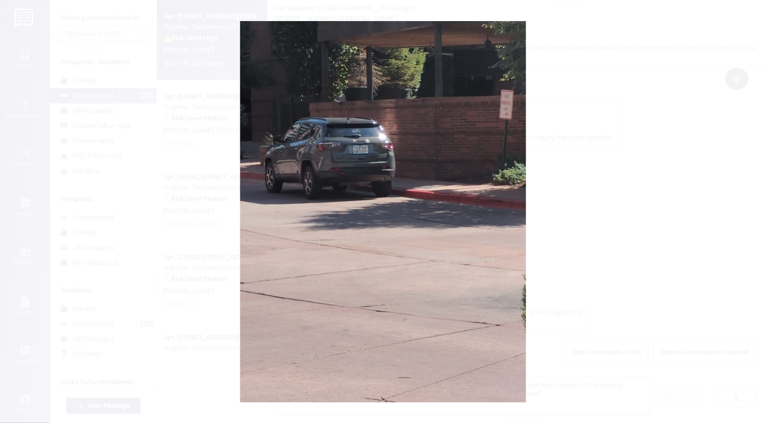
click at [572, 241] on button "Unzoom image" at bounding box center [383, 211] width 766 height 423
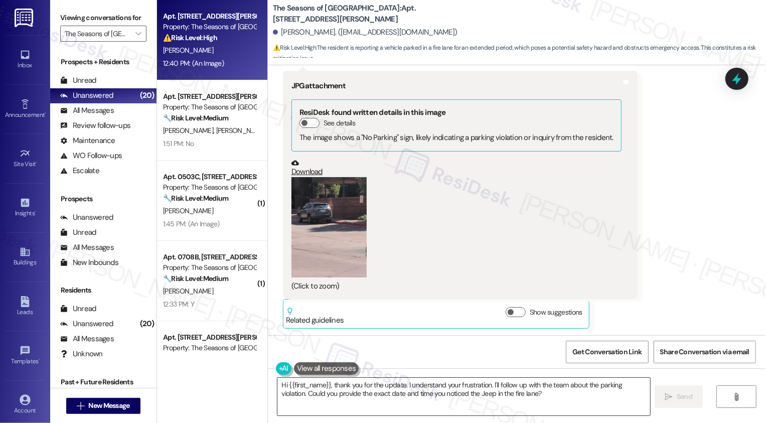
click at [410, 386] on textarea "Hi {{first_name}}, thank you for the update. I understand your frustration. I'l…" at bounding box center [463, 397] width 373 height 38
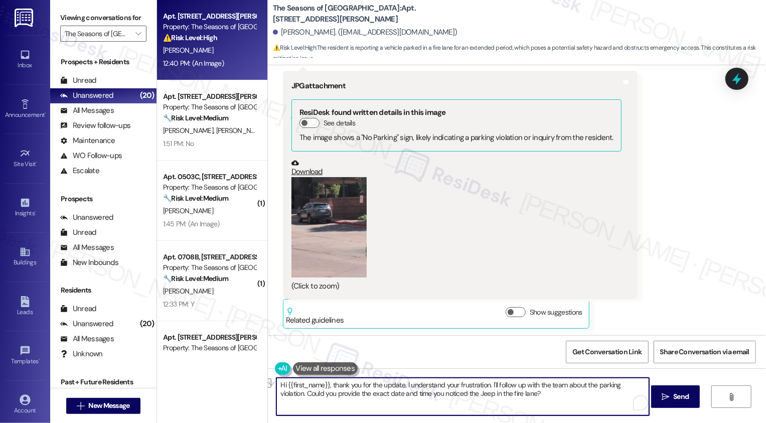
drag, startPoint x: 399, startPoint y: 384, endPoint x: 486, endPoint y: 385, distance: 86.8
click at [486, 385] on textarea "Hi {{first_name}}, thank you for the update. I understand your frustration. I'l…" at bounding box center [462, 397] width 373 height 38
click at [528, 384] on textarea "Hi {{first_name}}, thank you for the update. I'll follow up with the team about…" at bounding box center [462, 397] width 373 height 38
click at [541, 384] on textarea "Hi {{first_name}}, thank you for the update. I'll follow up with the team about…" at bounding box center [462, 397] width 373 height 38
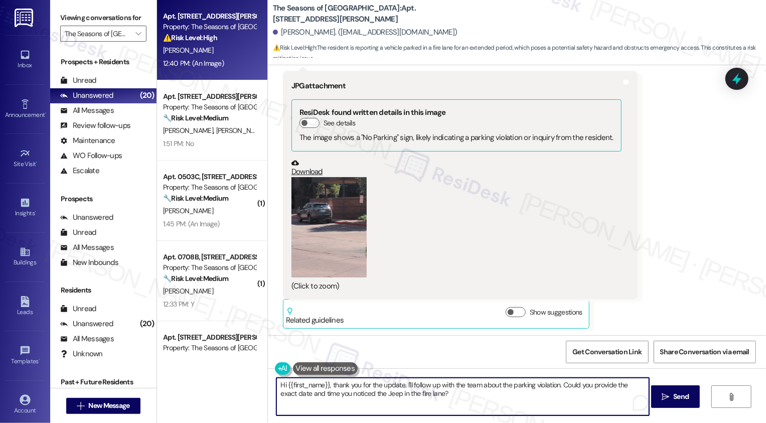
click at [559, 388] on textarea "Hi {{first_name}}, thank you for the update. I'll follow up with the team about…" at bounding box center [462, 397] width 373 height 38
click at [678, 403] on button " Send" at bounding box center [675, 396] width 49 height 23
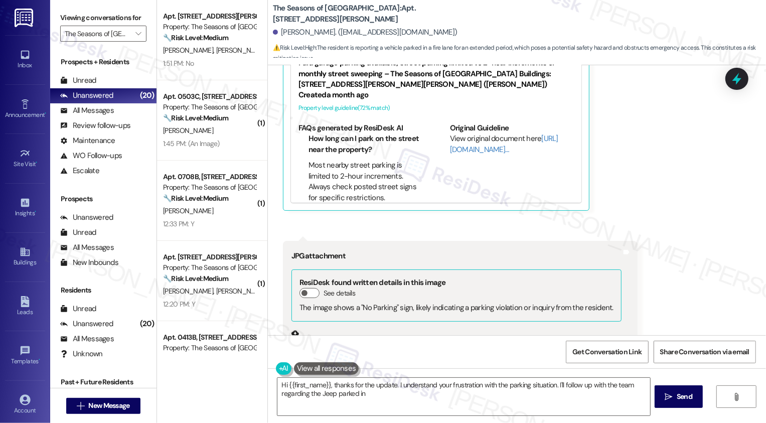
scroll to position [1120, 0]
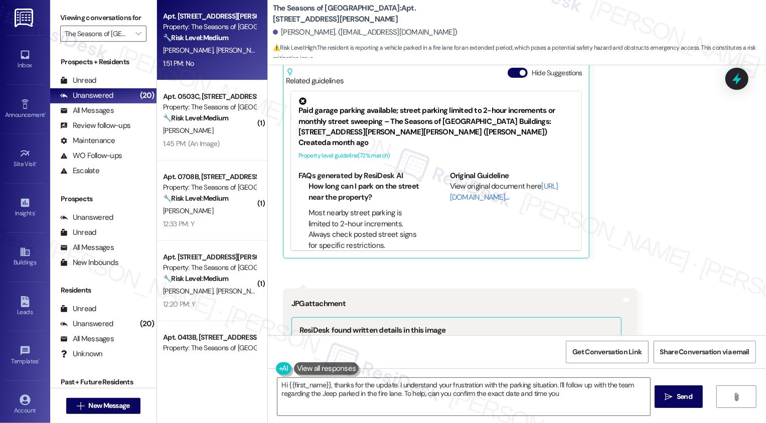
type textarea "Hi {{first_name}}, thanks for the update. I understand your frustration with th…"
click at [226, 37] on div "🔧 Risk Level: Medium The resident responded negatively to a satisfaction check …" at bounding box center [209, 38] width 93 height 11
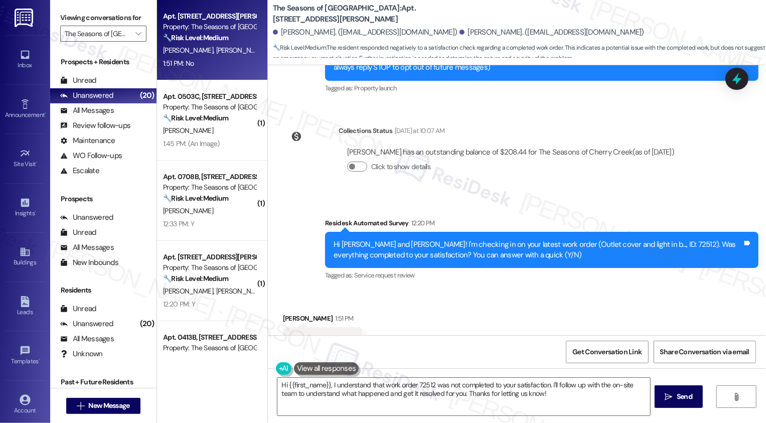
scroll to position [187, 0]
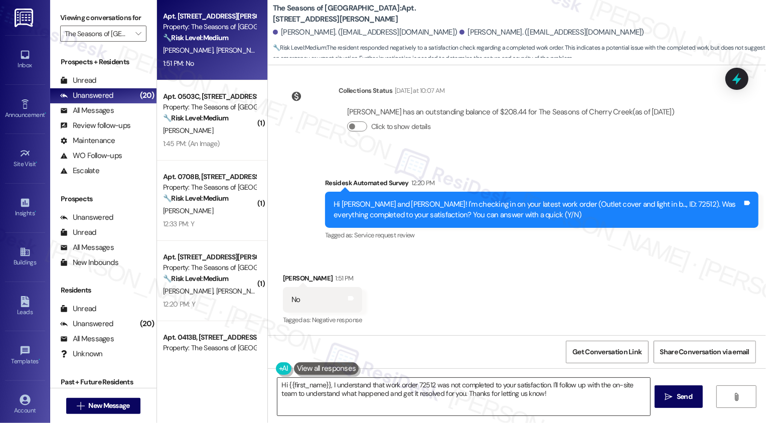
click at [329, 386] on textarea "Hi {{first_name}}, I understand that work order 72512 was not completed to your…" at bounding box center [463, 397] width 373 height 38
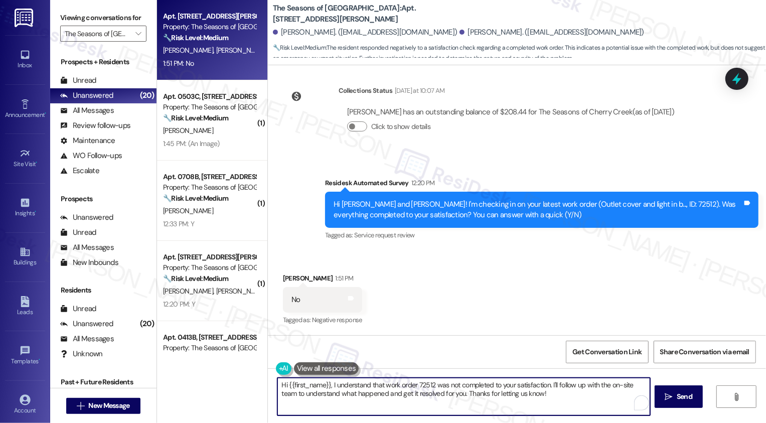
click at [285, 276] on div "[PERSON_NAME] 1:51 PM" at bounding box center [322, 280] width 79 height 14
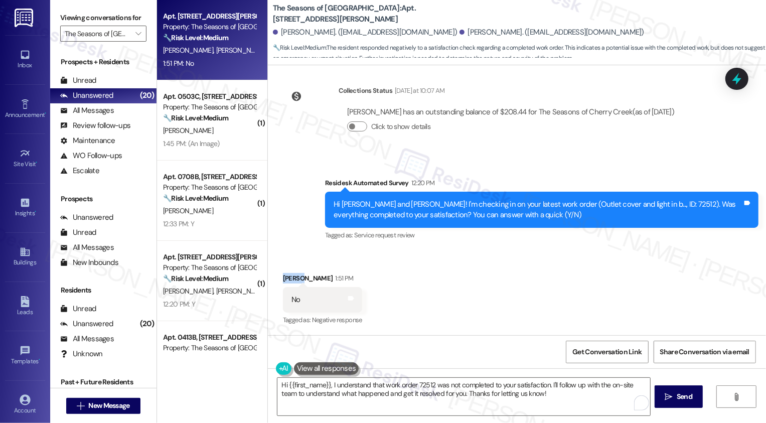
copy div "[DEMOGRAPHIC_DATA]"
click at [302, 382] on textarea "Hi {{first_name}}, I understand that work order 72512 was not completed to your…" at bounding box center [463, 397] width 373 height 38
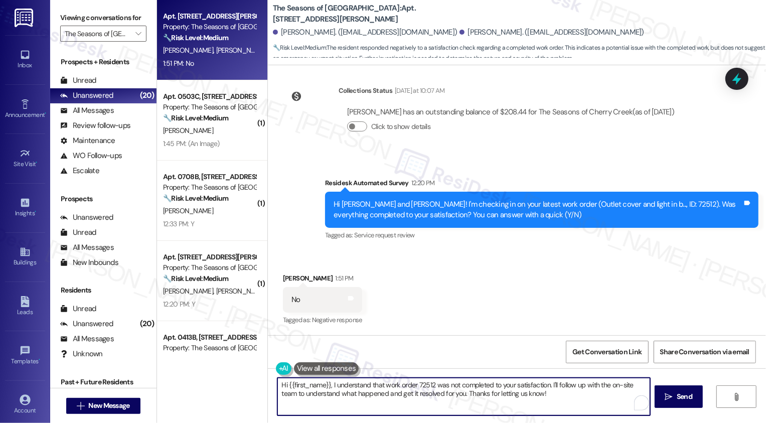
click at [302, 382] on textarea "Hi {{first_name}}, I understand that work order 72512 was not completed to your…" at bounding box center [463, 397] width 373 height 38
paste textarea "[DEMOGRAPHIC_DATA]"
click at [470, 392] on textarea "Hi [PERSON_NAME], I understand that work order 72512 was not completed to your …" at bounding box center [462, 397] width 373 height 38
drag, startPoint x: 517, startPoint y: 383, endPoint x: 537, endPoint y: 408, distance: 31.8
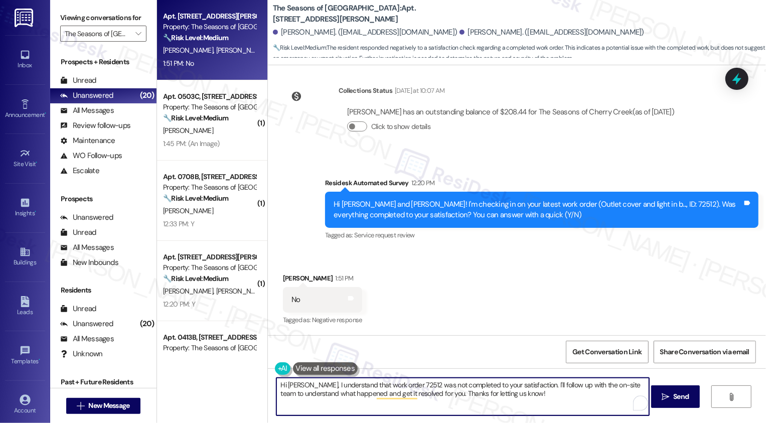
click at [537, 408] on textarea "Hi [PERSON_NAME], I understand that work order 72512 was not completed to your …" at bounding box center [462, 397] width 373 height 38
click at [533, 404] on textarea "Hi [PERSON_NAME], I understand that work order 72512 was not completed to your …" at bounding box center [462, 397] width 373 height 38
drag, startPoint x: 519, startPoint y: 382, endPoint x: 542, endPoint y: 401, distance: 29.9
click at [541, 401] on textarea "Hi [PERSON_NAME], I understand that work order 72512 was not completed to your …" at bounding box center [462, 397] width 373 height 38
type textarea "Hi [PERSON_NAME], I understand that work order 72512 was not completed to your …"
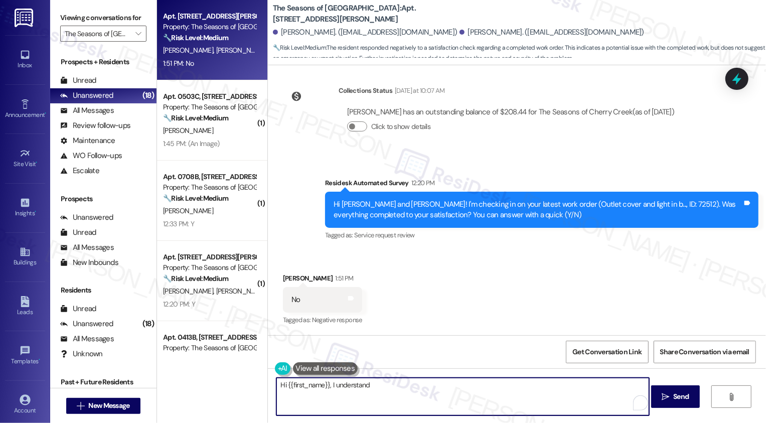
scroll to position [0, 0]
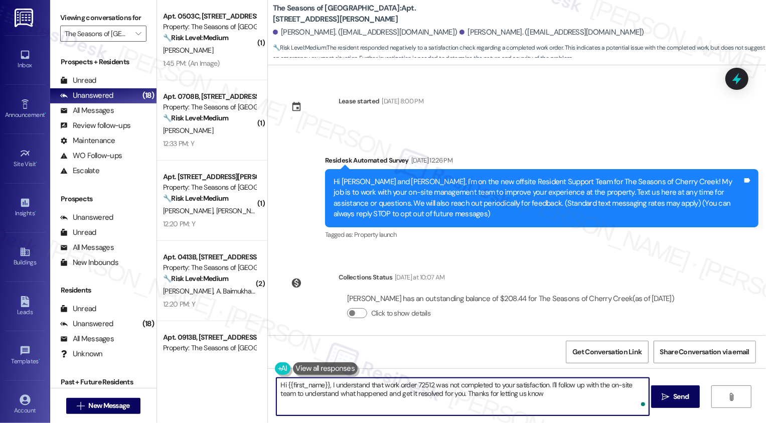
type textarea "Hi {{first_name}}, I understand that work order 72512 was not completed to your…"
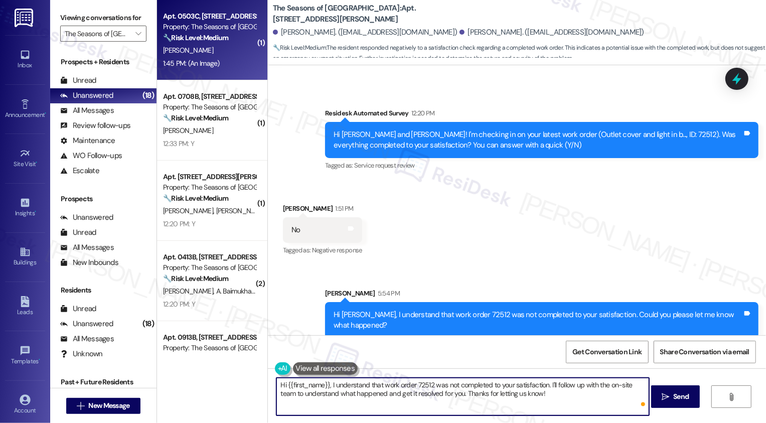
click at [220, 43] on div "Apt. 0503C, [STREET_ADDRESS][PERSON_NAME] Property: The Seasons of Cherry Creek…" at bounding box center [209, 27] width 95 height 34
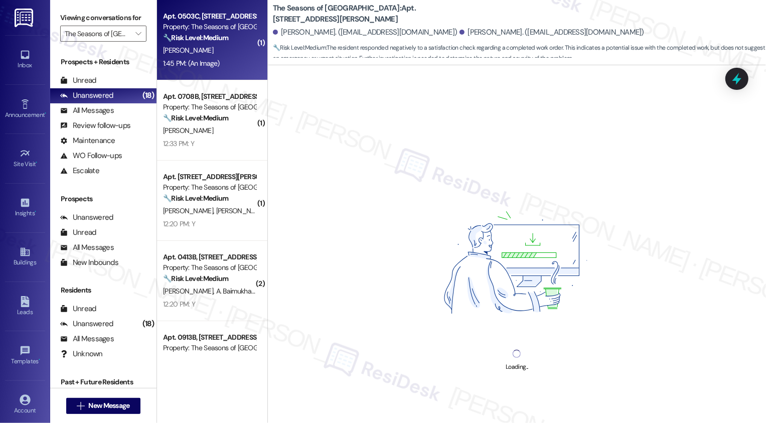
click at [220, 43] on div "Apt. 0503C, [STREET_ADDRESS][PERSON_NAME] Property: The Seasons of Cherry Creek…" at bounding box center [209, 27] width 95 height 34
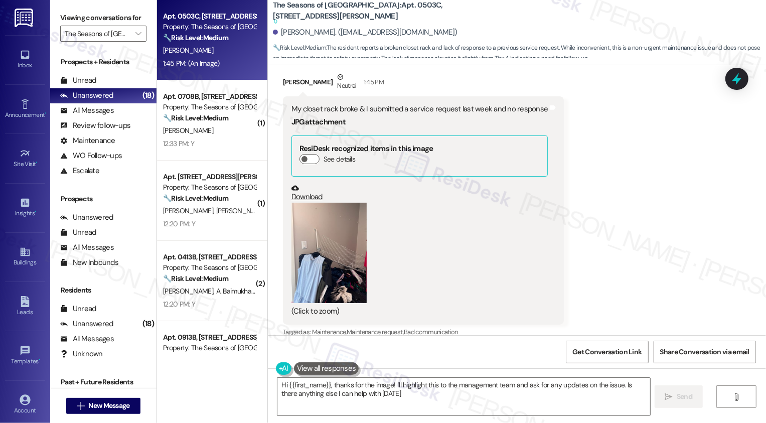
type textarea "Hi {{first_name}}, thanks for the image! I'll highlight this to the management …"
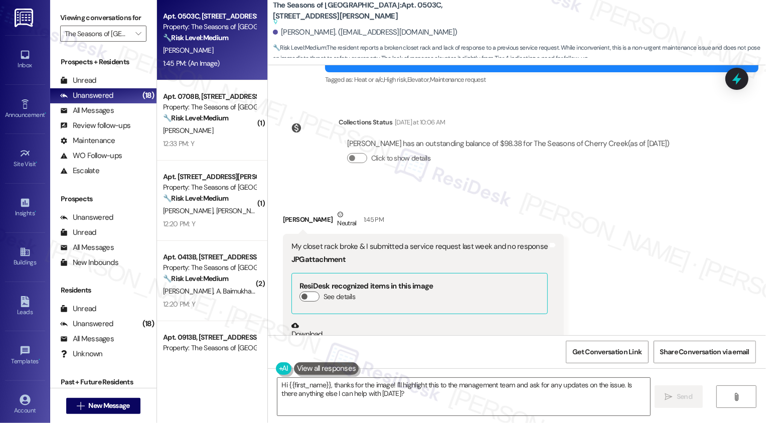
scroll to position [883, 0]
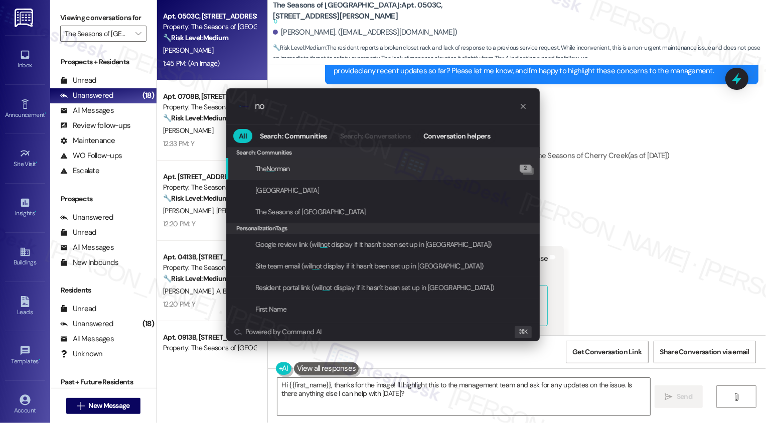
type input "n"
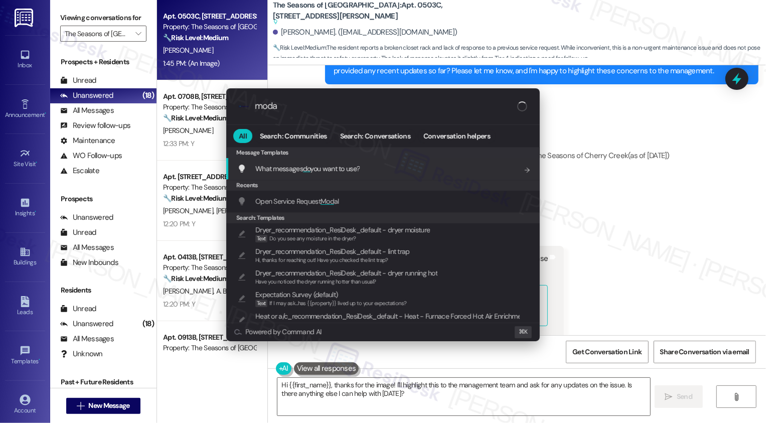
type input "modal"
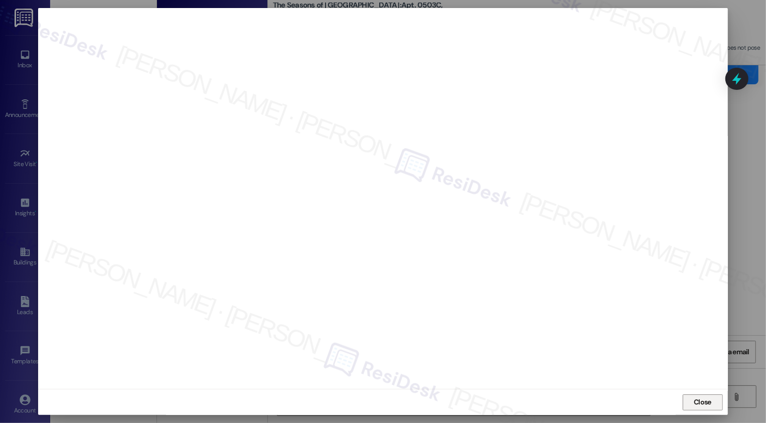
click at [708, 402] on span "Close" at bounding box center [702, 402] width 18 height 11
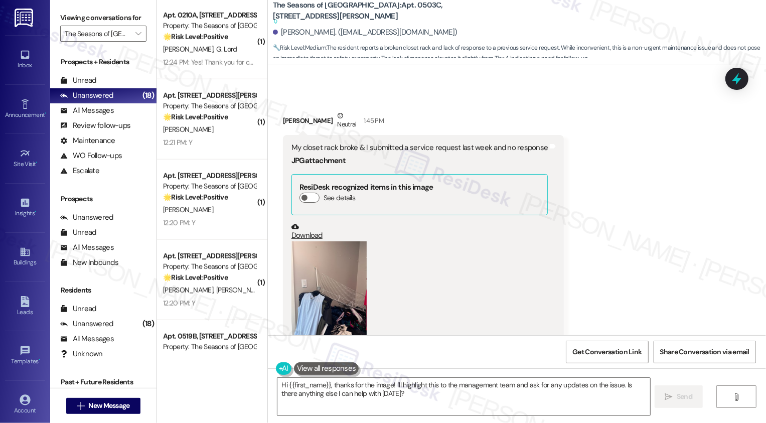
scroll to position [631, 0]
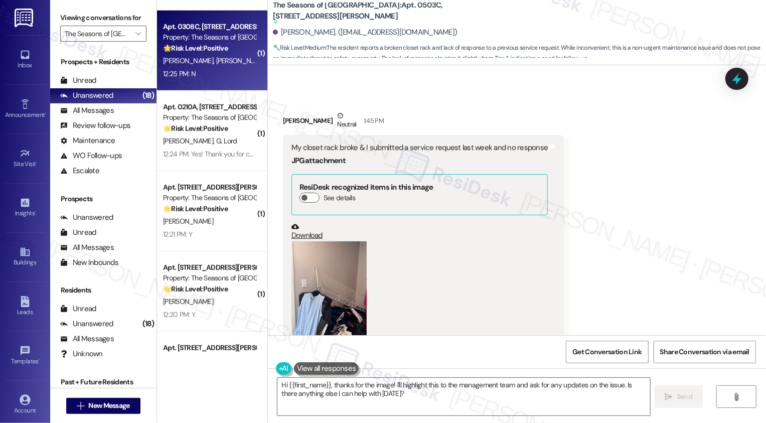
click at [204, 72] on div "12:25 PM: N 12:25 PM: N" at bounding box center [209, 74] width 95 height 13
type textarea "Hi {{first_name}}, thanks for the image! I'll highlight this to the management …"
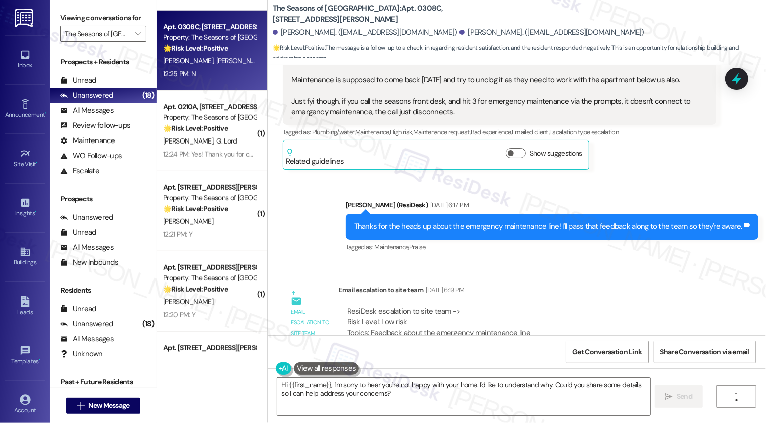
scroll to position [880, 0]
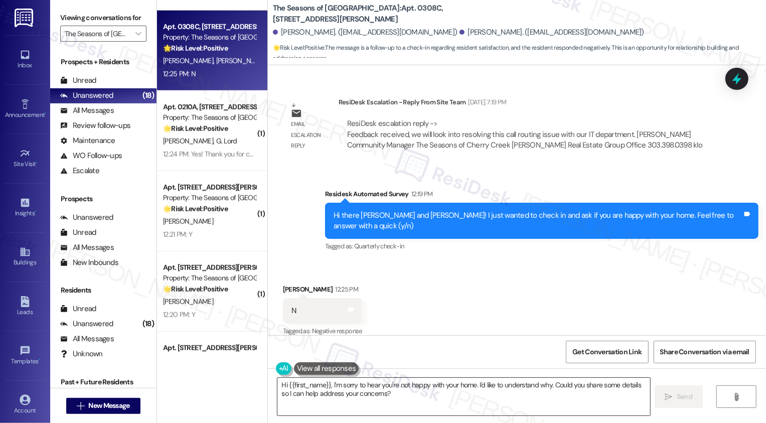
click at [431, 399] on textarea "Hi {{first_name}}, I'm sorry to hear you're not happy with your home. I'd like …" at bounding box center [463, 397] width 373 height 38
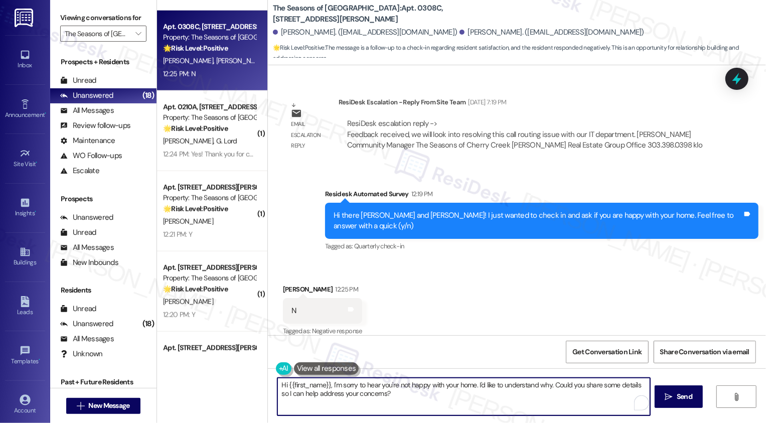
click at [283, 284] on div "[PERSON_NAME] 12:25 PM" at bounding box center [322, 291] width 79 height 14
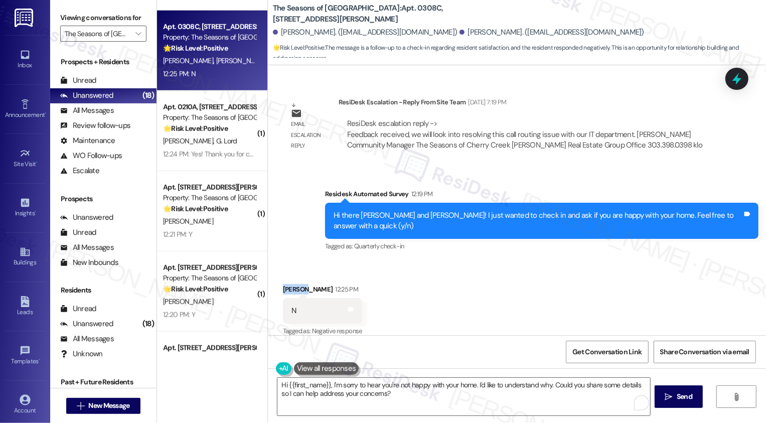
copy div "[PERSON_NAME]"
click at [311, 383] on textarea "Hi {{first_name}}, I'm sorry to hear you're not happy with your home. I'd like …" at bounding box center [462, 397] width 373 height 38
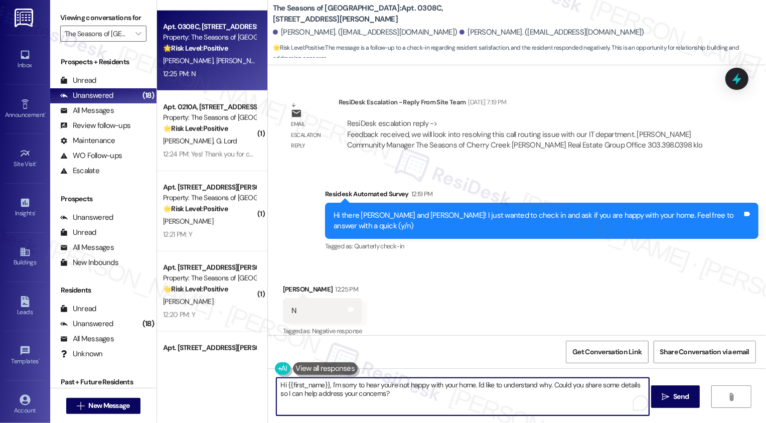
click at [311, 383] on textarea "Hi {{first_name}}, I'm sorry to hear you're not happy with your home. I'd like …" at bounding box center [462, 397] width 373 height 38
paste textarea "[PERSON_NAME]"
click at [463, 394] on textarea "Hi [PERSON_NAME], it's great to hear from you! I'm sorry to hear you're not hap…" at bounding box center [462, 397] width 373 height 38
click at [354, 395] on textarea "Hi [PERSON_NAME], it's great to hear from you! I'm sorry to hear you're not hap…" at bounding box center [462, 397] width 373 height 38
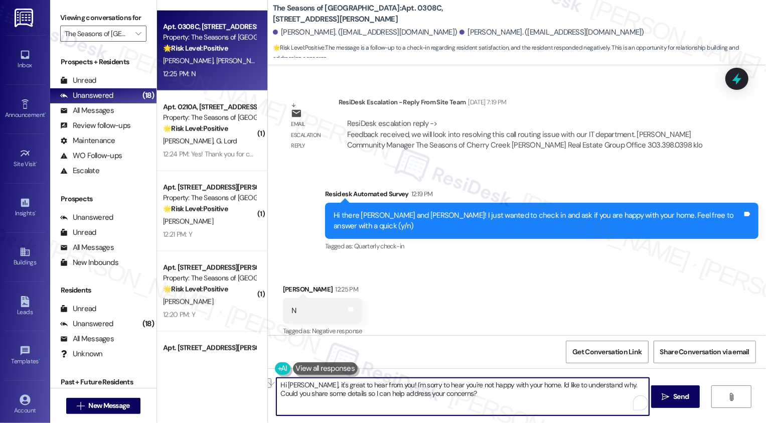
drag, startPoint x: 340, startPoint y: 396, endPoint x: 488, endPoint y: 399, distance: 148.5
click at [488, 399] on textarea "Hi [PERSON_NAME], it's great to hear from you! I'm sorry to hear you're not hap…" at bounding box center [462, 397] width 373 height 38
click at [328, 367] on button at bounding box center [325, 368] width 65 height 13
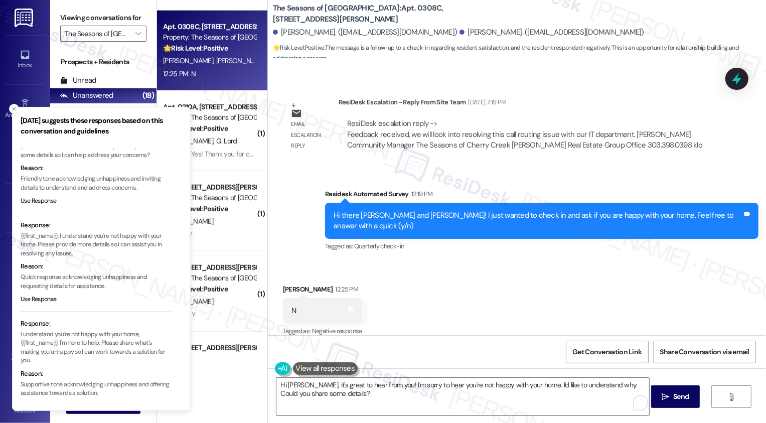
scroll to position [0, 0]
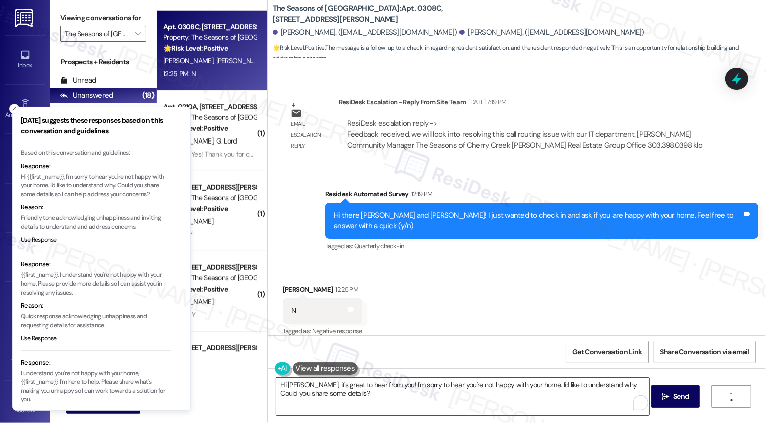
click at [372, 398] on textarea "Hi [PERSON_NAME], it's great to hear from you! I'm sorry to hear you're not hap…" at bounding box center [462, 397] width 373 height 38
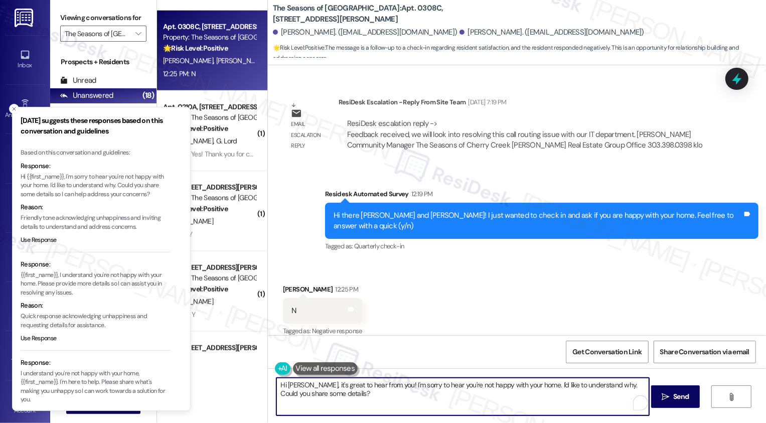
click at [526, 380] on textarea "Hi [PERSON_NAME], it's great to hear from you! I'm sorry to hear you're not hap…" at bounding box center [462, 397] width 373 height 38
drag, startPoint x: 523, startPoint y: 384, endPoint x: 544, endPoint y: 400, distance: 26.5
click at [544, 400] on textarea "Hi [PERSON_NAME], it's great to hear from you! I'm sorry to hear you're not hap…" at bounding box center [462, 397] width 373 height 38
drag, startPoint x: 375, startPoint y: 385, endPoint x: 300, endPoint y: 385, distance: 75.2
click at [300, 385] on textarea "Hi [PERSON_NAME], it's great to hear from you! I'm sorry to hear you're not hap…" at bounding box center [462, 397] width 373 height 38
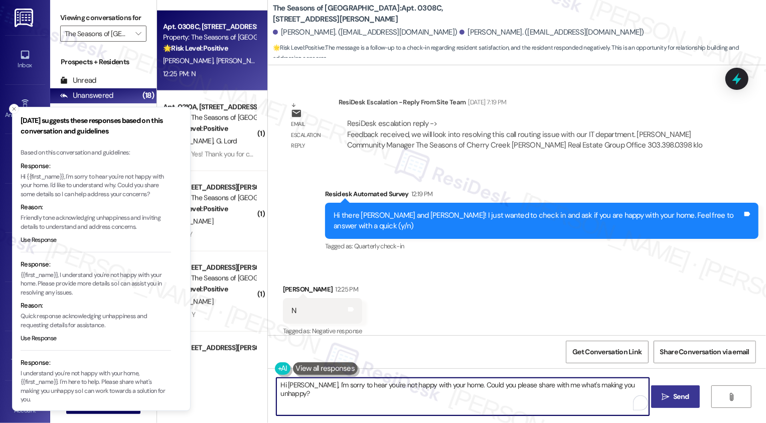
type textarea "Hi [PERSON_NAME], I'm sorry to hear you're not happy with your home. Could you …"
click at [674, 397] on span "Send" at bounding box center [681, 396] width 16 height 11
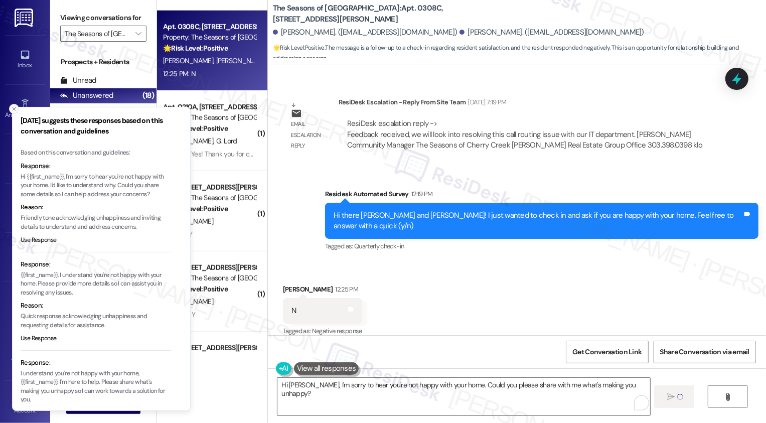
click at [15, 109] on icon "Close toast" at bounding box center [14, 109] width 6 height 6
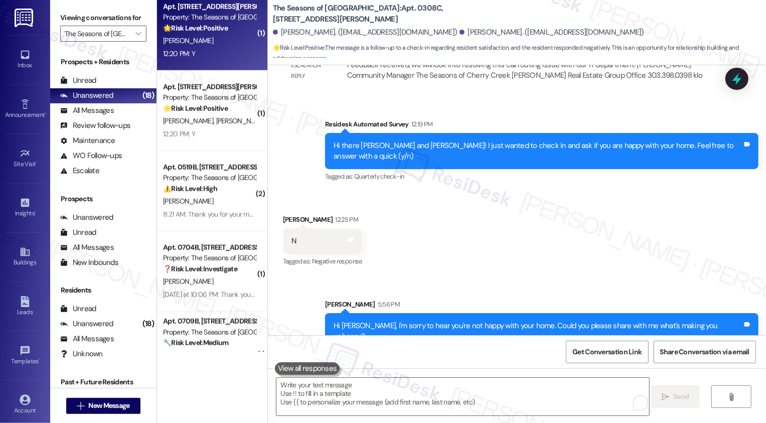
scroll to position [911, 0]
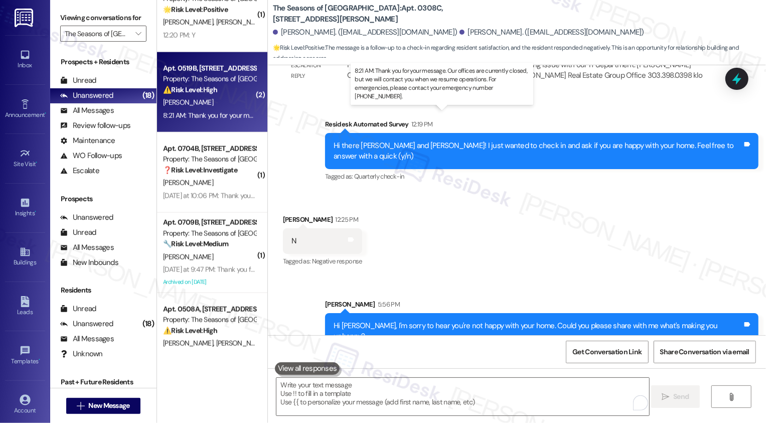
click at [208, 116] on div "8:21 AM: Thank you for your message. Our offices are currently closed, but we w…" at bounding box center [456, 115] width 586 height 9
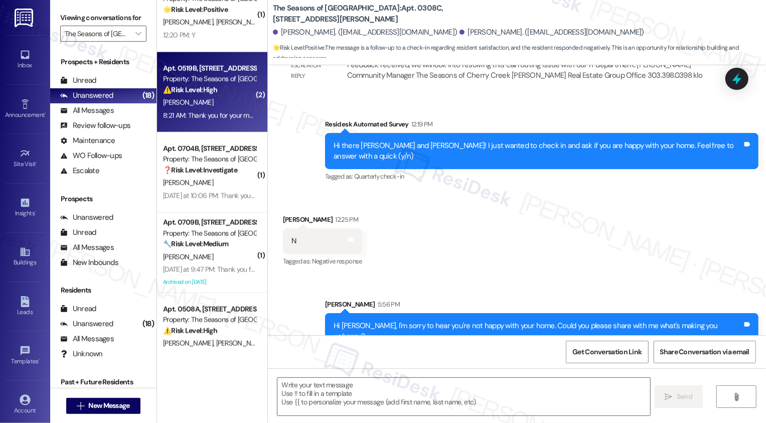
type textarea "Fetching suggested responses. Please feel free to read through the conversation…"
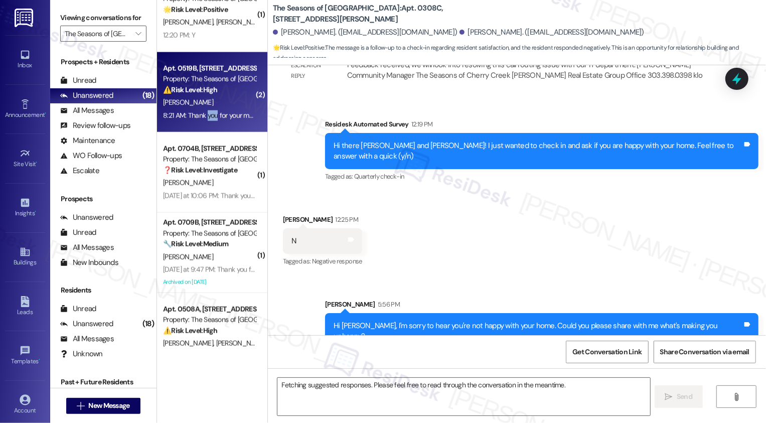
click at [208, 116] on div "8:21 AM: Thank you for your message. Our offices are currently closed, but we w…" at bounding box center [456, 115] width 586 height 9
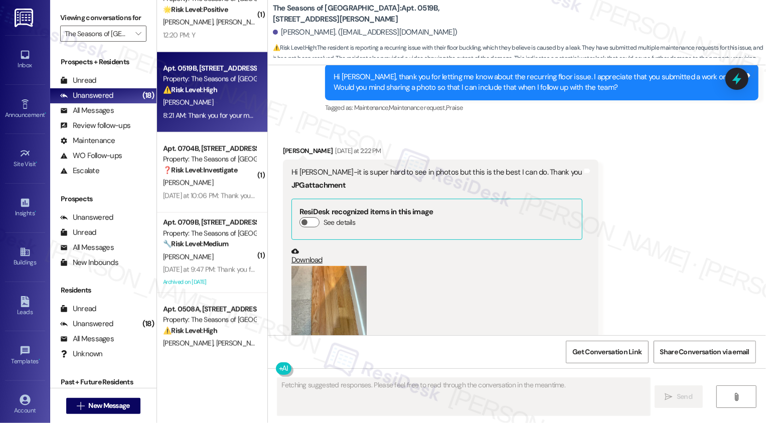
scroll to position [2454, 0]
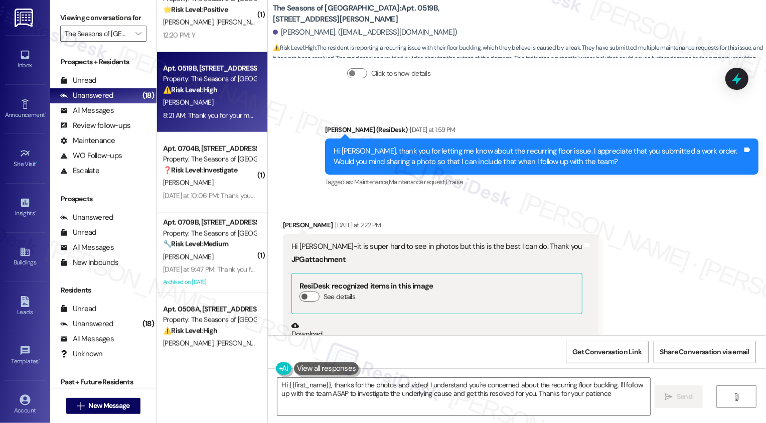
type textarea "Hi {{first_name}}, thanks for the photos and video! I understand you're concern…"
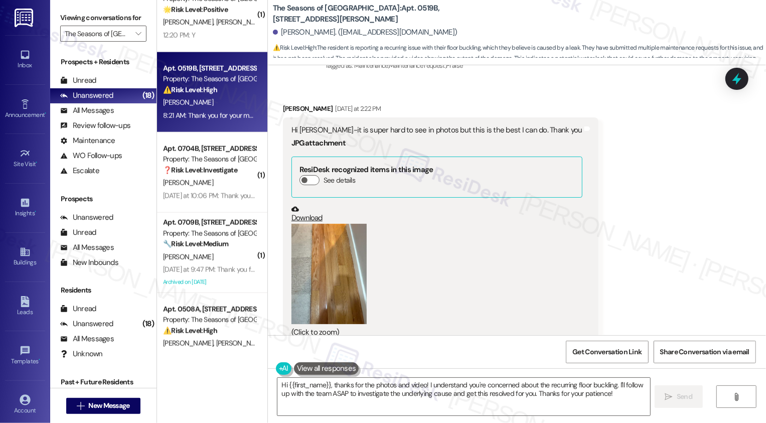
scroll to position [2583, 0]
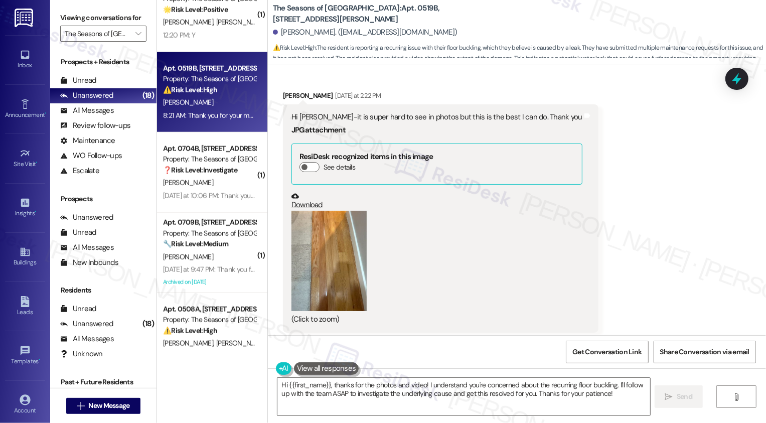
click at [313, 242] on button "Zoom image" at bounding box center [328, 261] width 75 height 100
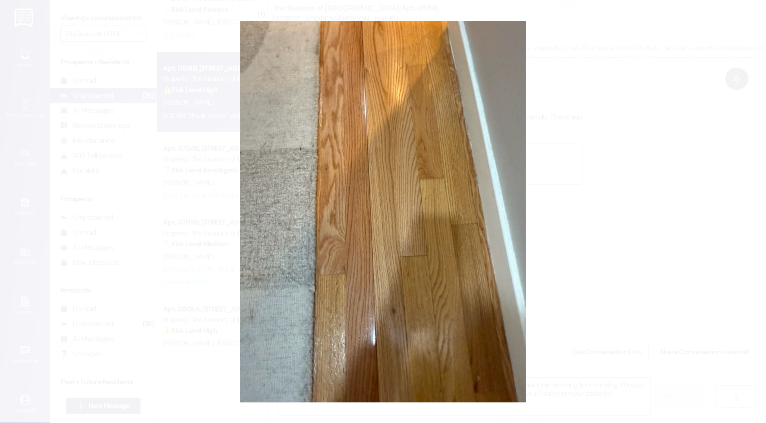
click at [591, 275] on button "Unzoom image" at bounding box center [383, 211] width 766 height 423
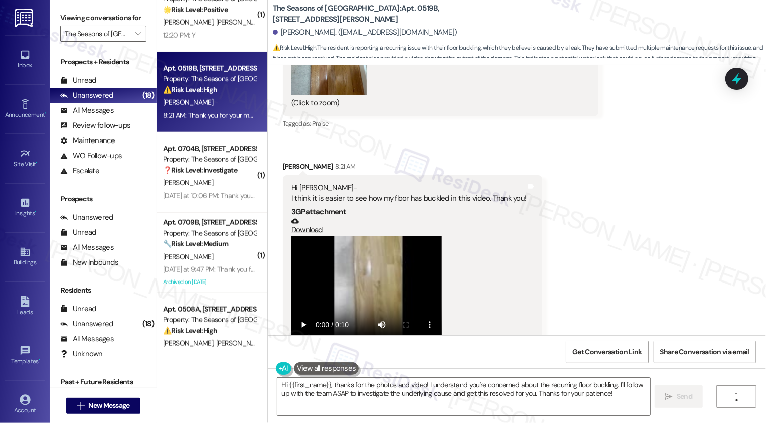
scroll to position [2915, 0]
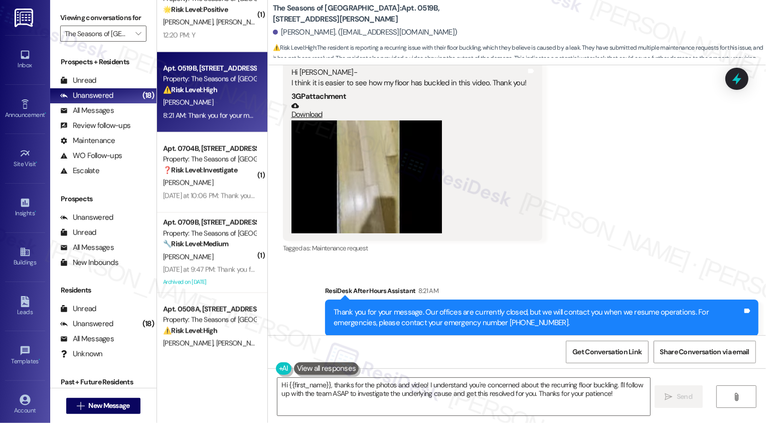
click at [525, 143] on div "Hi [PERSON_NAME]- I think it is easier to see how my floor has buckled in this …" at bounding box center [413, 150] width 260 height 181
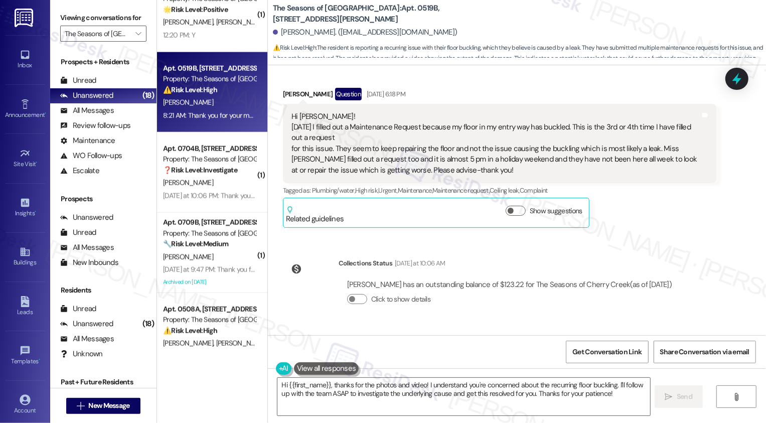
scroll to position [2129, 0]
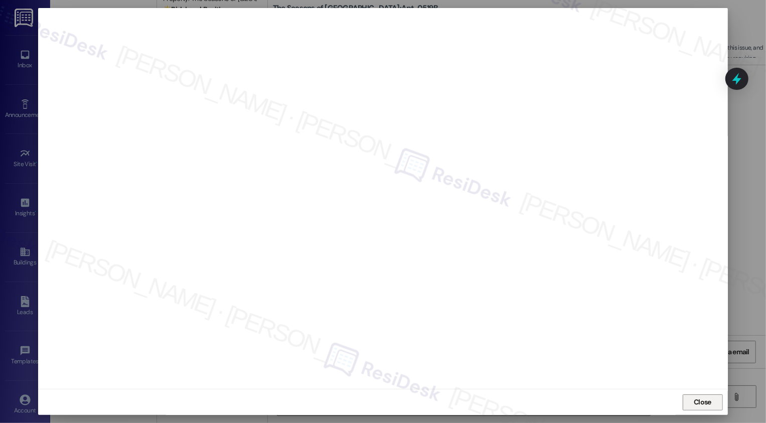
click at [698, 400] on span "Close" at bounding box center [702, 402] width 18 height 11
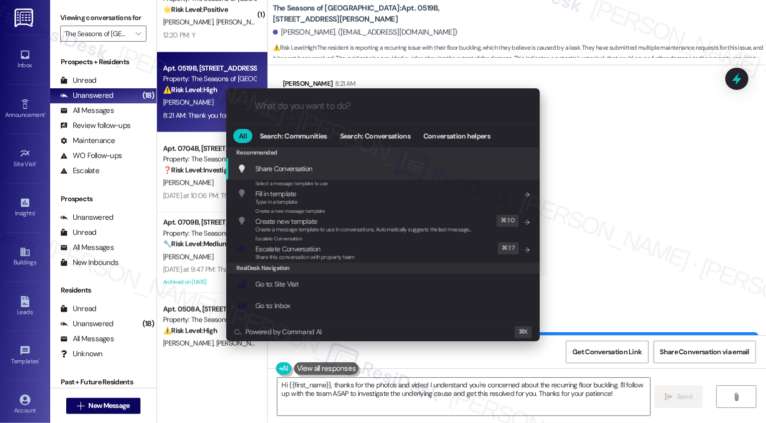
scroll to position [2883, 0]
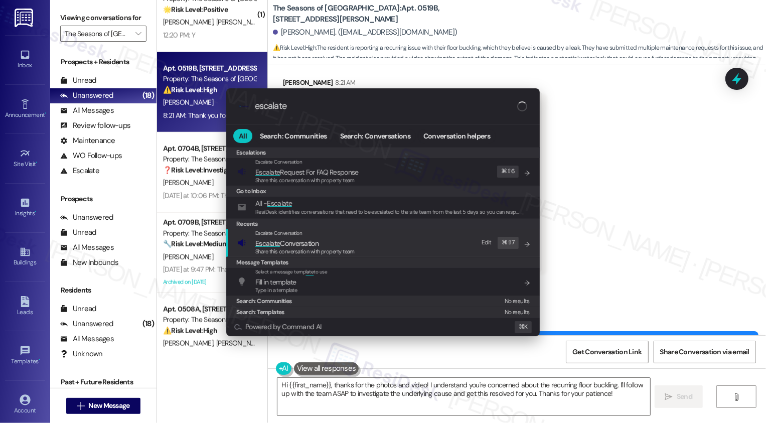
type input "escalate"
click at [305, 248] on span "Share this conversation with property team" at bounding box center [304, 251] width 99 height 7
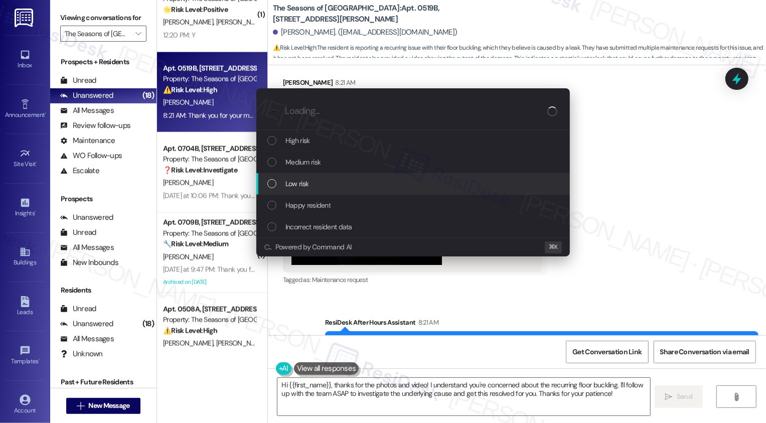
type input "w"
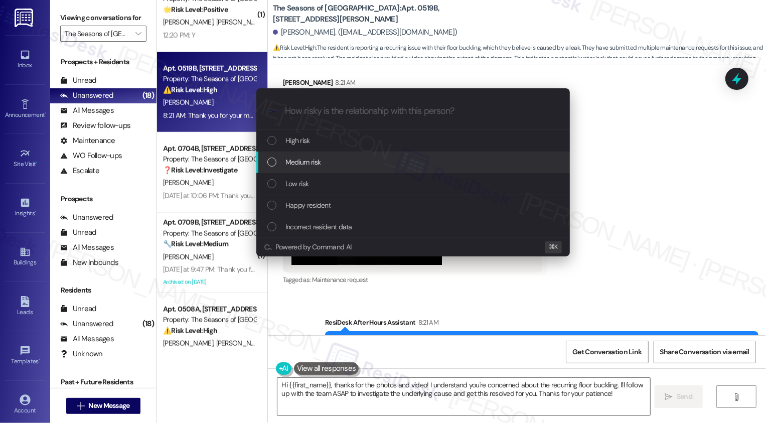
click at [662, 212] on div "Escalate Conversation How risky is the relationship with this person? Topics (e…" at bounding box center [383, 211] width 766 height 423
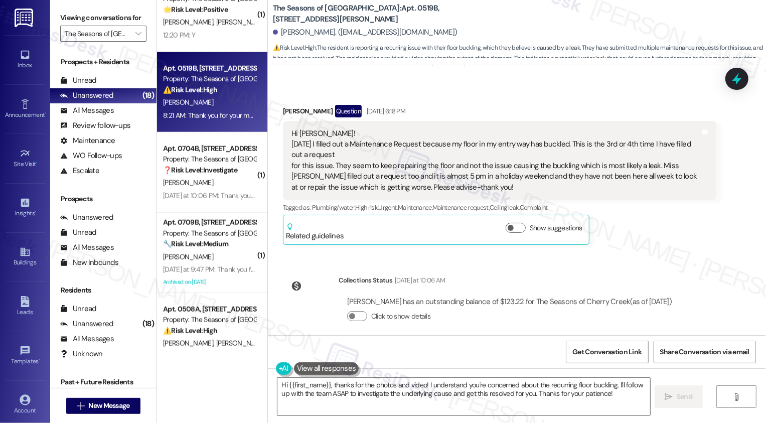
scroll to position [2193, 0]
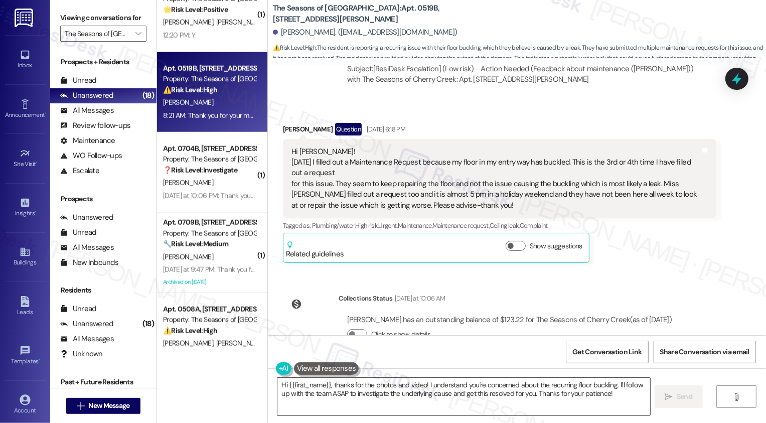
click at [401, 393] on textarea "Hi {{first_name}}, thanks for the photos and video! I understand you're concern…" at bounding box center [463, 397] width 373 height 38
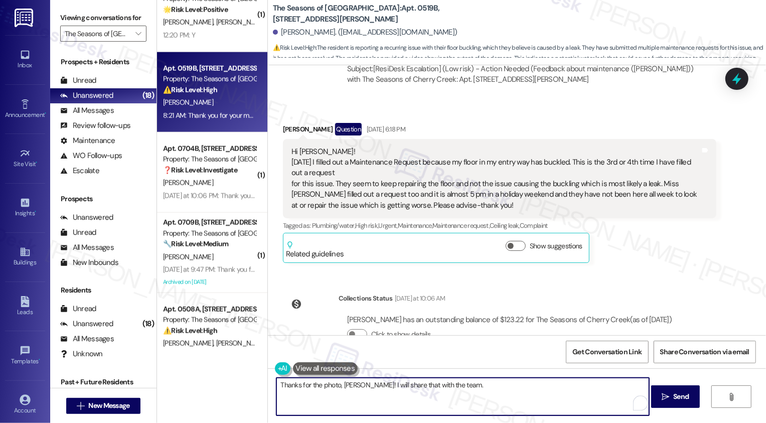
paste textarea "We’ve been getting a high volume of requests lately, so it may take a bit longe…"
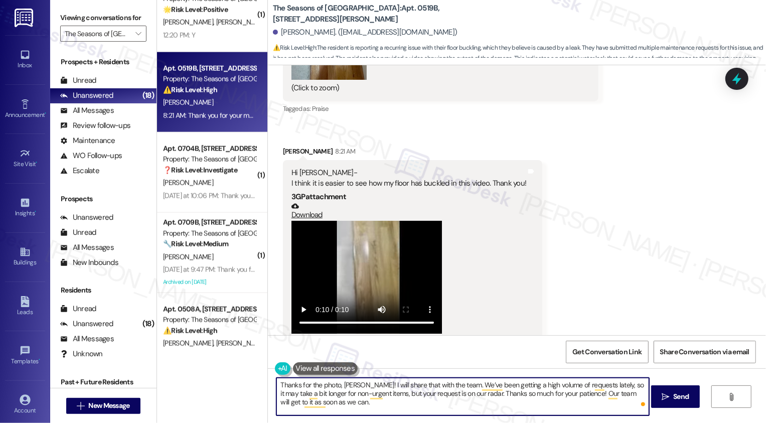
scroll to position [2915, 0]
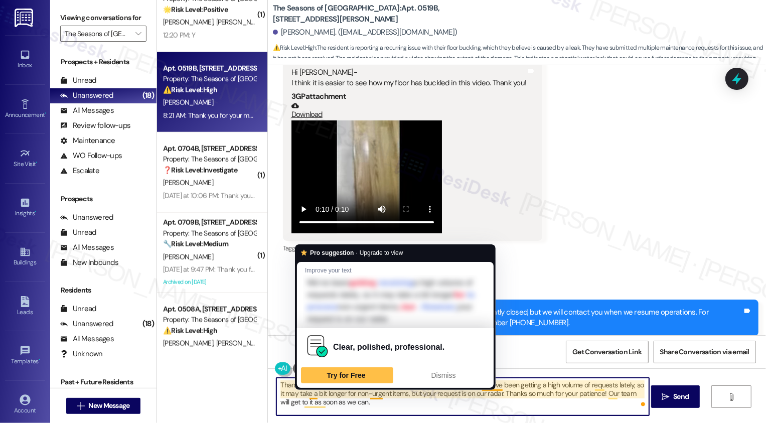
click at [338, 397] on textarea "Thanks for the photo, [PERSON_NAME]! I will share that with the team. We’ve bee…" at bounding box center [462, 397] width 373 height 38
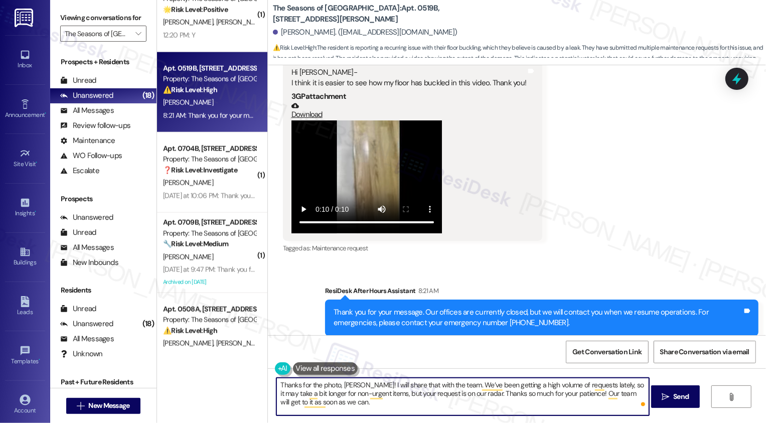
click at [366, 396] on textarea "Thanks for the photo, [PERSON_NAME]! I will share that with the team. We’ve bee…" at bounding box center [462, 397] width 373 height 38
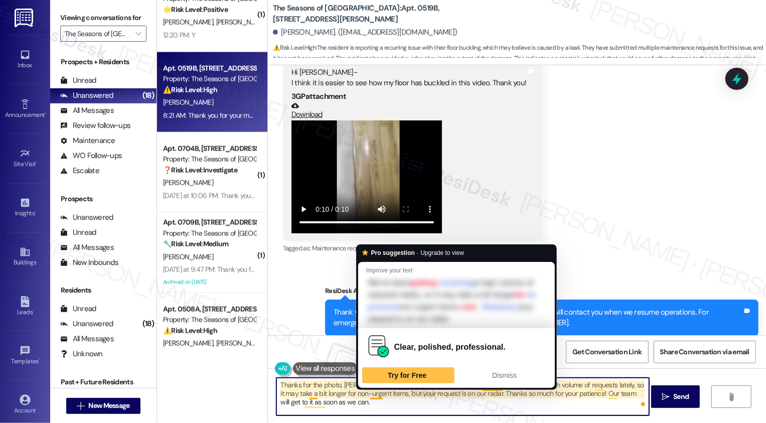
click at [404, 399] on textarea "Thanks for the photo, [PERSON_NAME]! I will share that with the team. We’ve bee…" at bounding box center [462, 397] width 373 height 38
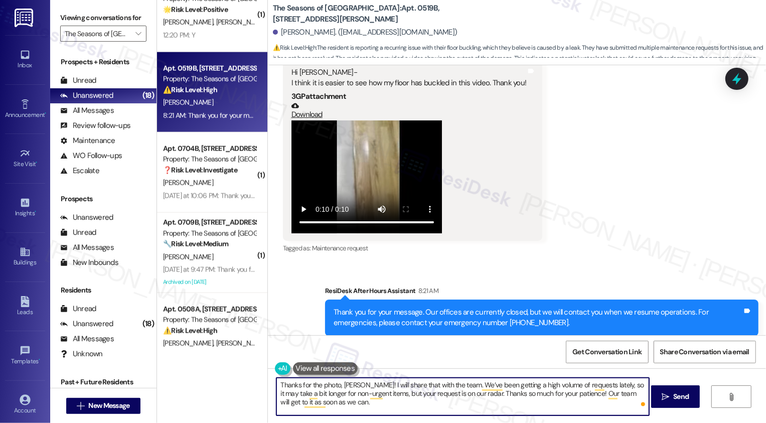
click at [433, 399] on textarea "Thanks for the photo, [PERSON_NAME]! I will share that with the team. We’ve bee…" at bounding box center [462, 397] width 373 height 38
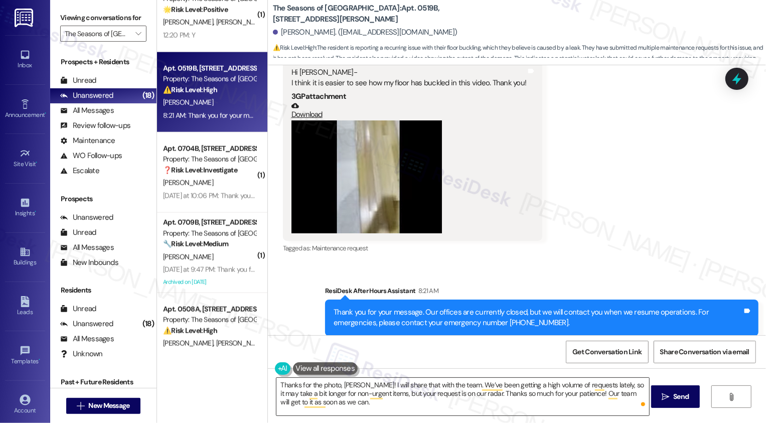
click at [334, 384] on textarea "Thanks for the photo, [PERSON_NAME]! I will share that with the team. We’ve bee…" at bounding box center [462, 397] width 373 height 38
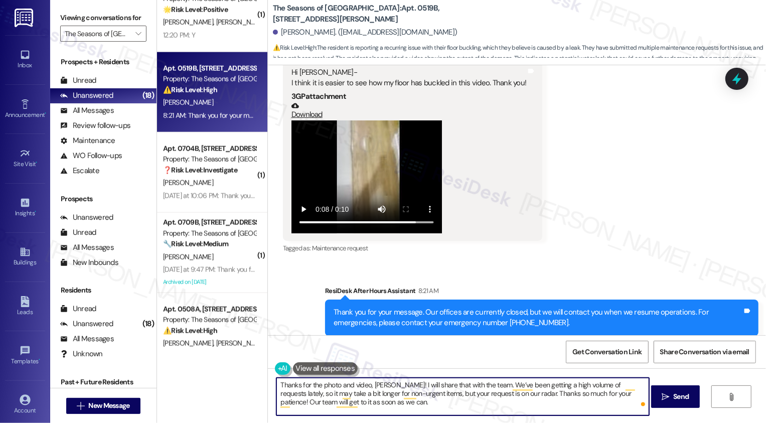
click at [390, 406] on textarea "Thanks for the photo and video, [PERSON_NAME]! I will share that with the team.…" at bounding box center [462, 397] width 373 height 38
click at [420, 386] on textarea "Thanks for the photo and video, [PERSON_NAME]! I will share that with the team.…" at bounding box center [462, 397] width 373 height 38
click at [421, 408] on textarea "Thanks for the photo and video, [PERSON_NAME]! I will share those with the team…" at bounding box center [462, 397] width 373 height 38
click at [413, 400] on textarea "Thanks for the photo and video, [PERSON_NAME]! I will share those with the team…" at bounding box center [462, 397] width 373 height 38
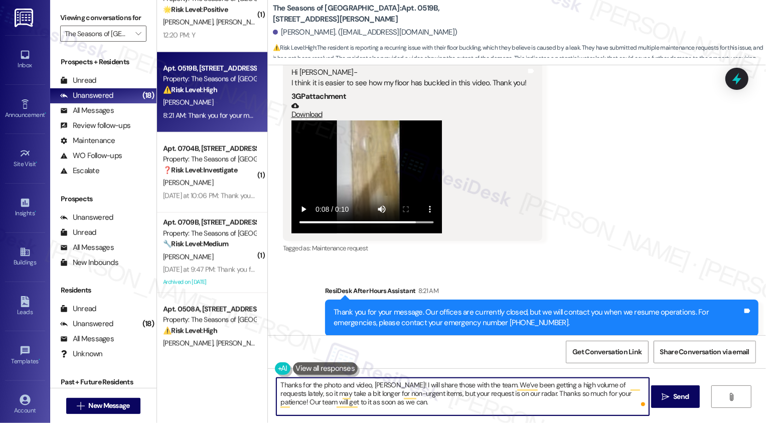
click at [431, 402] on textarea "Thanks for the photo and video, [PERSON_NAME]! I will share those with the team…" at bounding box center [462, 397] width 373 height 38
click at [453, 403] on textarea "Thanks for the photo and video, [PERSON_NAME]! I will share those with the team…" at bounding box center [462, 397] width 373 height 38
click at [507, 407] on textarea "Thanks for the photo and video, [PERSON_NAME]! I will share those with the team…" at bounding box center [462, 397] width 373 height 38
type textarea "Thanks for the photo and video, [PERSON_NAME]! I will share those with the team…"
click at [676, 402] on button " Send" at bounding box center [675, 396] width 49 height 23
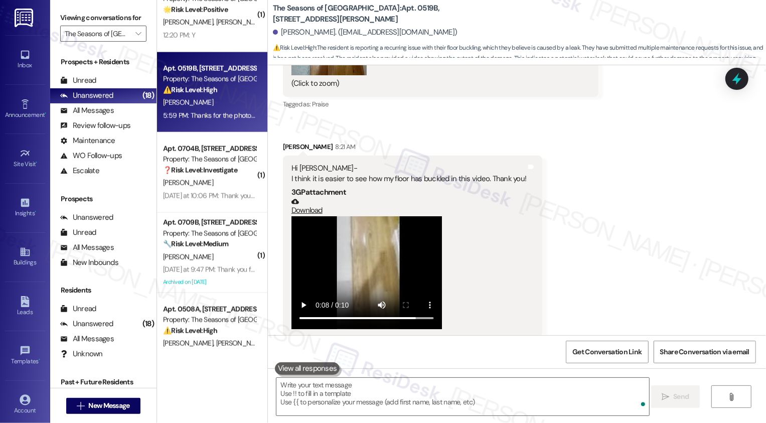
scroll to position [3006, 0]
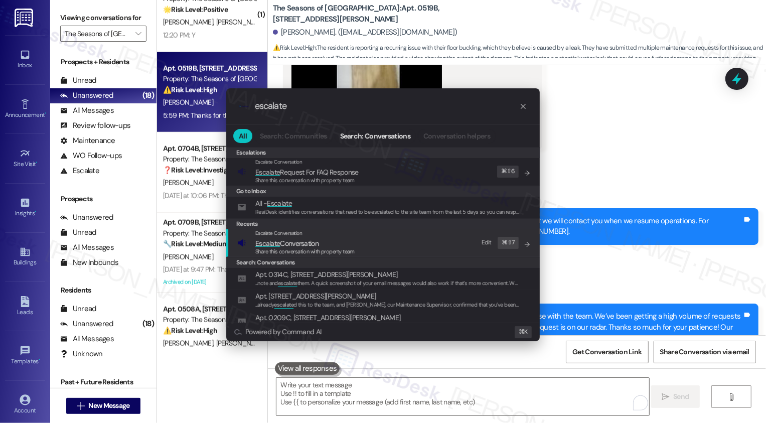
type input "escalate"
click at [311, 244] on span "Escalate Conversation" at bounding box center [286, 243] width 63 height 9
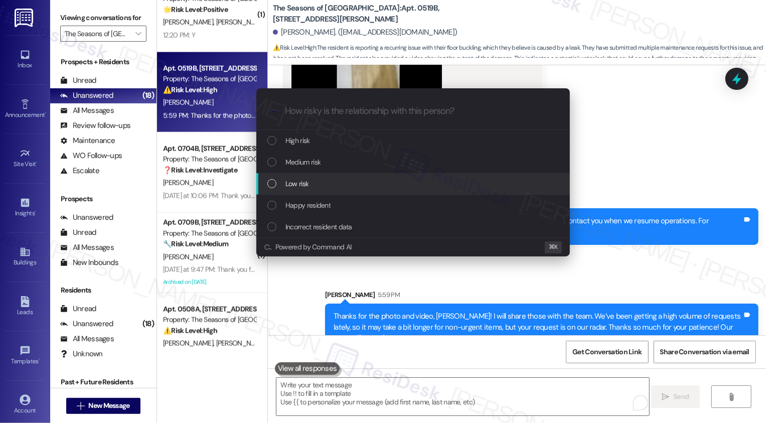
click at [299, 188] on span "Low risk" at bounding box center [296, 183] width 23 height 11
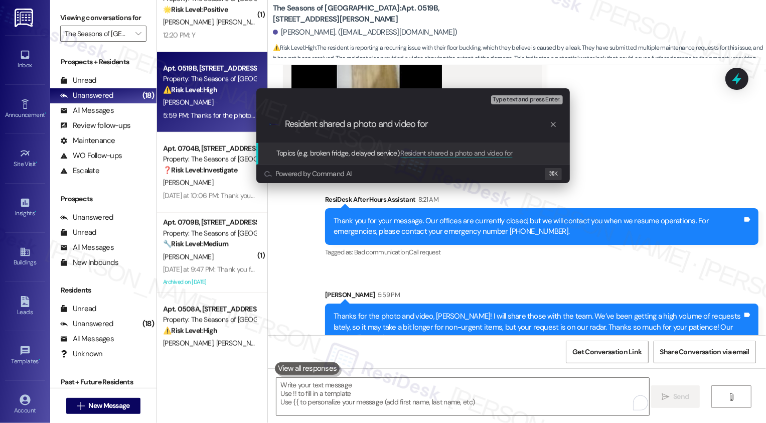
paste input "We’ve been getting a high volume of requests lately, so it may take a bit longe…"
paste input "[PERSON_NAME] Issue Work Order – Resident Shared Media"
click at [282, 123] on div ".cls-1{fill:#0a055f;}.cls-2{fill:#0cc4c4;} resideskLogoBlueOrange [PERSON_NAME]…" at bounding box center [412, 124] width 313 height 36
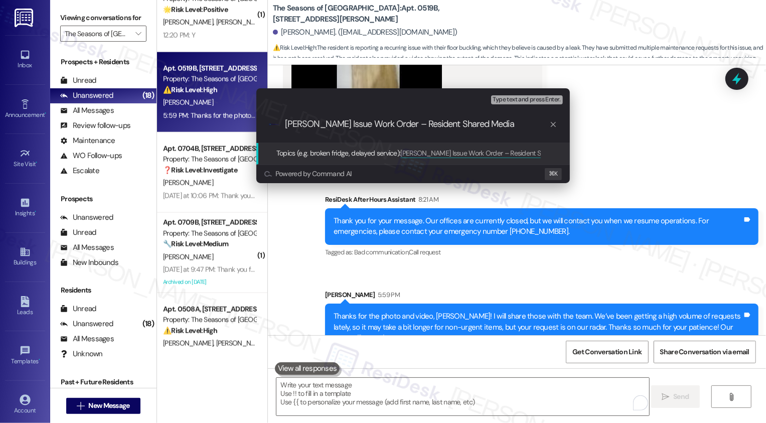
click at [286, 123] on input "[PERSON_NAME] Issue Work Order – Resident Shared Media" at bounding box center [417, 124] width 264 height 11
click at [459, 125] on input "Floor Issue Work Order – Resident Shared Media" at bounding box center [417, 124] width 264 height 11
type input "Floor Issue Work Order – Resident Shared a Photo and Short Video"
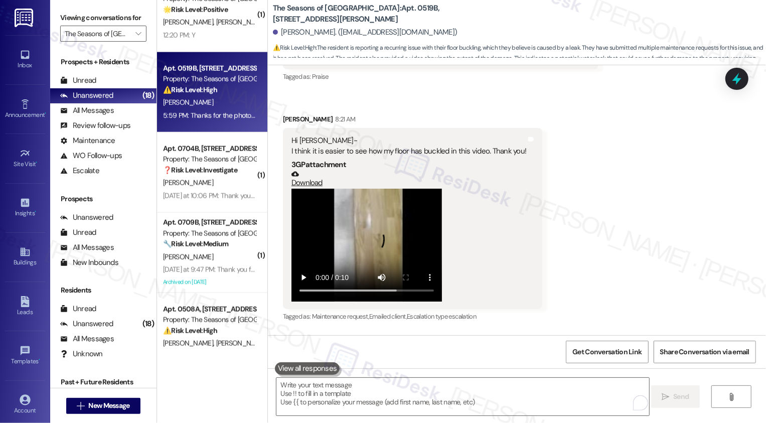
scroll to position [3021, 0]
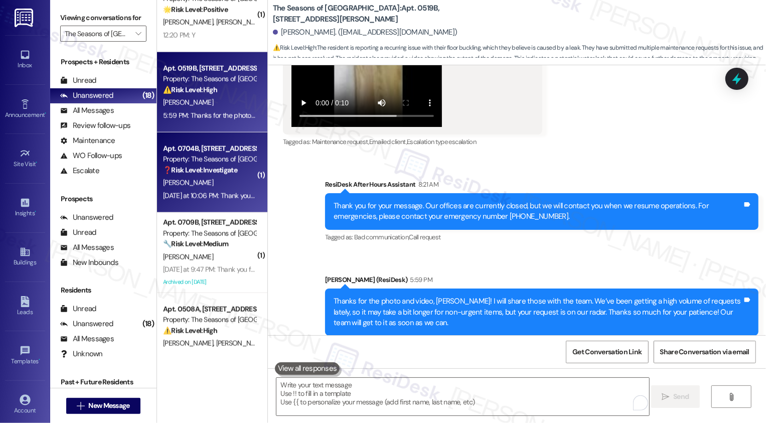
click at [194, 207] on div "Apt. 0704B, [STREET_ADDRESS][PERSON_NAME] Property: The Seasons of Cherry Creek…" at bounding box center [212, 172] width 110 height 80
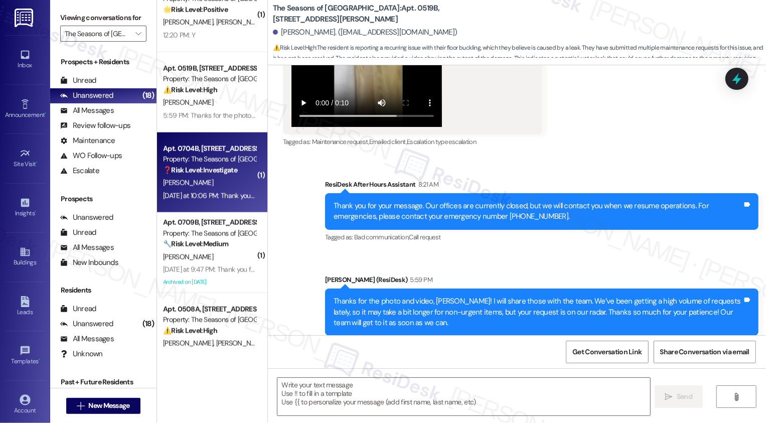
click at [194, 207] on div "Apt. 0704B, [STREET_ADDRESS][PERSON_NAME] Property: The Seasons of Cherry Creek…" at bounding box center [212, 172] width 110 height 80
type textarea "Fetching suggested responses. Please feel free to read through the conversation…"
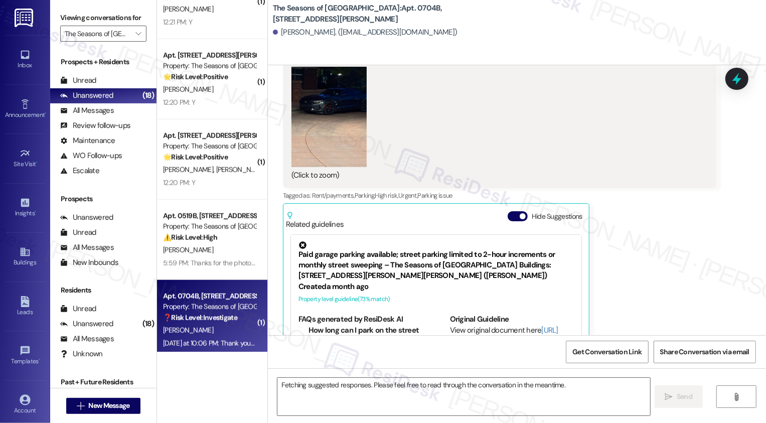
scroll to position [838, 0]
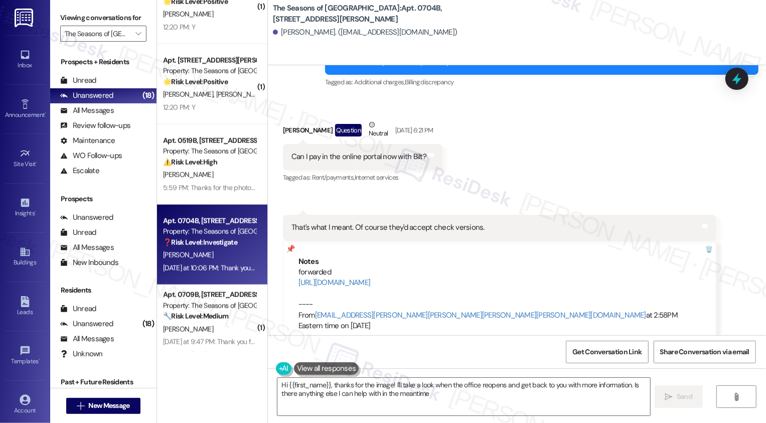
type textarea "Hi {{first_name}}, thanks for the image! I'll take a look when the office reope…"
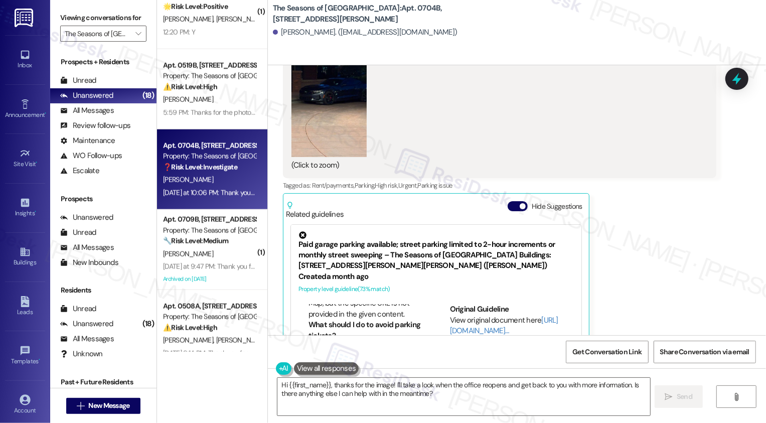
scroll to position [4044, 0]
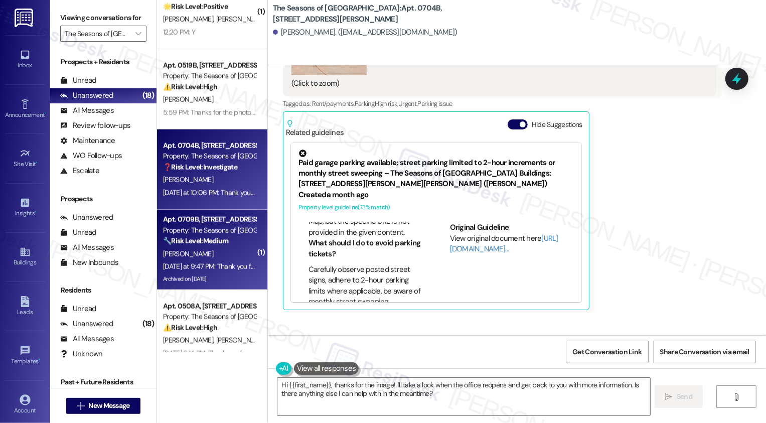
click at [186, 271] on div "[DATE] at 9:47 PM: Thank you for your message. Our offices are currently closed…" at bounding box center [209, 266] width 95 height 13
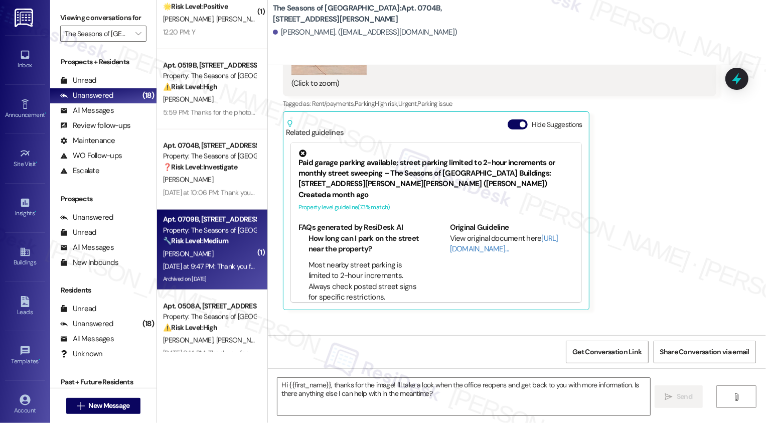
click at [186, 271] on div "[DATE] at 9:47 PM: Thank you for your message. Our offices are currently closed…" at bounding box center [209, 266] width 95 height 13
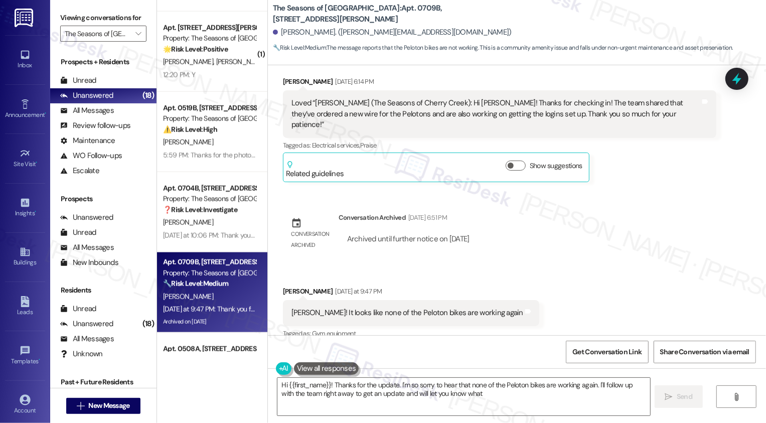
scroll to position [1315, 0]
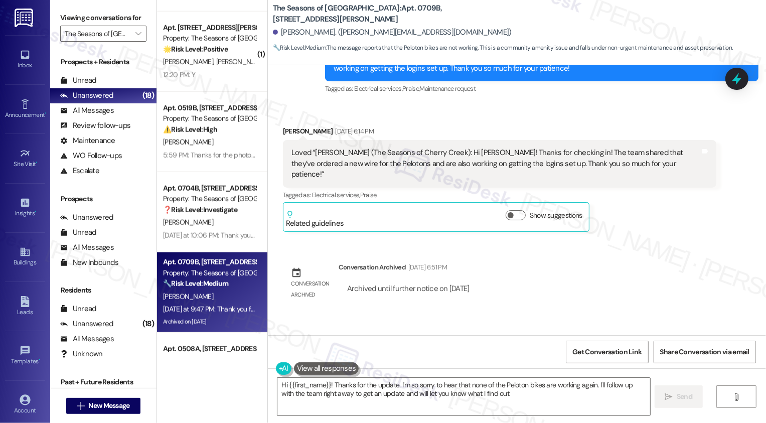
type textarea "Hi {{first_name}}! Thanks for the update. I'm so sorry to hear that none of the…"
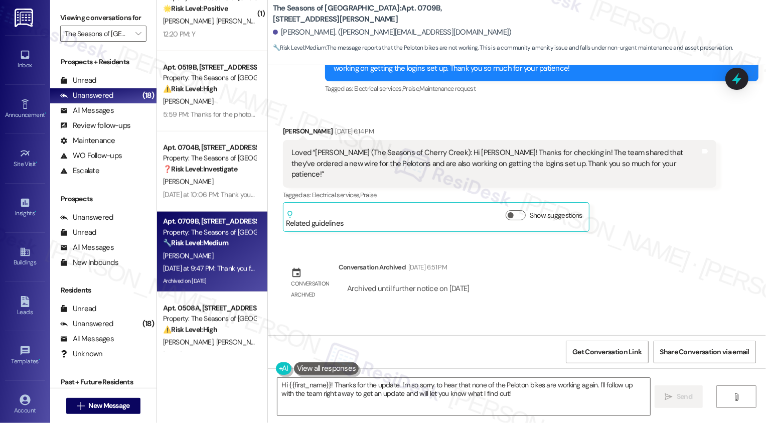
scroll to position [932, 0]
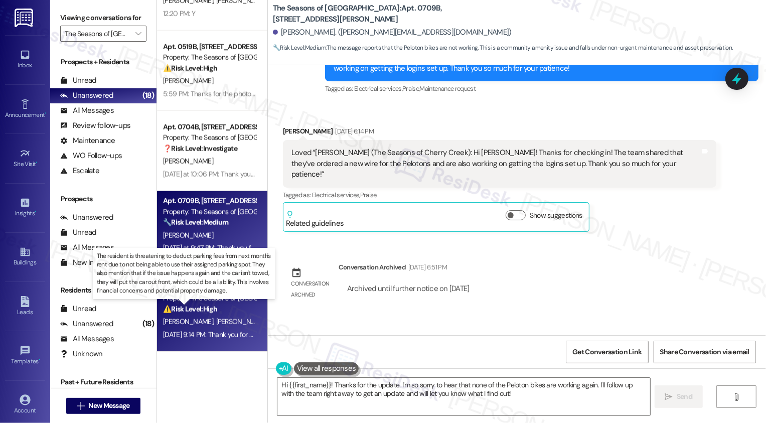
click at [186, 308] on strong "⚠️ Risk Level: High" at bounding box center [190, 308] width 54 height 9
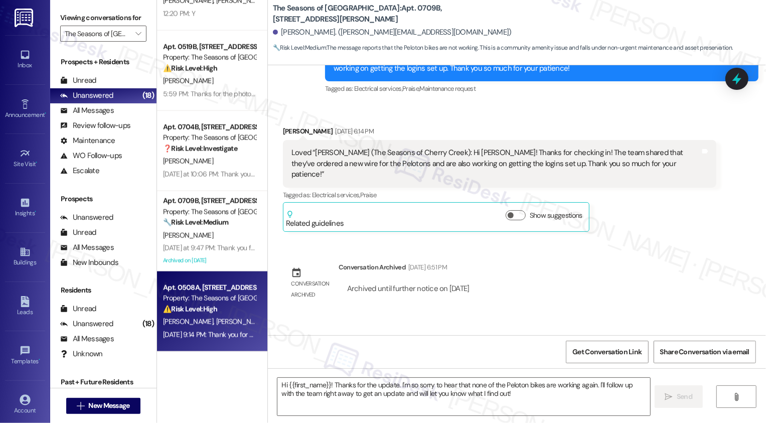
type textarea "Fetching suggested responses. Please feel free to read through the conversation…"
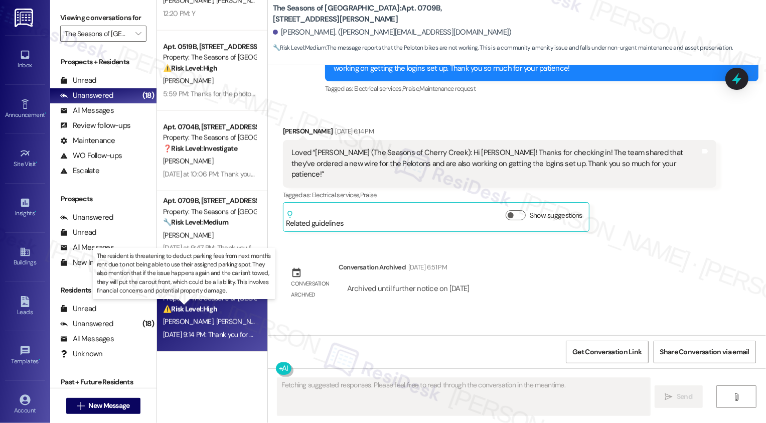
click at [186, 308] on strong "⚠️ Risk Level: High" at bounding box center [190, 308] width 54 height 9
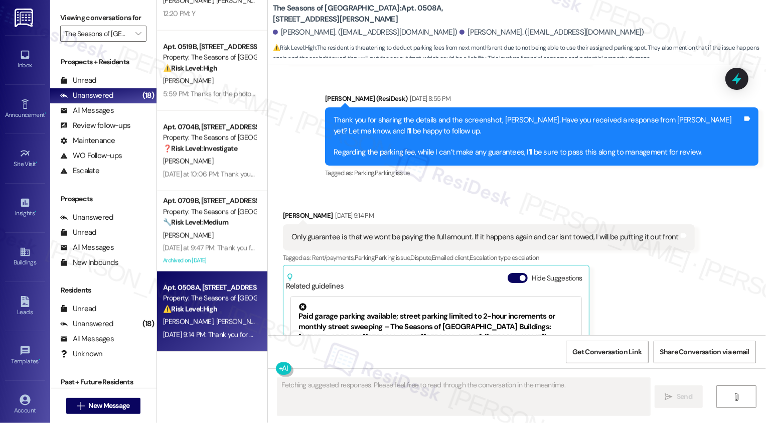
scroll to position [2228, 0]
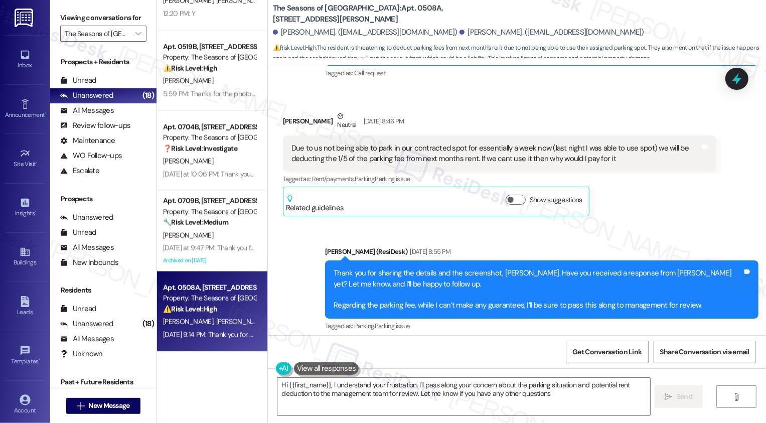
type textarea "Hi {{first_name}}, I understand your frustration. I'll pass along your concern …"
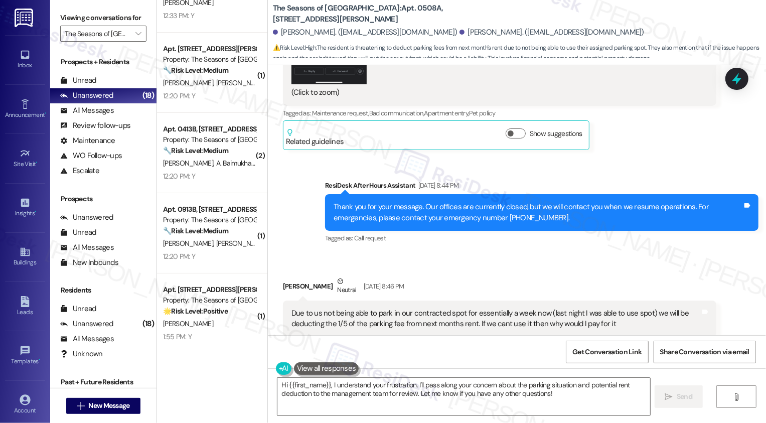
scroll to position [0, 0]
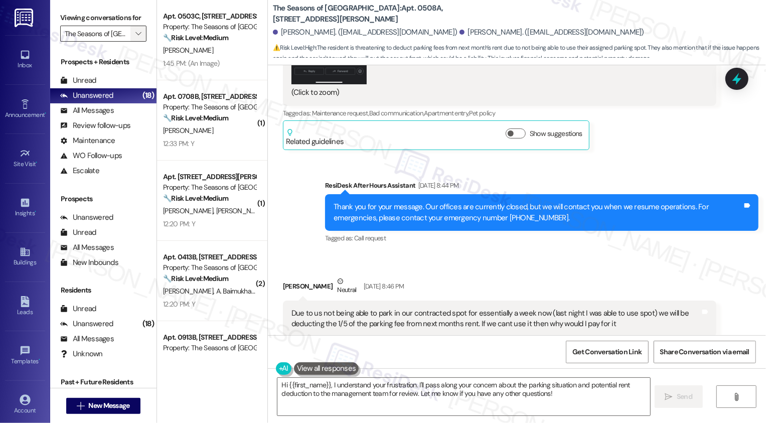
click at [135, 38] on icon "" at bounding box center [138, 34] width 6 height 8
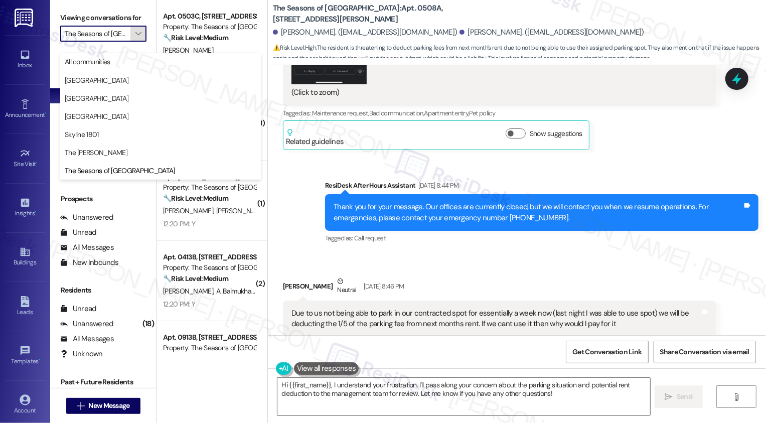
scroll to position [0, 25]
click at [126, 57] on span "All communities" at bounding box center [161, 62] width 192 height 10
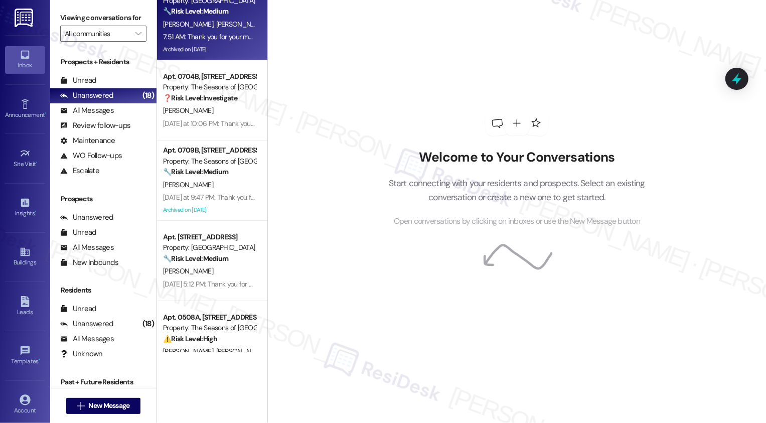
scroll to position [2537, 0]
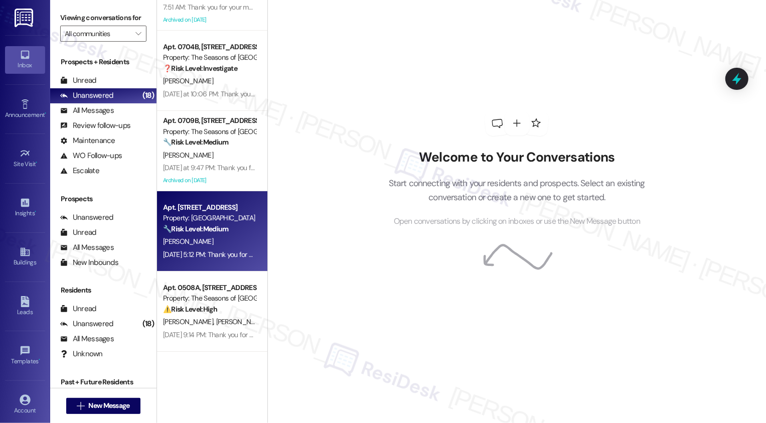
click at [228, 232] on div "🔧 Risk Level: Medium The message expresses frustration about elevator issues, p…" at bounding box center [209, 229] width 93 height 11
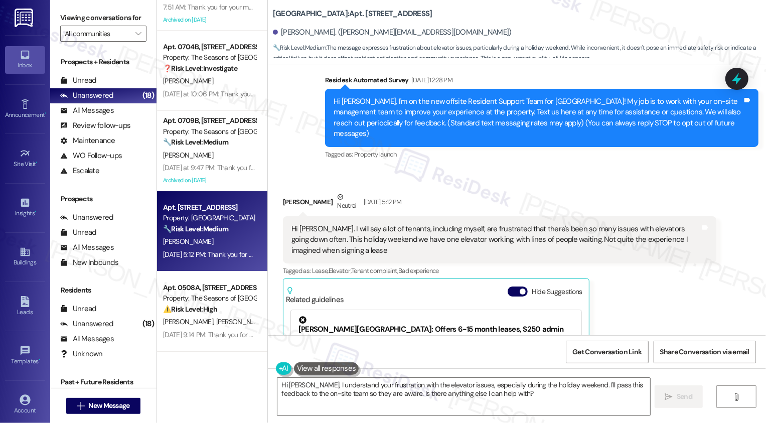
scroll to position [6, 0]
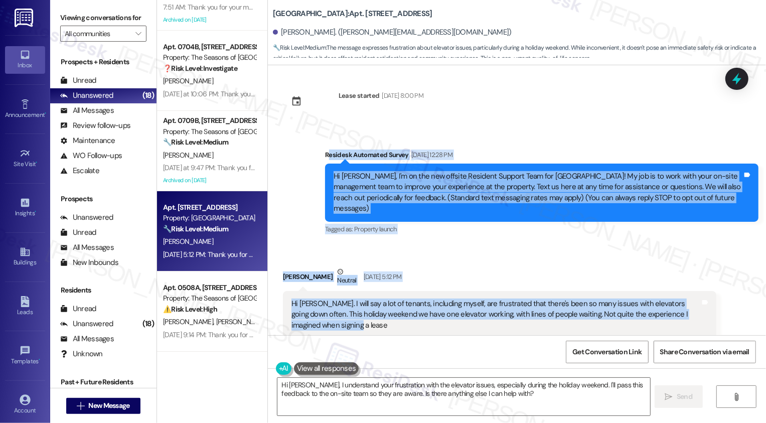
drag, startPoint x: 320, startPoint y: 154, endPoint x: 377, endPoint y: 310, distance: 165.8
click at [377, 310] on div "Lease started [DATE] 8:00 PM Survey, sent via SMS Residesk Automated Survey [DA…" at bounding box center [517, 200] width 498 height 270
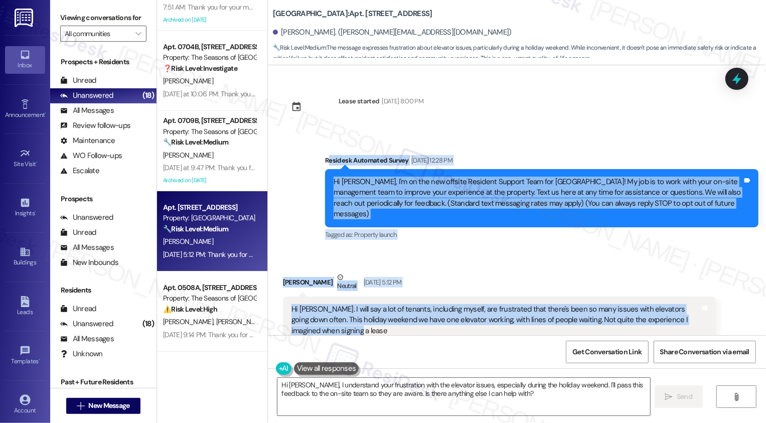
copy div "esidesk Automated Survey [DATE] 12:28 PM Hi [PERSON_NAME], I'm on the new offsi…"
click at [365, 386] on textarea "Hi [PERSON_NAME], I understand your frustration with the elevator issues, espec…" at bounding box center [463, 397] width 373 height 38
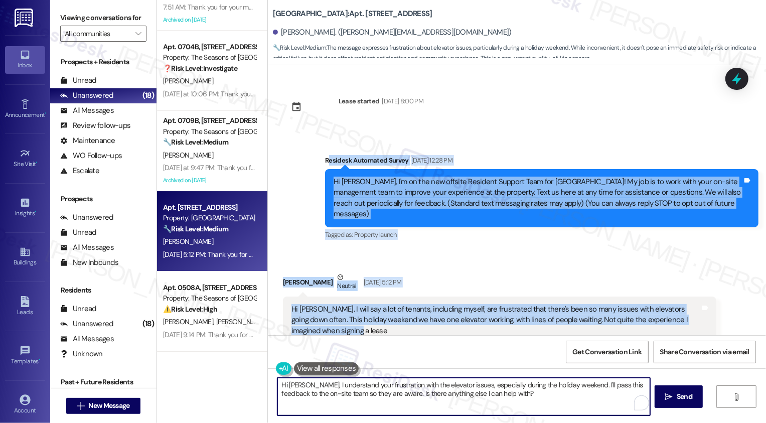
click at [391, 390] on textarea "Hi [PERSON_NAME], I understand your frustration with the elevator issues, espec…" at bounding box center [463, 397] width 373 height 38
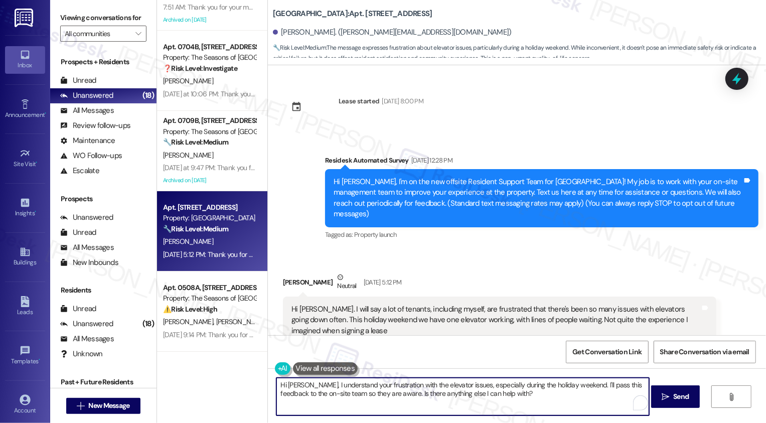
click at [478, 391] on textarea "Hi [PERSON_NAME], I understand your frustration with the elevator issues, espec…" at bounding box center [462, 397] width 373 height 38
click at [307, 383] on textarea "Hi [PERSON_NAME], I understand your frustration with the elevator issues, espec…" at bounding box center [462, 397] width 373 height 38
click at [588, 399] on textarea "Hi [PERSON_NAME], I understand your frustration with the elevator issues, espec…" at bounding box center [462, 397] width 373 height 38
drag, startPoint x: 282, startPoint y: 393, endPoint x: 317, endPoint y: 393, distance: 34.6
click at [317, 393] on textarea "Hi [PERSON_NAME], I understand your frustration with the elevator issues, espec…" at bounding box center [462, 397] width 373 height 38
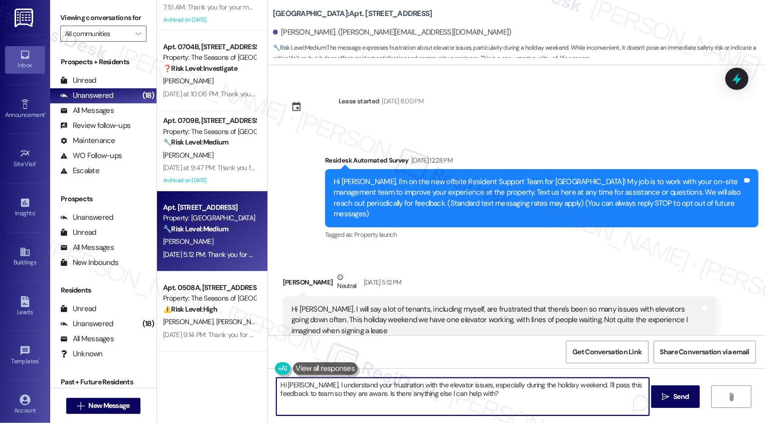
click at [372, 394] on textarea "Hi [PERSON_NAME], I understand your frustration with the elevator issues, espec…" at bounding box center [462, 397] width 373 height 38
drag, startPoint x: 353, startPoint y: 393, endPoint x: 458, endPoint y: 397, distance: 105.4
click at [458, 397] on textarea "Hi [PERSON_NAME], I understand your frustration with the elevator issues, espec…" at bounding box center [462, 397] width 373 height 38
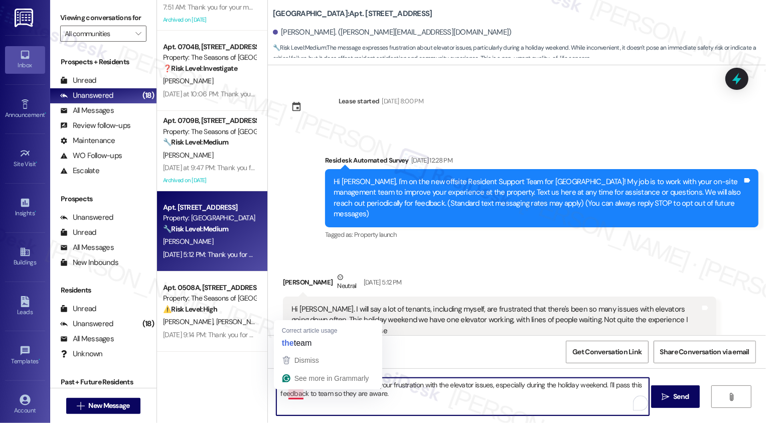
click at [288, 392] on textarea "Hi [PERSON_NAME], I understand your frustration with the elevator issues, espec…" at bounding box center [462, 397] width 373 height 38
type textarea "Hi [PERSON_NAME], I understand your frustration with the elevator issues, espec…"
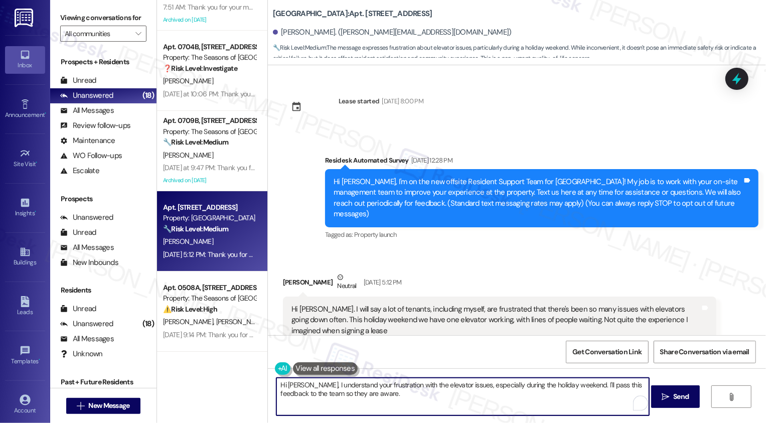
click at [357, 389] on textarea "Hi [PERSON_NAME], I understand your frustration with the elevator issues, espec…" at bounding box center [462, 397] width 373 height 38
click at [385, 400] on textarea "Hi [PERSON_NAME], I understand your frustration with the elevator issues, espec…" at bounding box center [462, 397] width 373 height 38
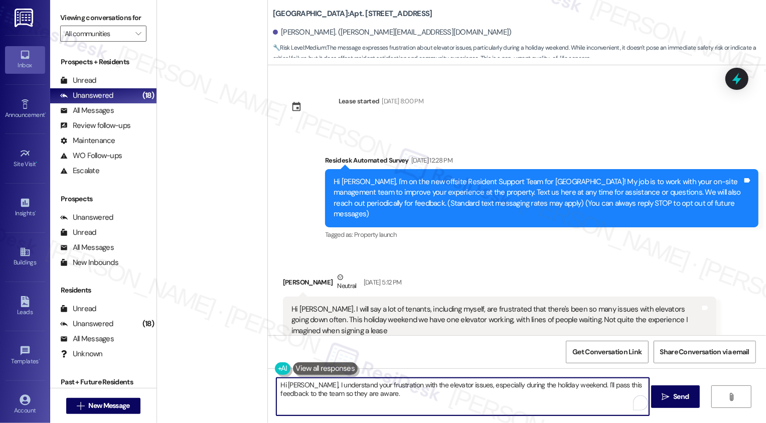
scroll to position [2537, 0]
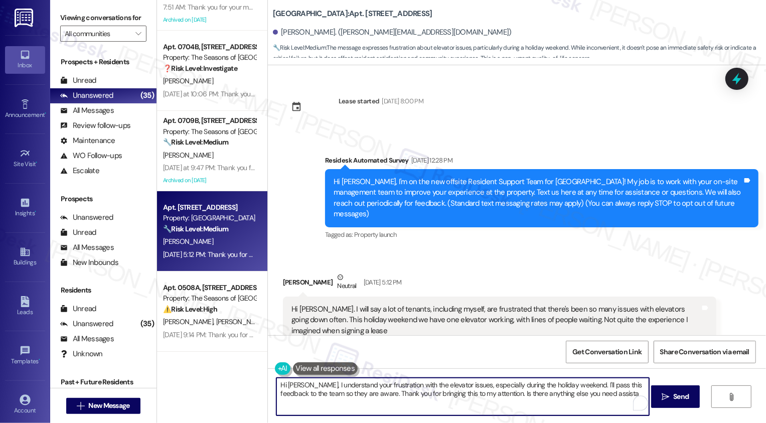
drag, startPoint x: 562, startPoint y: 394, endPoint x: 630, endPoint y: 395, distance: 68.2
click at [630, 395] on div "Hi Matthew, I understand your frustration with the elevator issues, especially …" at bounding box center [463, 396] width 374 height 39
paste textarea "completely understand your frustration with the elevator issues, especially ove…"
drag, startPoint x: 399, startPoint y: 402, endPoint x: 448, endPoint y: 401, distance: 49.7
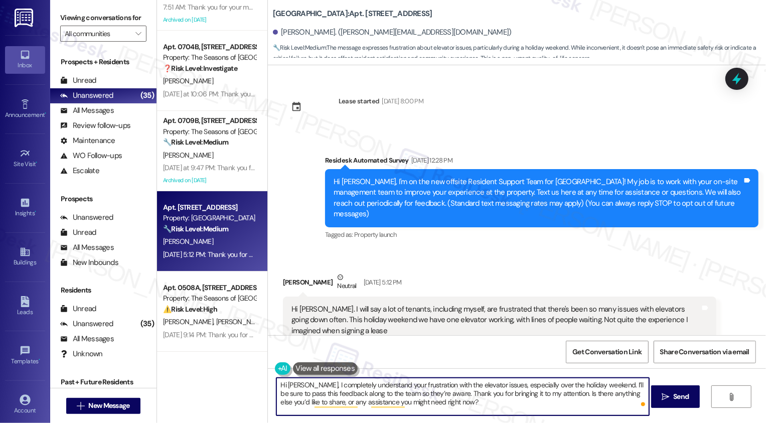
click at [448, 401] on textarea "Hi Matthew, I completely understand your frustration with the elevator issues, …" at bounding box center [462, 397] width 373 height 38
type textarea "Hi Matthew, I completely understand your frustration with the elevator issues, …"
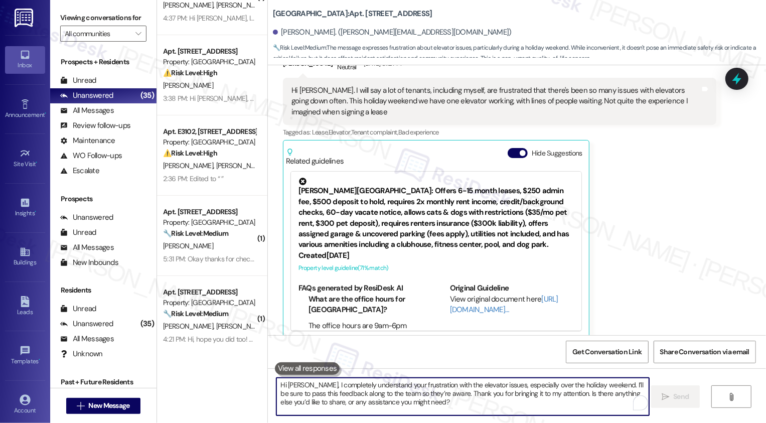
scroll to position [0, 0]
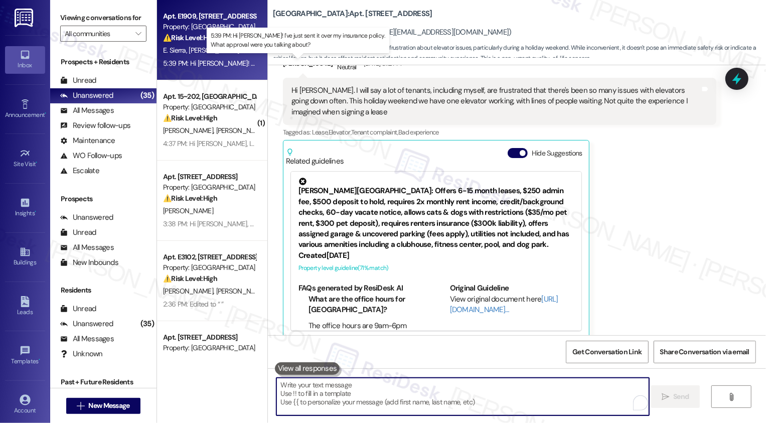
click at [218, 63] on div "5:39 PM: Hi Sarah! I've just sent it over my insurance policy. What approval we…" at bounding box center [322, 63] width 318 height 9
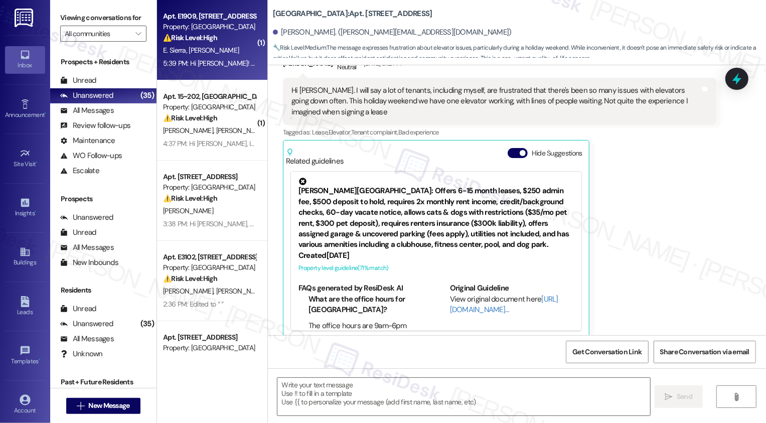
click at [218, 63] on div "5:39 PM: Hi Sarah! I've just sent it over my insurance policy. What approval we…" at bounding box center [322, 63] width 318 height 9
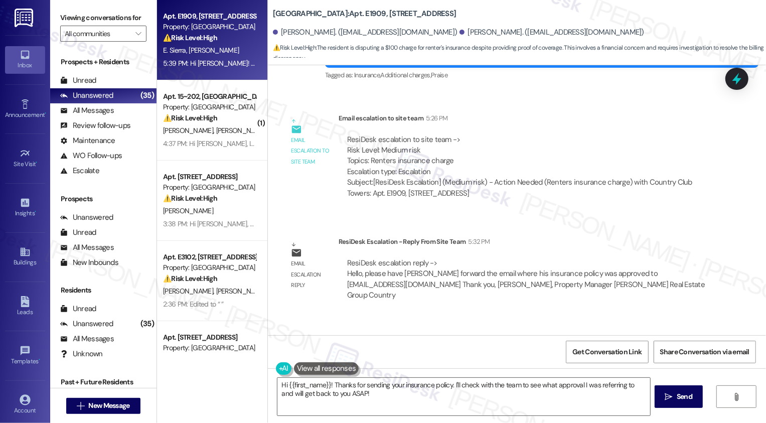
scroll to position [910, 0]
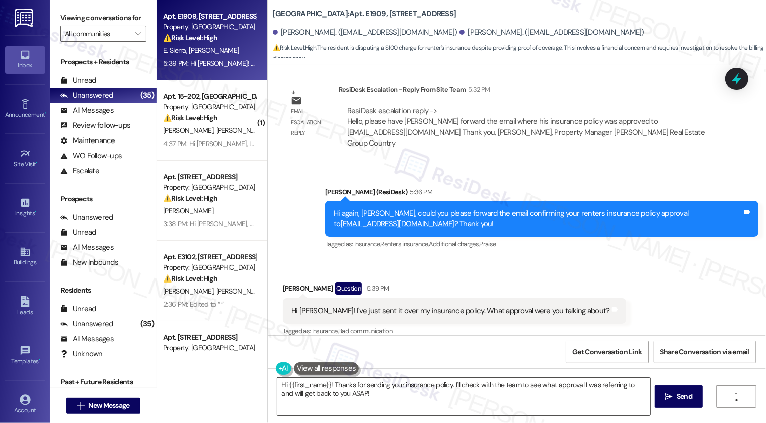
click at [362, 394] on textarea "Hi {{first_name}}! Thanks for sending your insurance policy. I'll check with th…" at bounding box center [463, 397] width 373 height 38
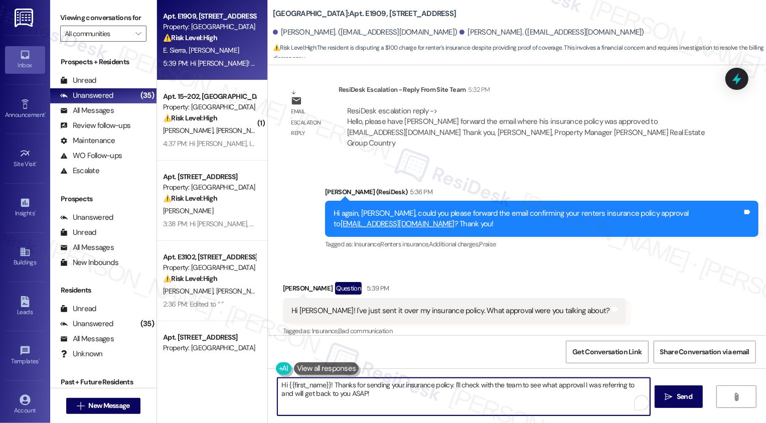
click at [388, 399] on textarea "Hi {{first_name}}! Thanks for sending your insurance policy. I'll check with th…" at bounding box center [463, 397] width 373 height 38
click at [268, 385] on div "Hi {{first_name}}! Thanks for sending your insurance policy. I'll check with th…" at bounding box center [517, 405] width 498 height 75
type textarea "Thanks for sending your insurance policy. I'll check with the team to see what …"
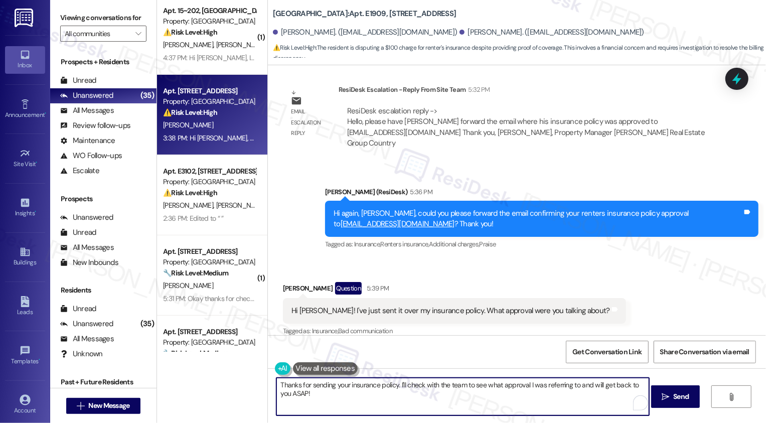
scroll to position [91, 0]
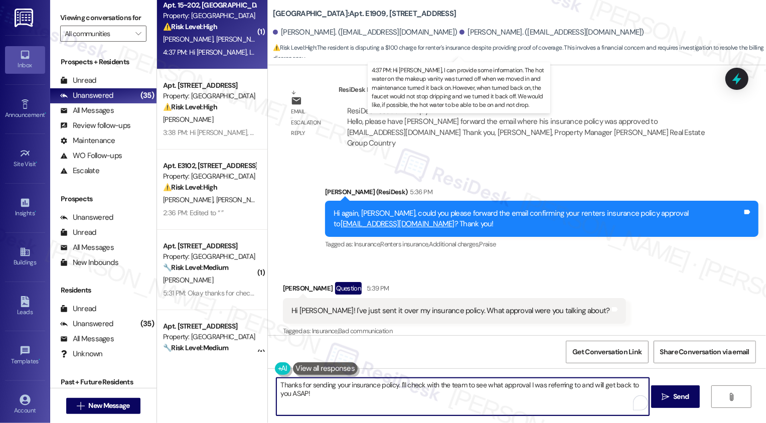
click at [217, 52] on div "4:37 PM: Hi Sarah, I can provide some information. The hot water on the makeup …" at bounding box center [652, 52] width 978 height 9
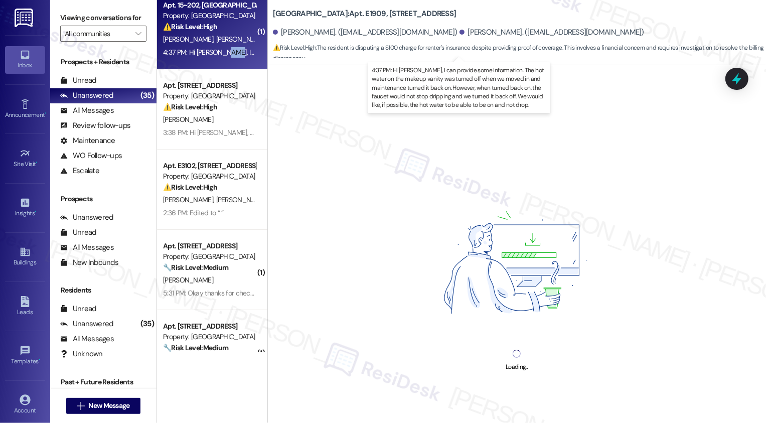
click at [217, 52] on div "4:37 PM: Hi Sarah, I can provide some information. The hot water on the makeup …" at bounding box center [652, 52] width 978 height 9
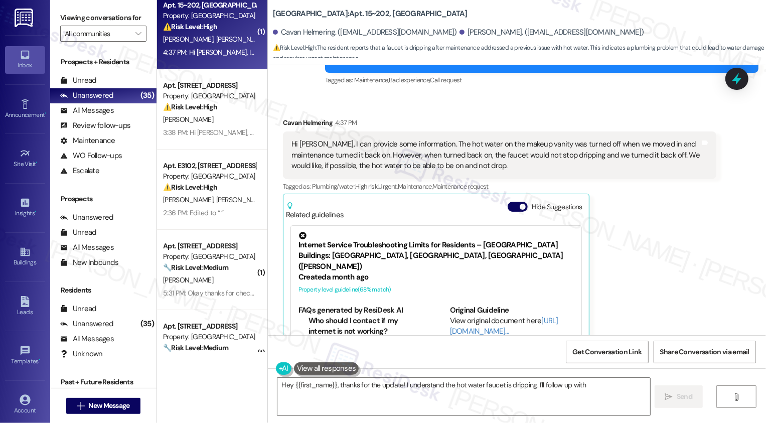
scroll to position [377, 0]
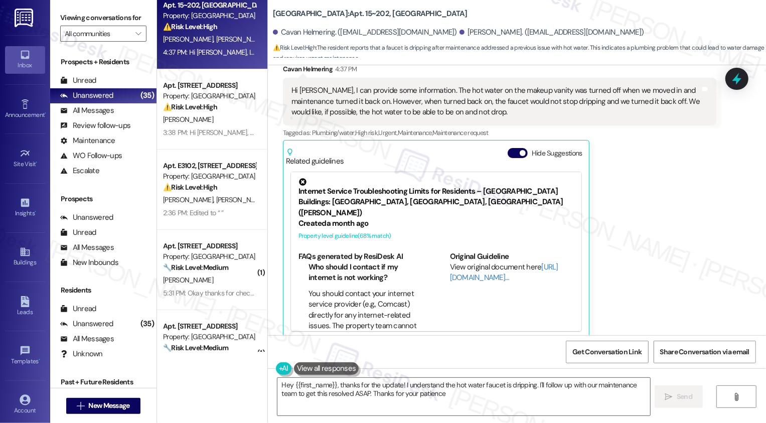
type textarea "Hey {{first_name}}, thanks for the update! I understand the hot water faucet is…"
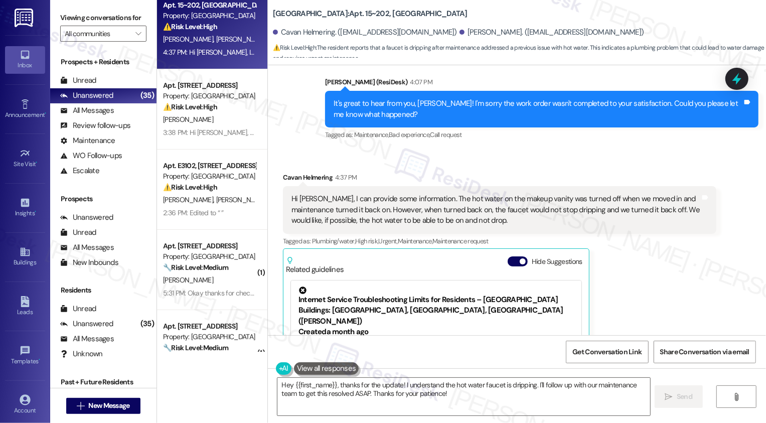
scroll to position [206, 0]
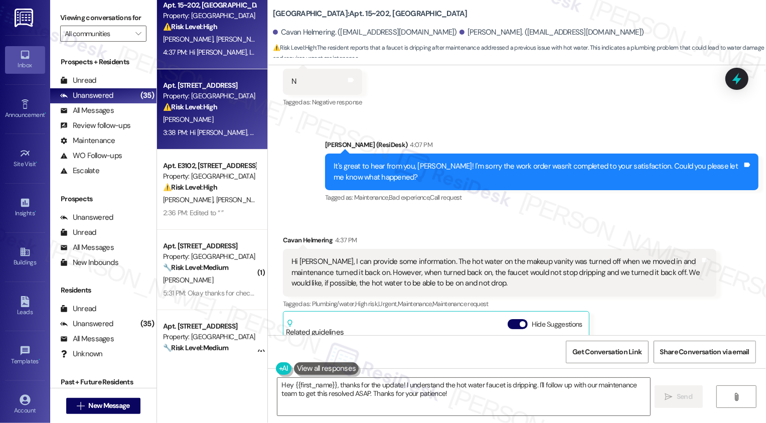
click at [216, 109] on div "⚠️ Risk Level: High The resident is questioning the rent amount due for Septemb…" at bounding box center [209, 107] width 93 height 11
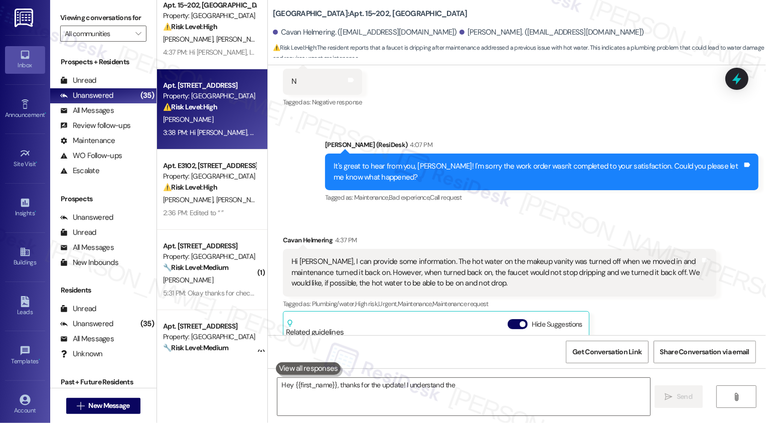
click at [216, 109] on div "⚠️ Risk Level: High The resident is questioning the rent amount due for Septemb…" at bounding box center [209, 107] width 93 height 11
type textarea "Hey {{first_name}}, thanks for the update! I understand the hot water faucet is…"
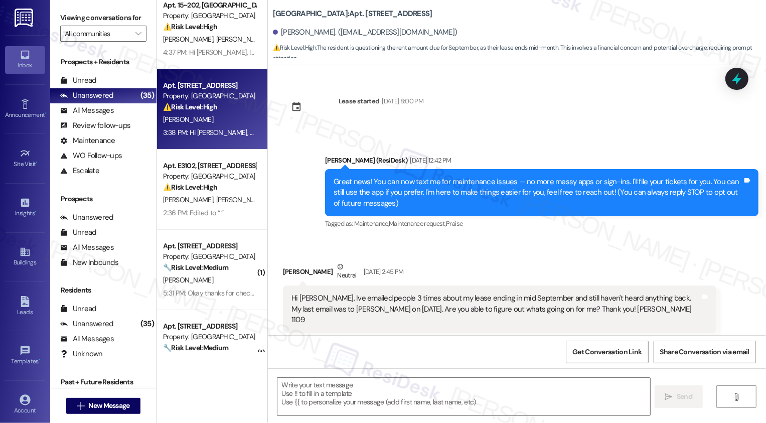
scroll to position [2080, 0]
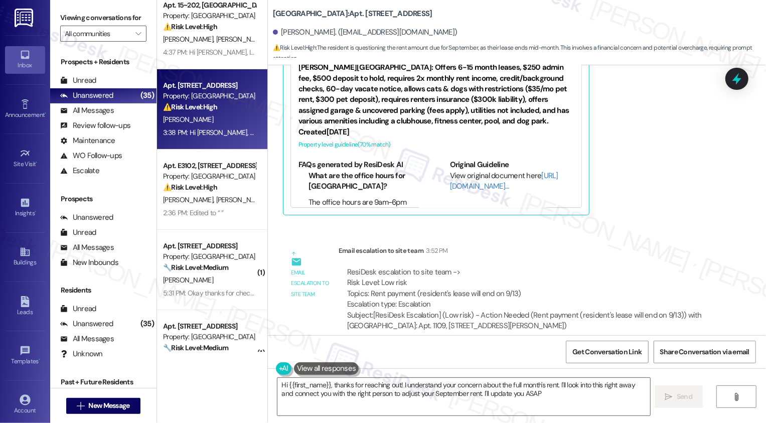
type textarea "Hi {{first_name}}, thanks for reaching out! I understand your concern about the…"
